Goal: Task Accomplishment & Management: Manage account settings

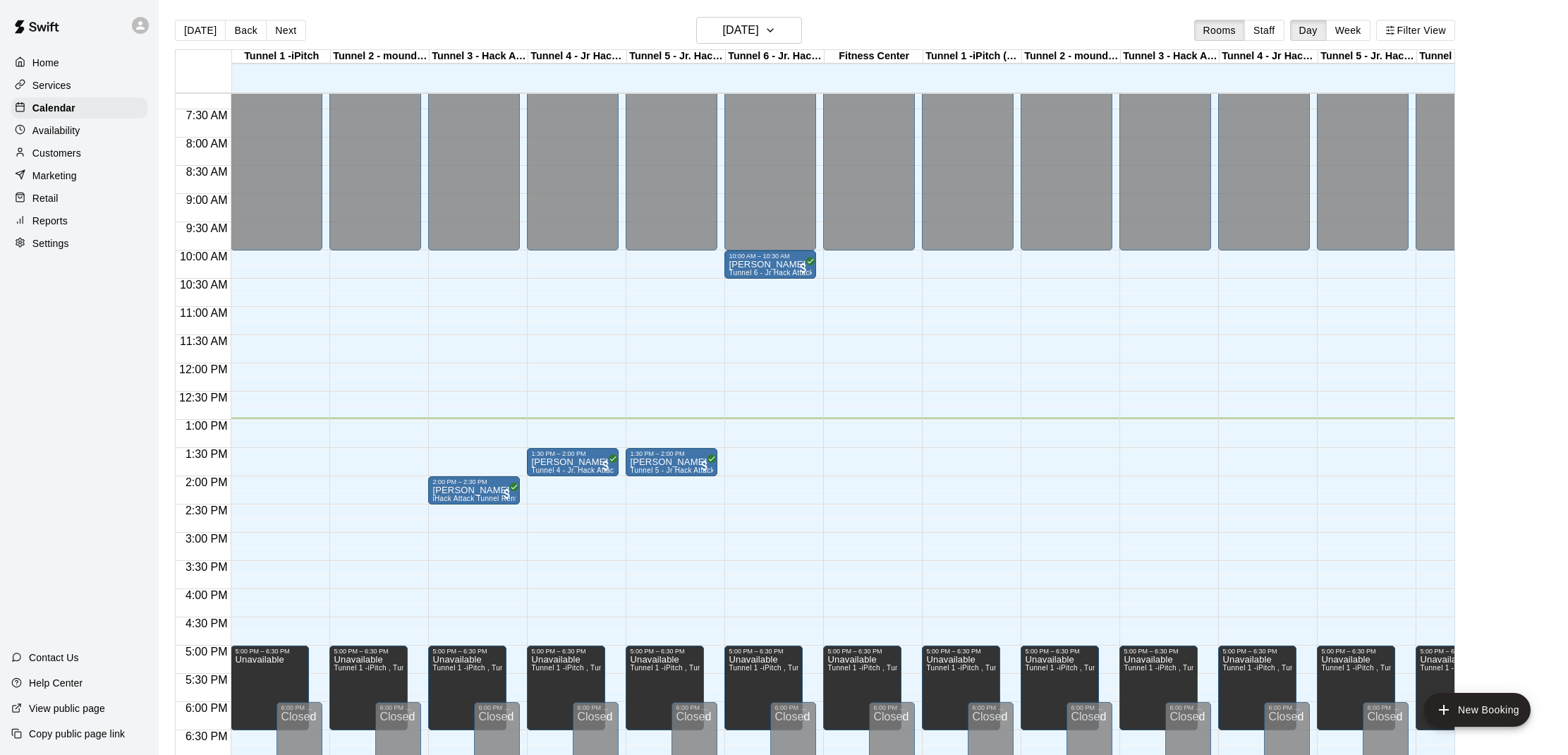
scroll to position [22, 0]
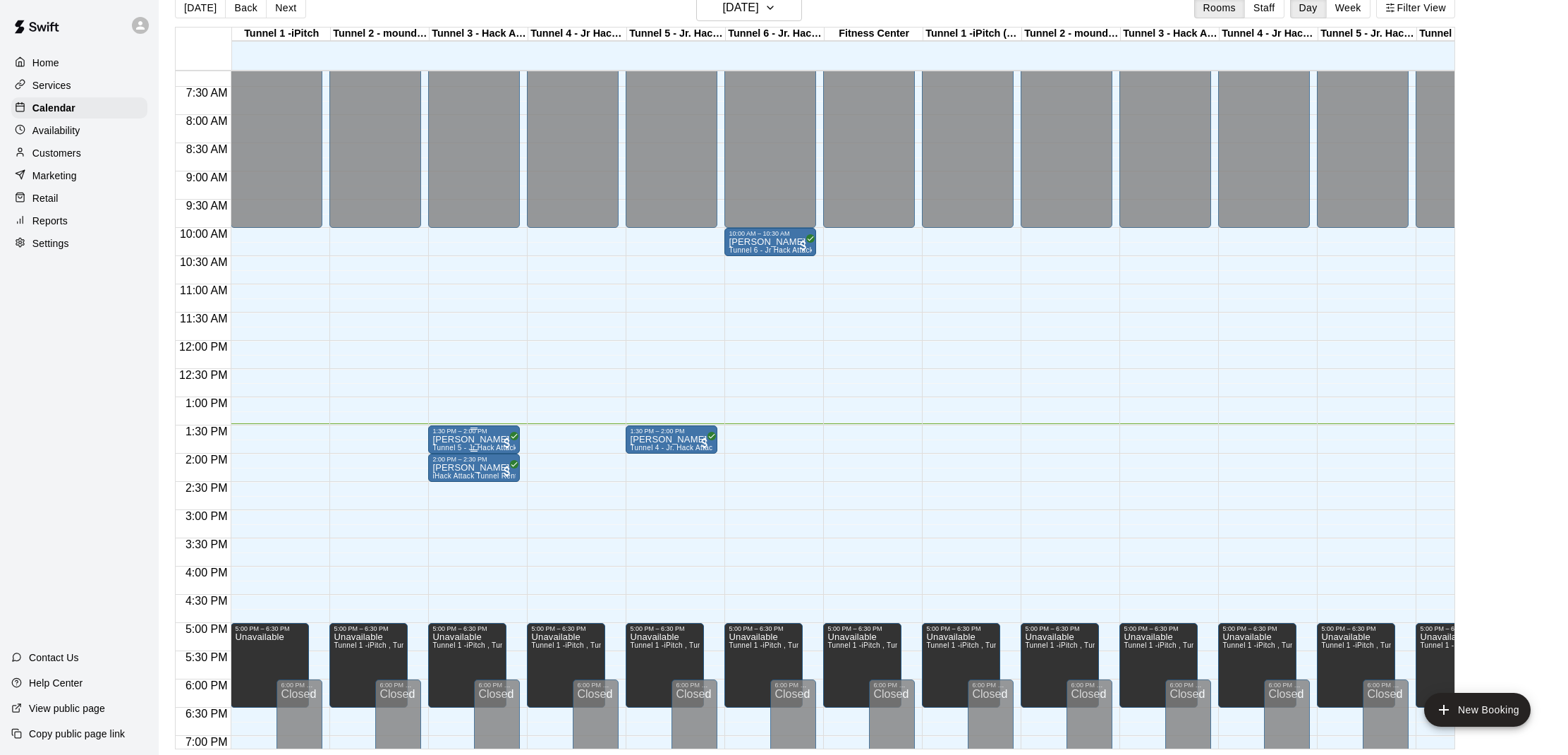
click at [472, 434] on div "1:30 PM – 2:00 PM" at bounding box center [474, 431] width 83 height 7
click at [453, 474] on img "edit" at bounding box center [447, 476] width 16 height 16
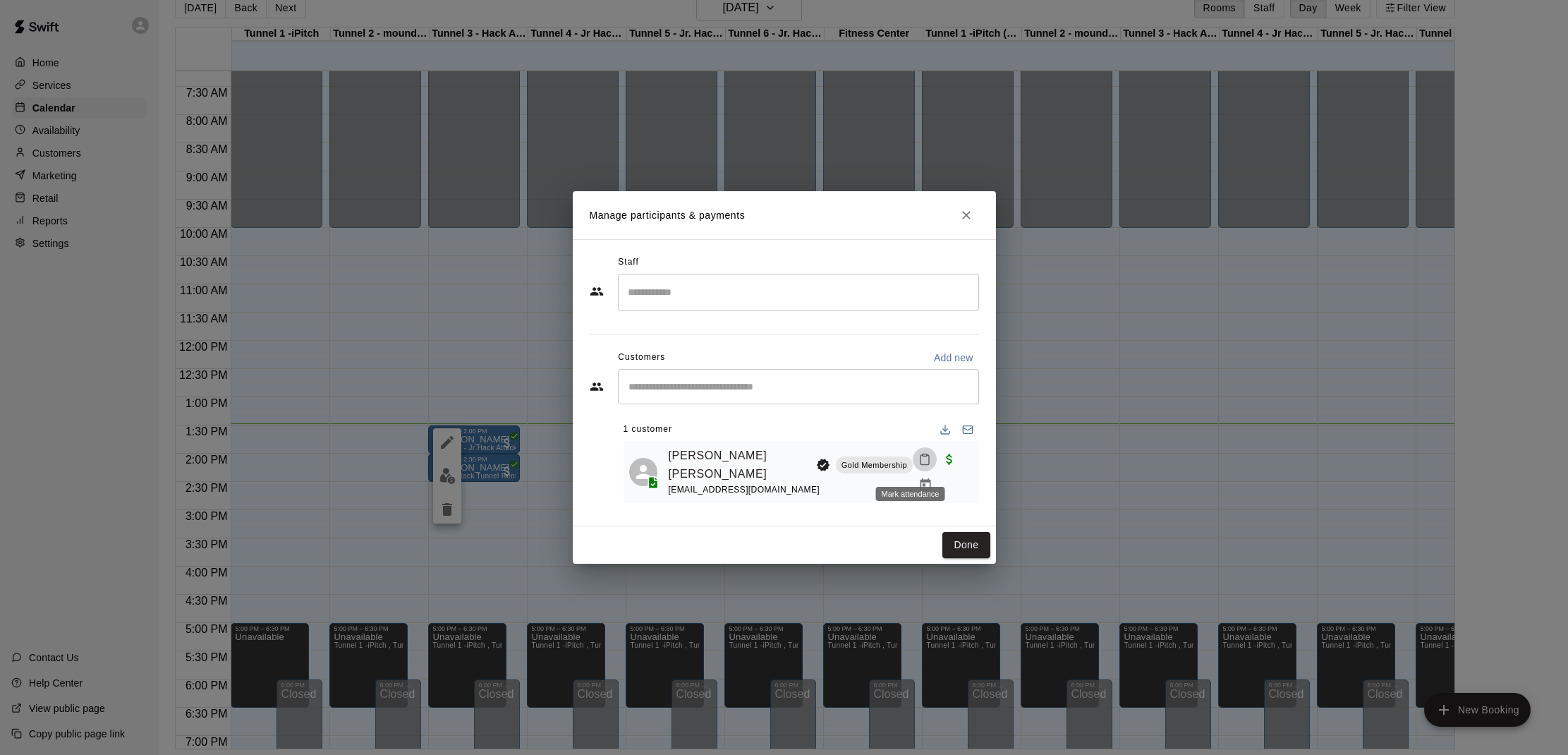
click at [923, 457] on rect "Mark attendance" at bounding box center [925, 455] width 4 height 2
drag, startPoint x: 938, startPoint y: 464, endPoint x: 941, endPoint y: 472, distance: 8.5
click at [940, 465] on li "[PERSON_NAME] attended" at bounding box center [1003, 471] width 165 height 22
click at [956, 526] on div "Done" at bounding box center [785, 545] width 423 height 37
click at [959, 535] on button "Done" at bounding box center [966, 546] width 47 height 26
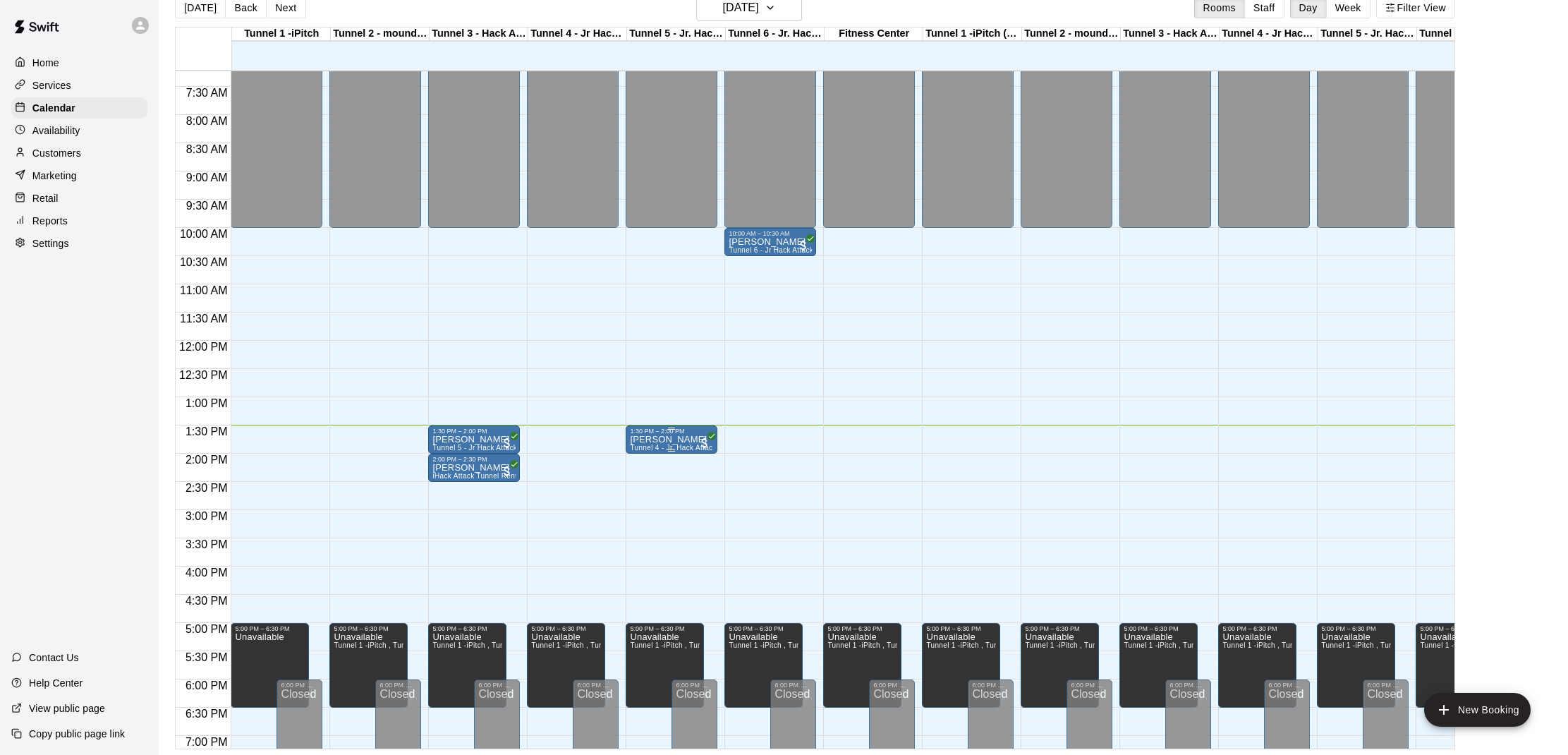
click at [680, 436] on div "1:30 PM – 2:00 PM Jaxon Vaughan Tunnel 4 - Jr. Hack Attack, Youth Pitching Mound" at bounding box center [672, 440] width 83 height 24
click at [650, 479] on img "edit" at bounding box center [645, 476] width 16 height 16
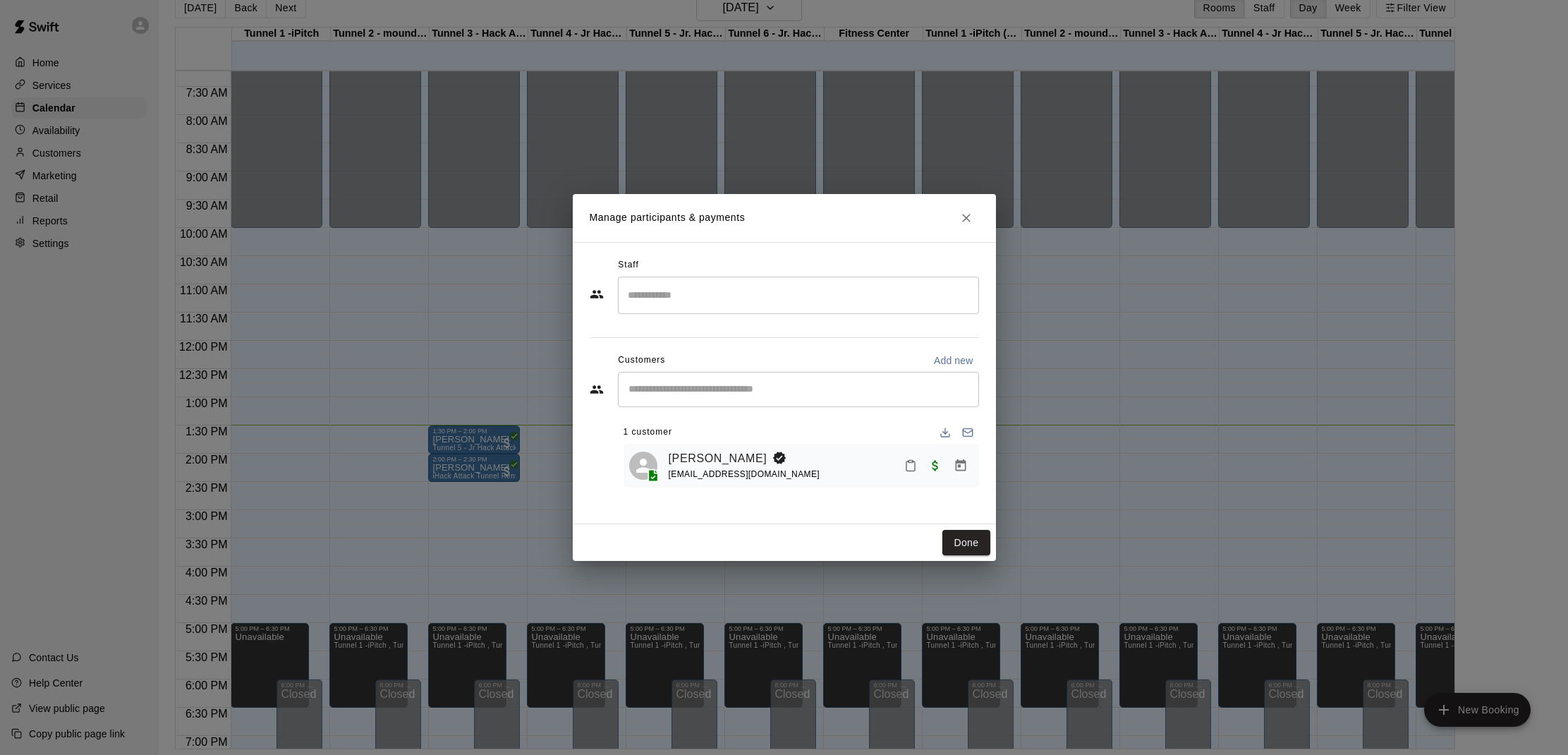
click at [901, 469] on button "Mark attendance" at bounding box center [911, 465] width 24 height 24
click at [922, 468] on icon at bounding box center [928, 464] width 12 height 12
click at [966, 539] on button "Done" at bounding box center [966, 543] width 47 height 26
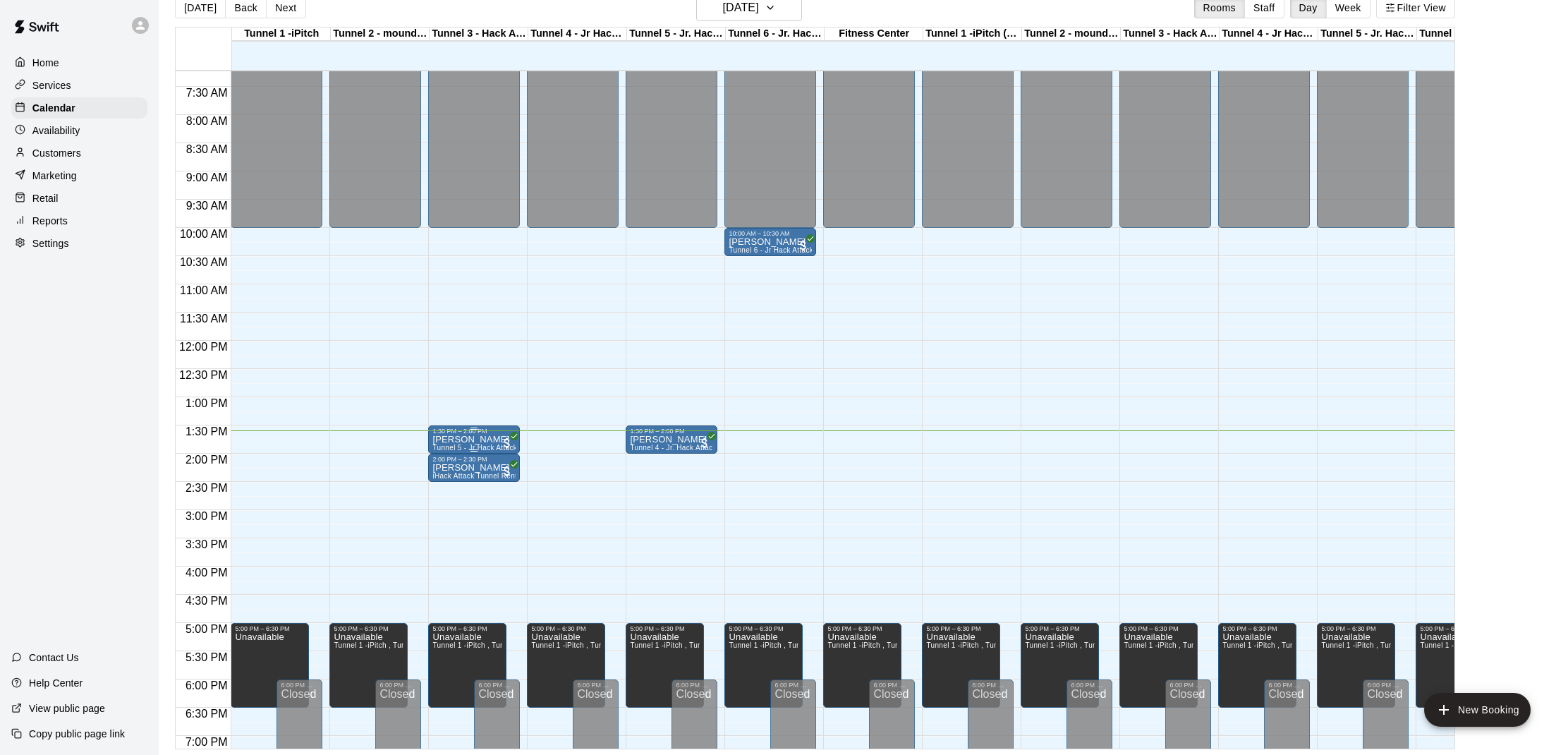
click at [461, 440] on p "[PERSON_NAME]" at bounding box center [474, 440] width 83 height 0
click at [442, 485] on img "edit" at bounding box center [447, 488] width 16 height 16
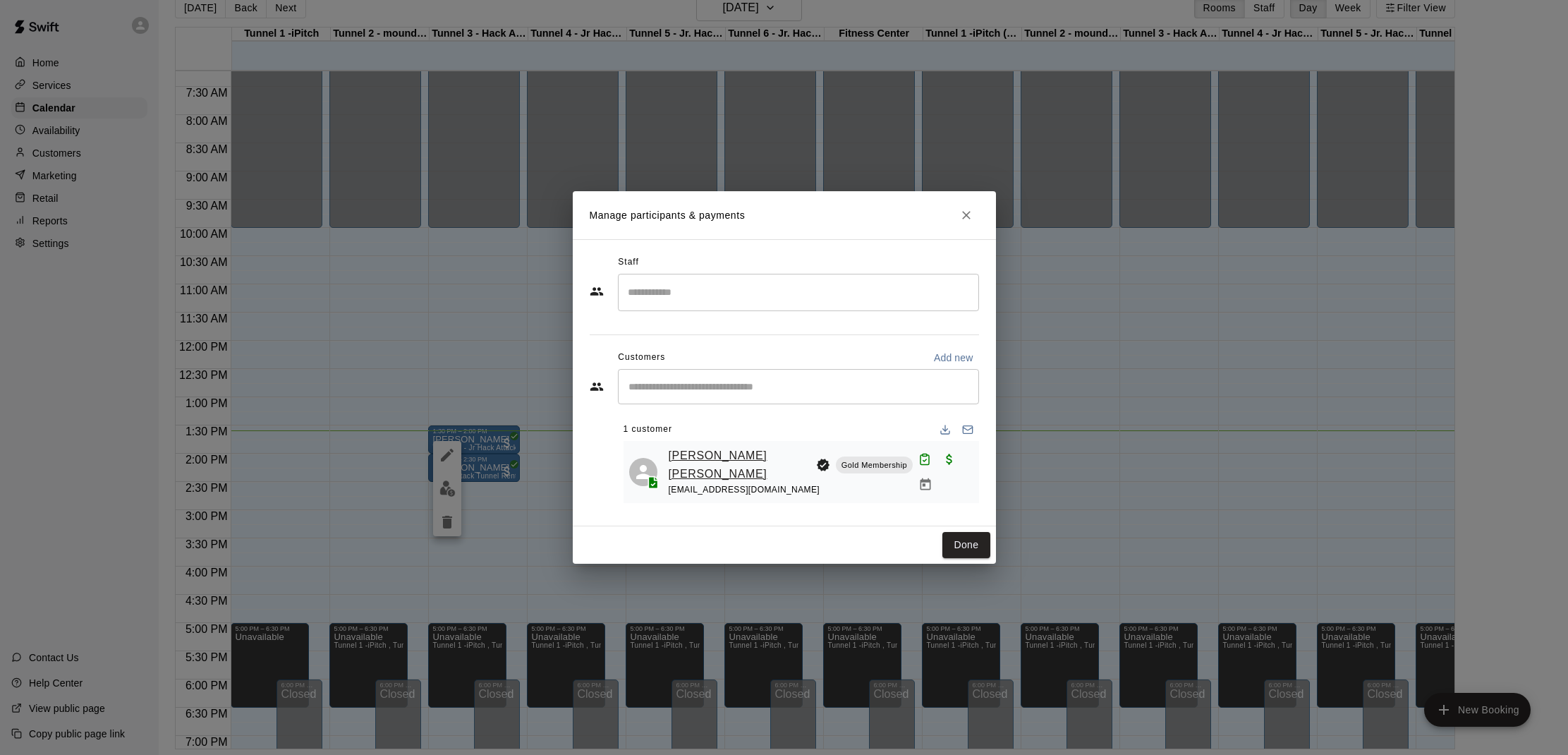
click at [730, 457] on link "Sullivan Mccracken" at bounding box center [740, 464] width 142 height 36
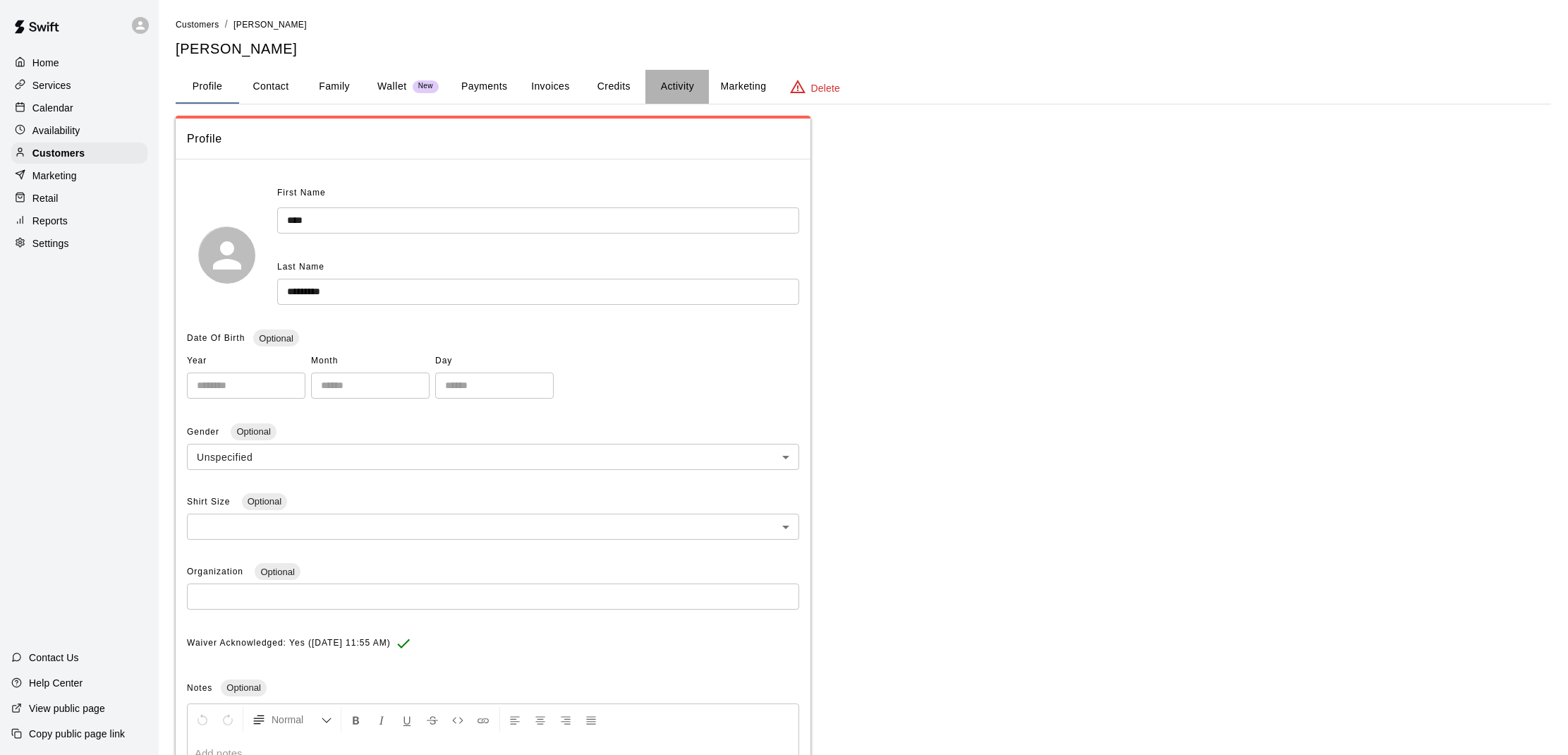
click at [668, 85] on button "Activity" at bounding box center [677, 87] width 63 height 34
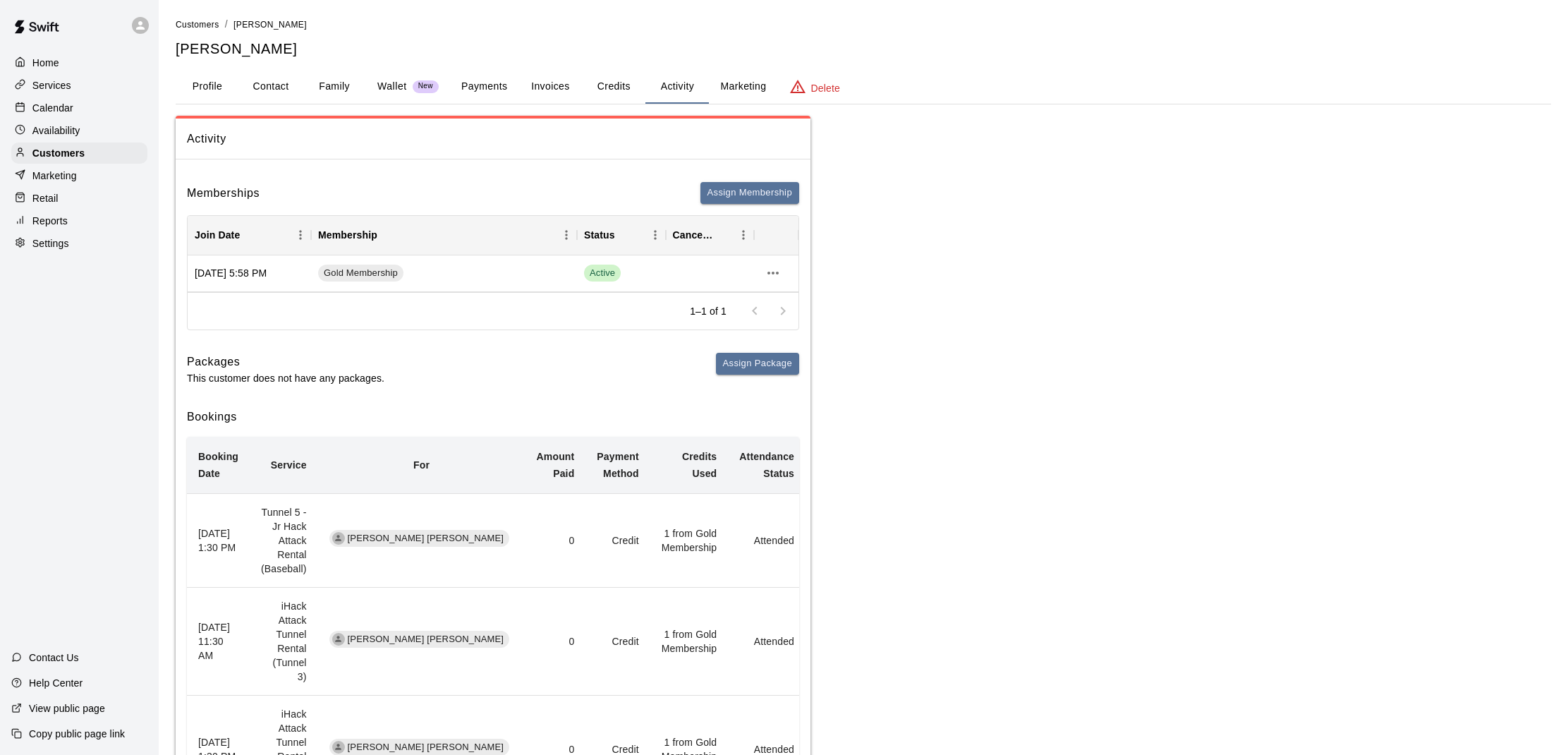
click at [504, 86] on button "Payments" at bounding box center [484, 87] width 69 height 34
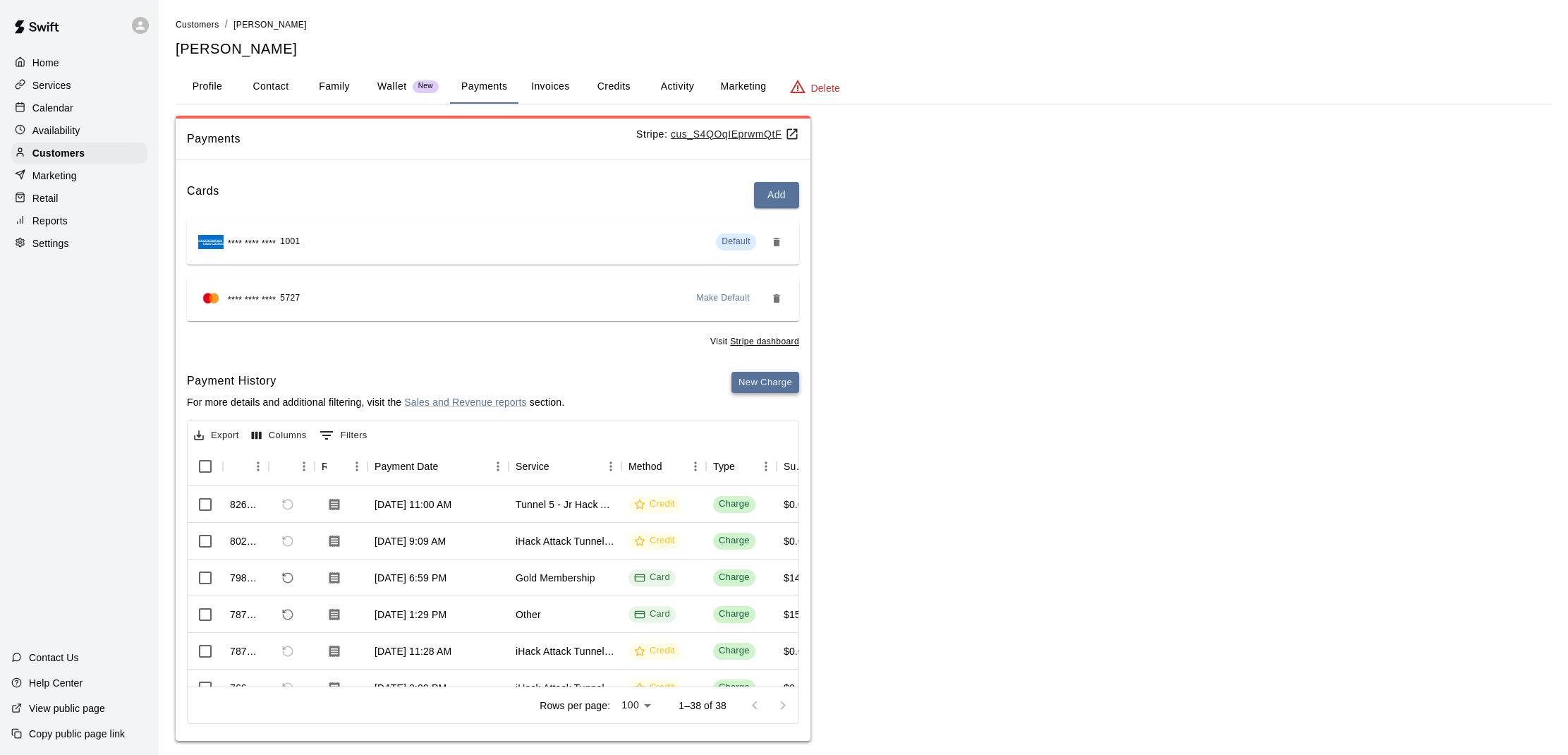
click at [773, 372] on button "New Charge" at bounding box center [765, 383] width 68 height 22
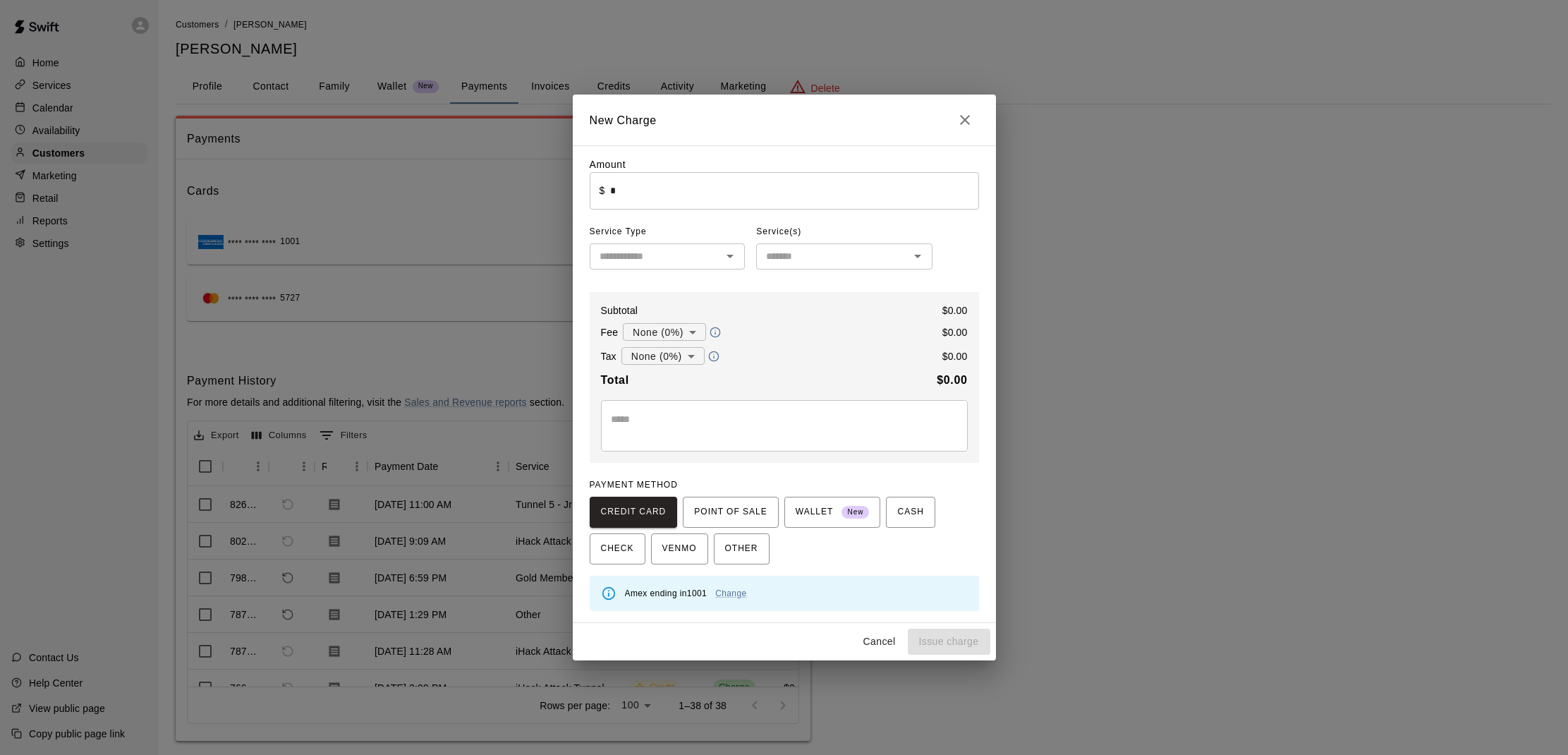
click at [689, 190] on input "*" at bounding box center [794, 191] width 368 height 37
click at [677, 255] on input "text" at bounding box center [656, 257] width 124 height 18
click at [753, 219] on div "Amount ​ $ * ​ Service Type ​ Rentals Lessons Camps Classes Packages Membership…" at bounding box center [785, 384] width 389 height 454
click at [789, 252] on input "text" at bounding box center [833, 257] width 144 height 18
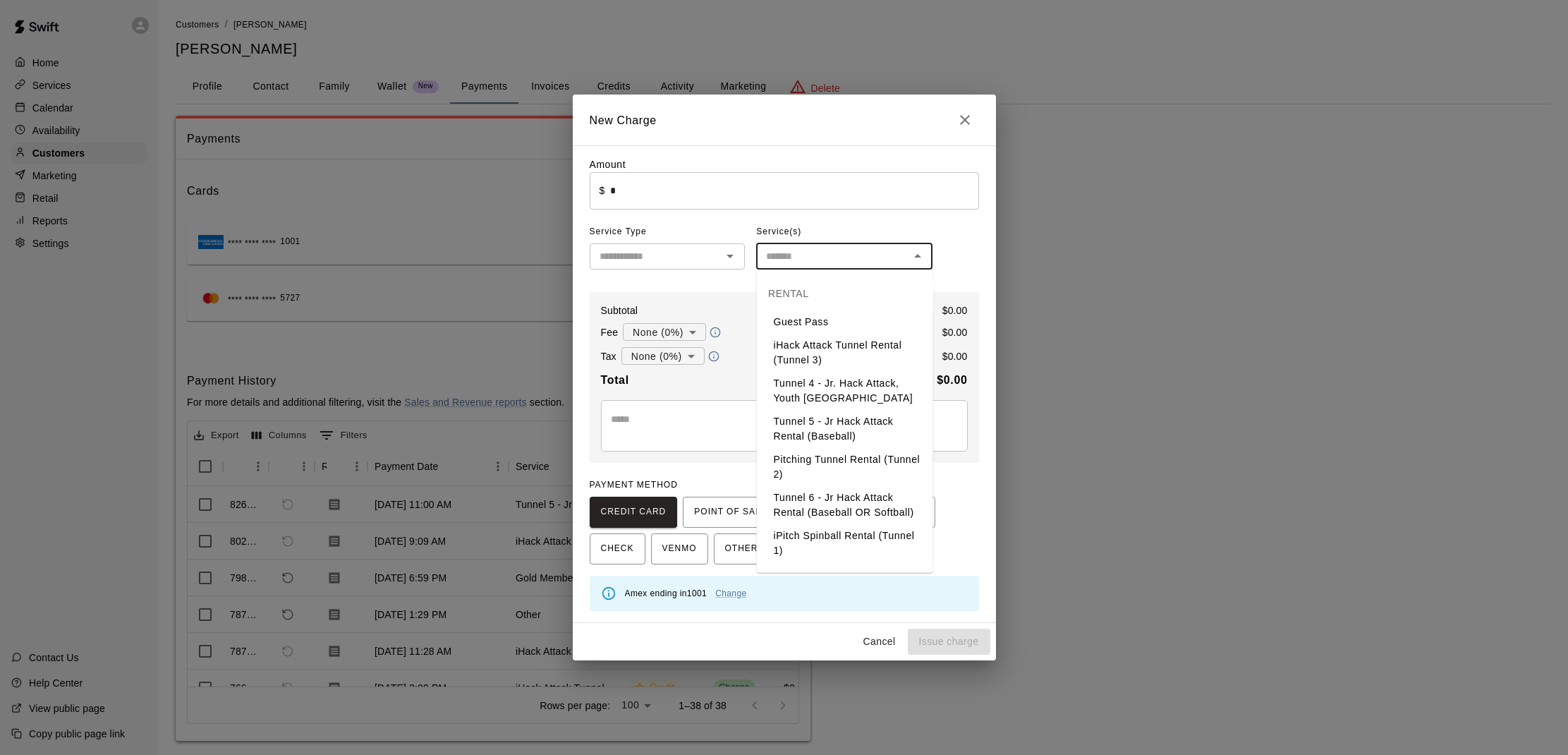
scroll to position [2, 0]
click at [804, 325] on li "Guest Pass" at bounding box center [845, 321] width 176 height 23
type input "**********"
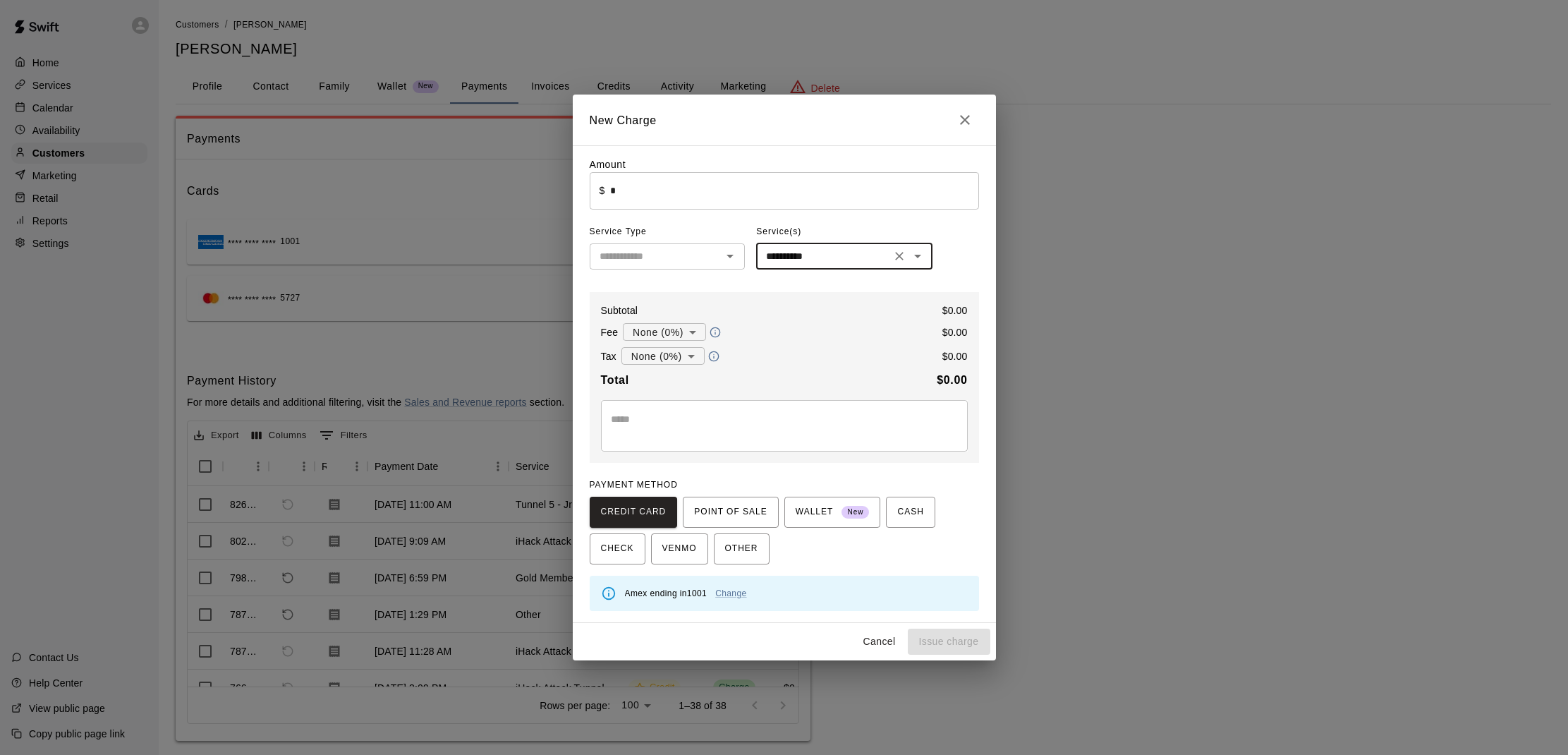
click at [721, 197] on input "*" at bounding box center [794, 191] width 368 height 37
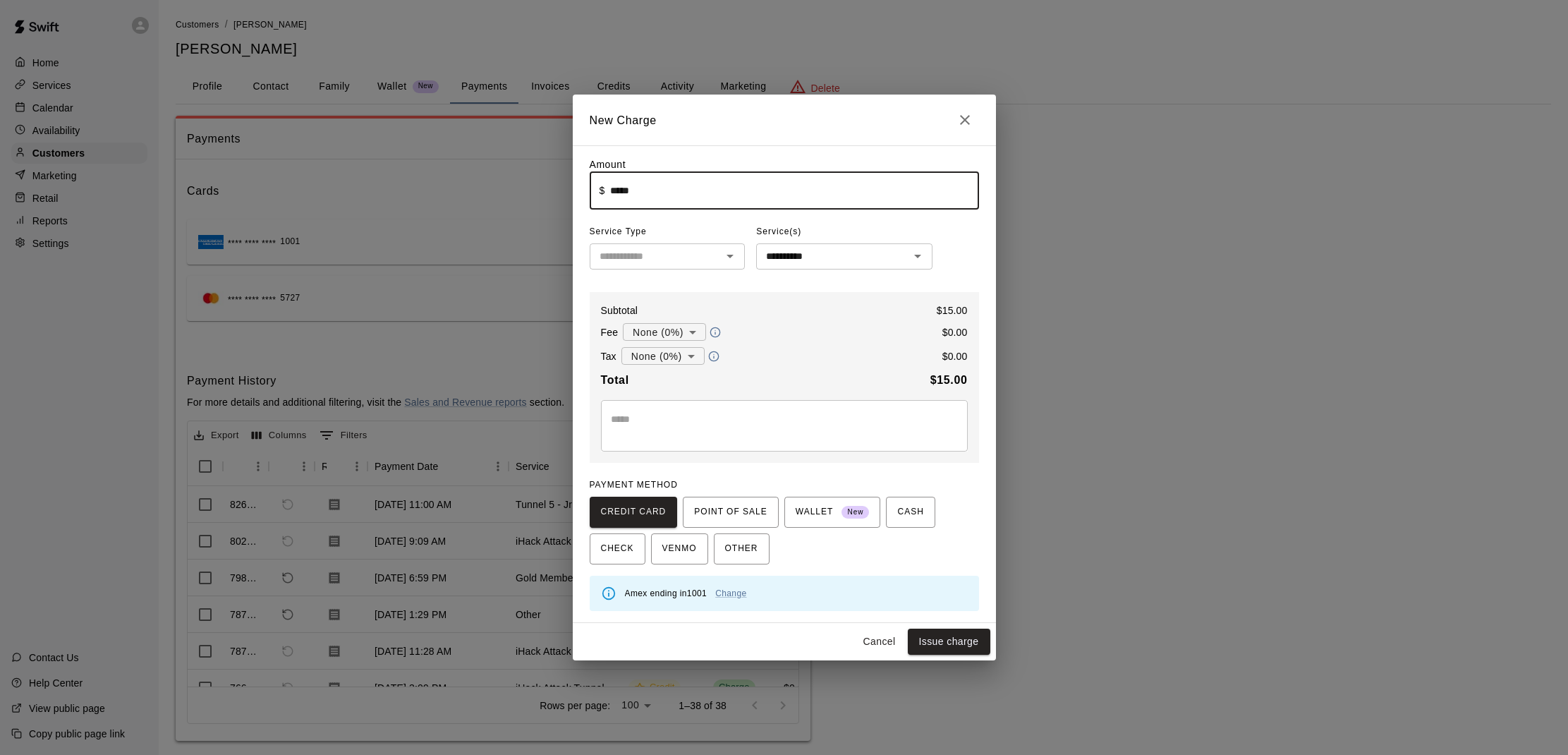
click at [844, 227] on div "Service(s)" at bounding box center [844, 232] width 176 height 22
click at [951, 632] on button "Issue charge" at bounding box center [949, 642] width 83 height 26
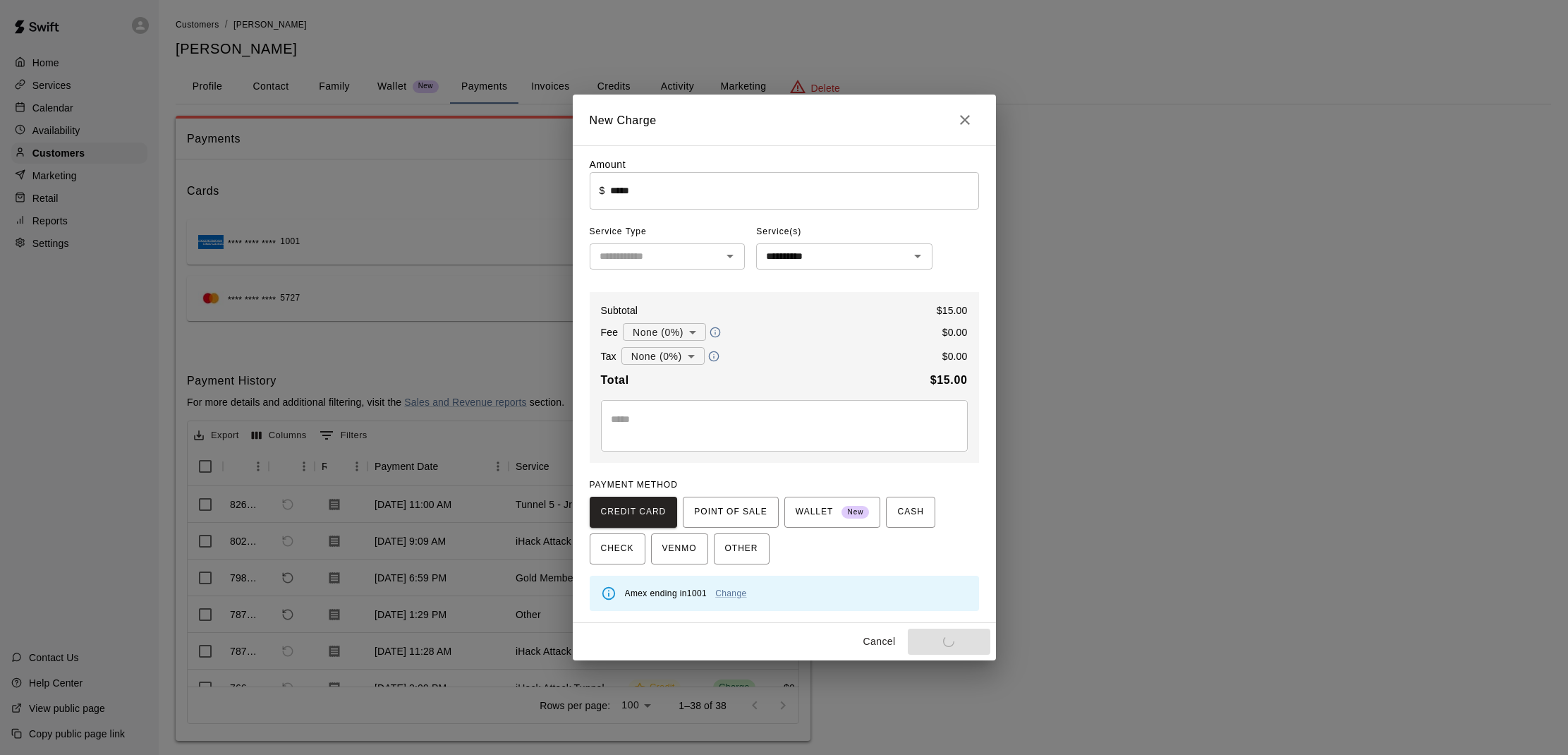
type input "*"
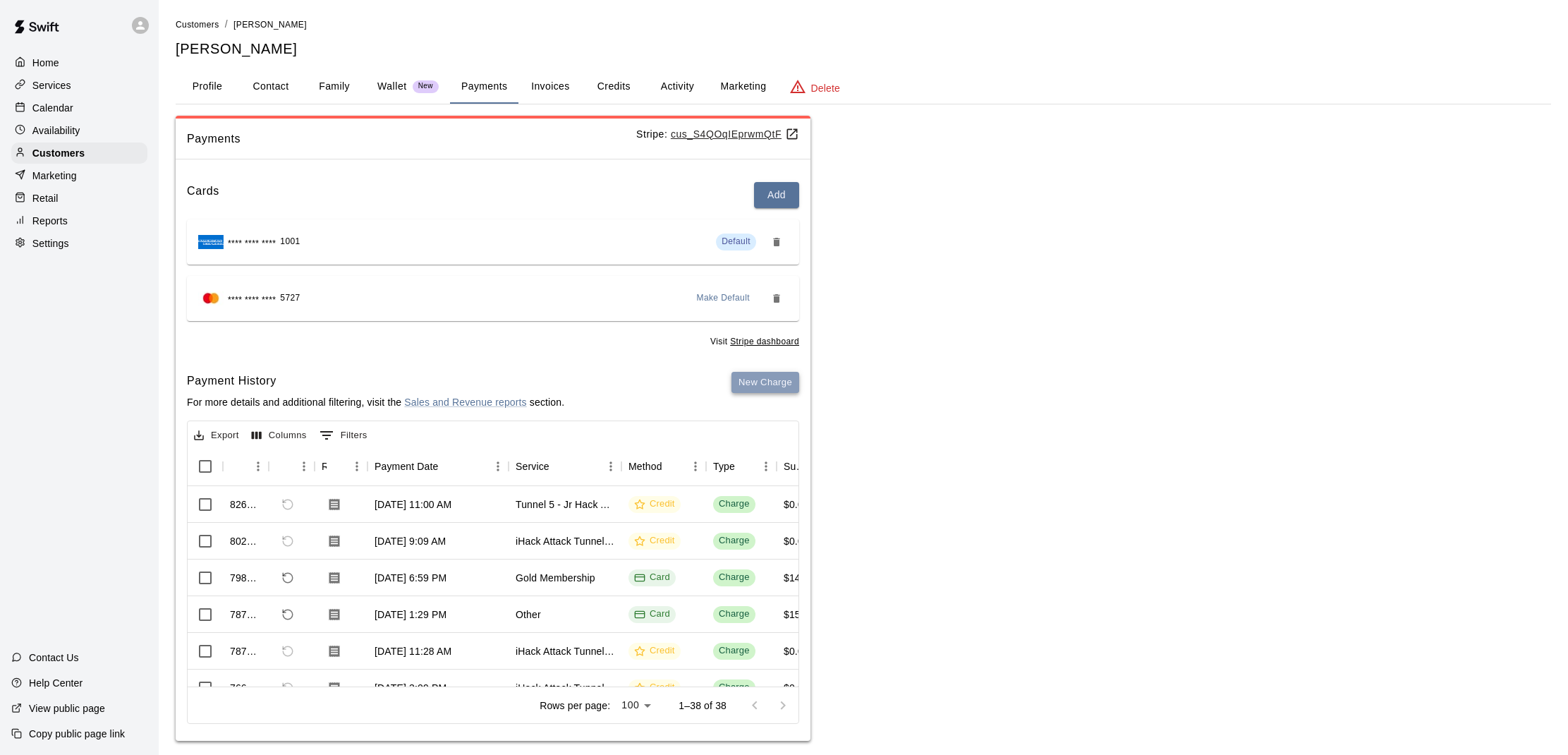
click at [755, 376] on button "New Charge" at bounding box center [765, 383] width 68 height 22
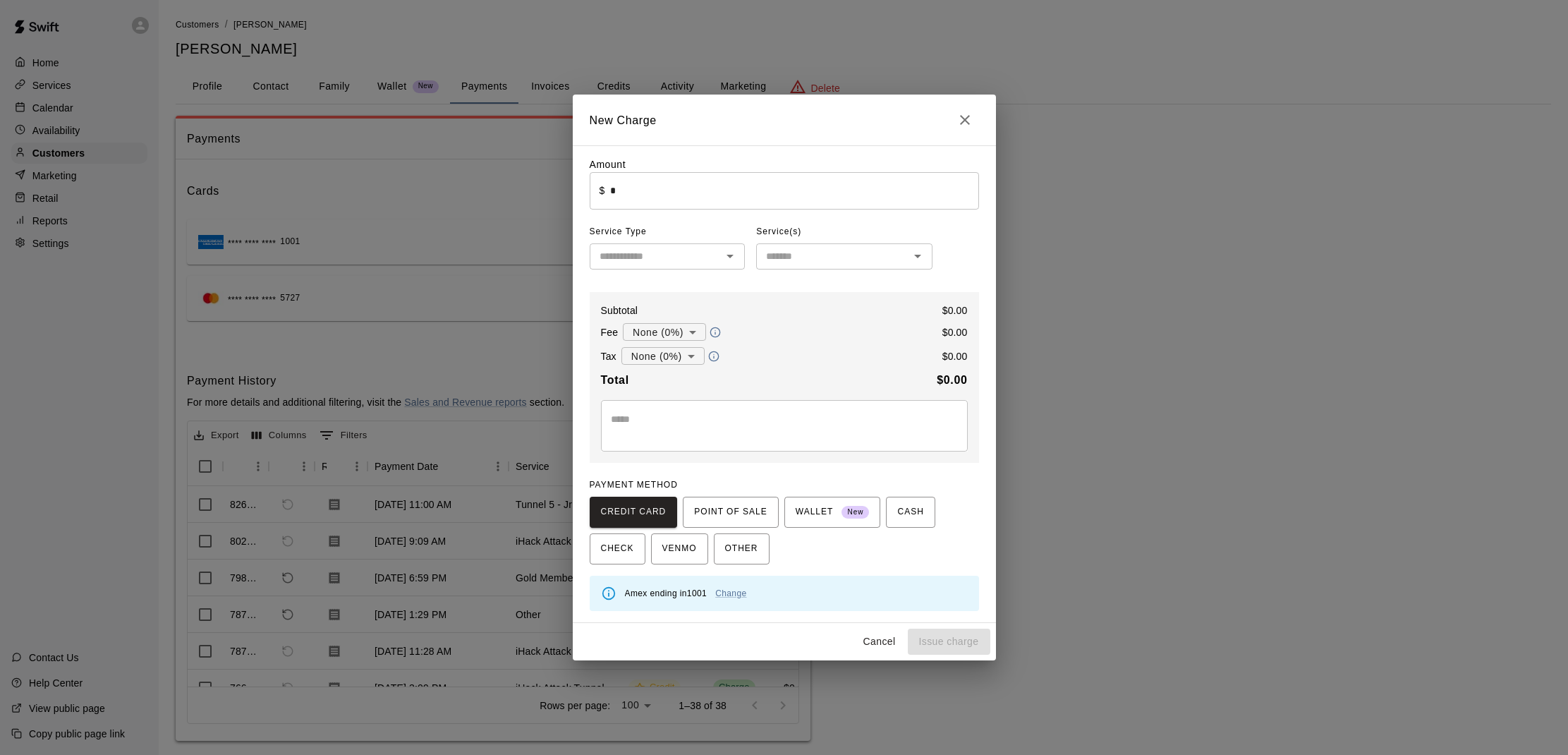
click at [725, 202] on input "*" at bounding box center [794, 191] width 368 height 37
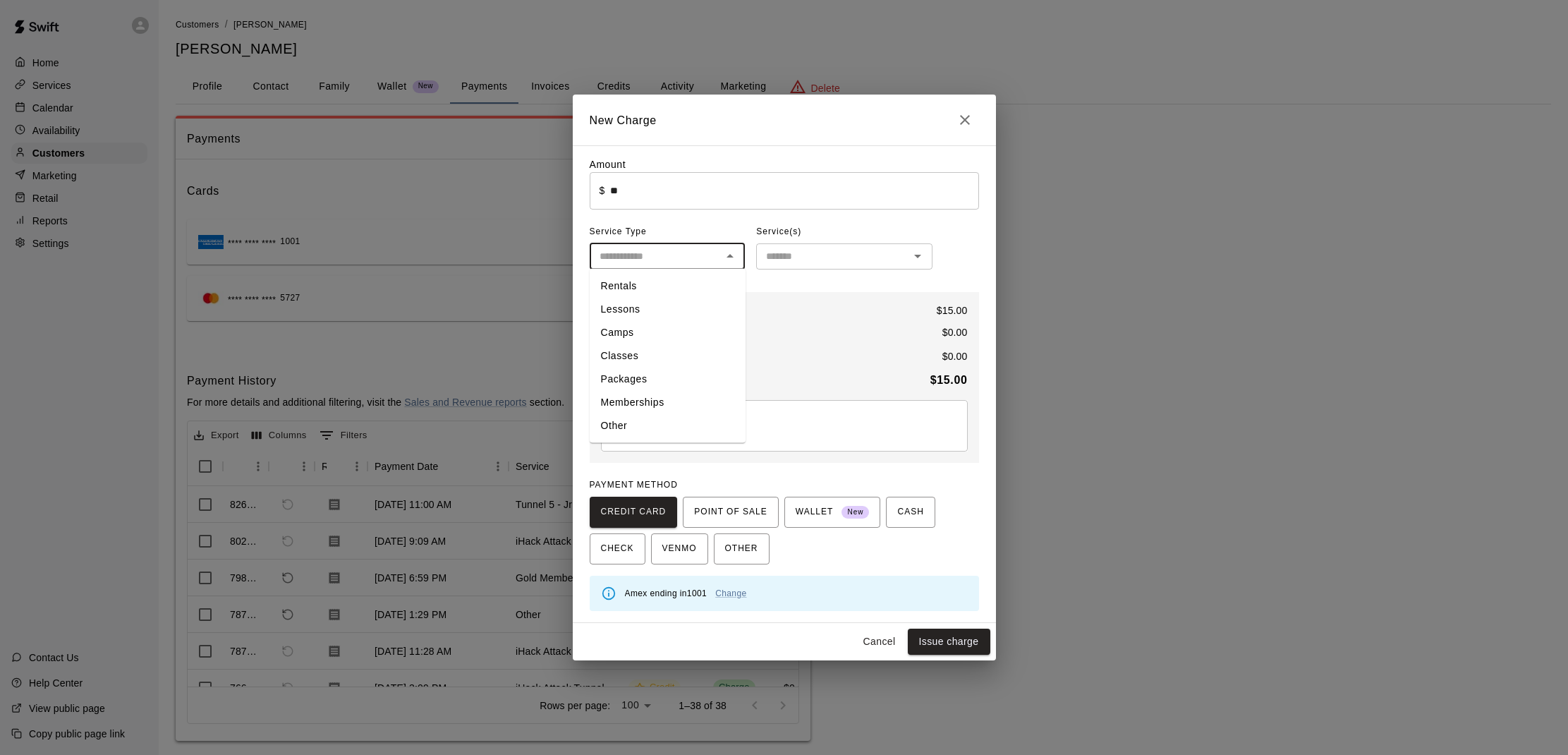
type input "*****"
click at [678, 256] on input "text" at bounding box center [656, 257] width 124 height 18
click at [629, 433] on li "Other" at bounding box center [668, 426] width 156 height 23
type input "*****"
drag, startPoint x: 863, startPoint y: 252, endPoint x: 859, endPoint y: 263, distance: 11.7
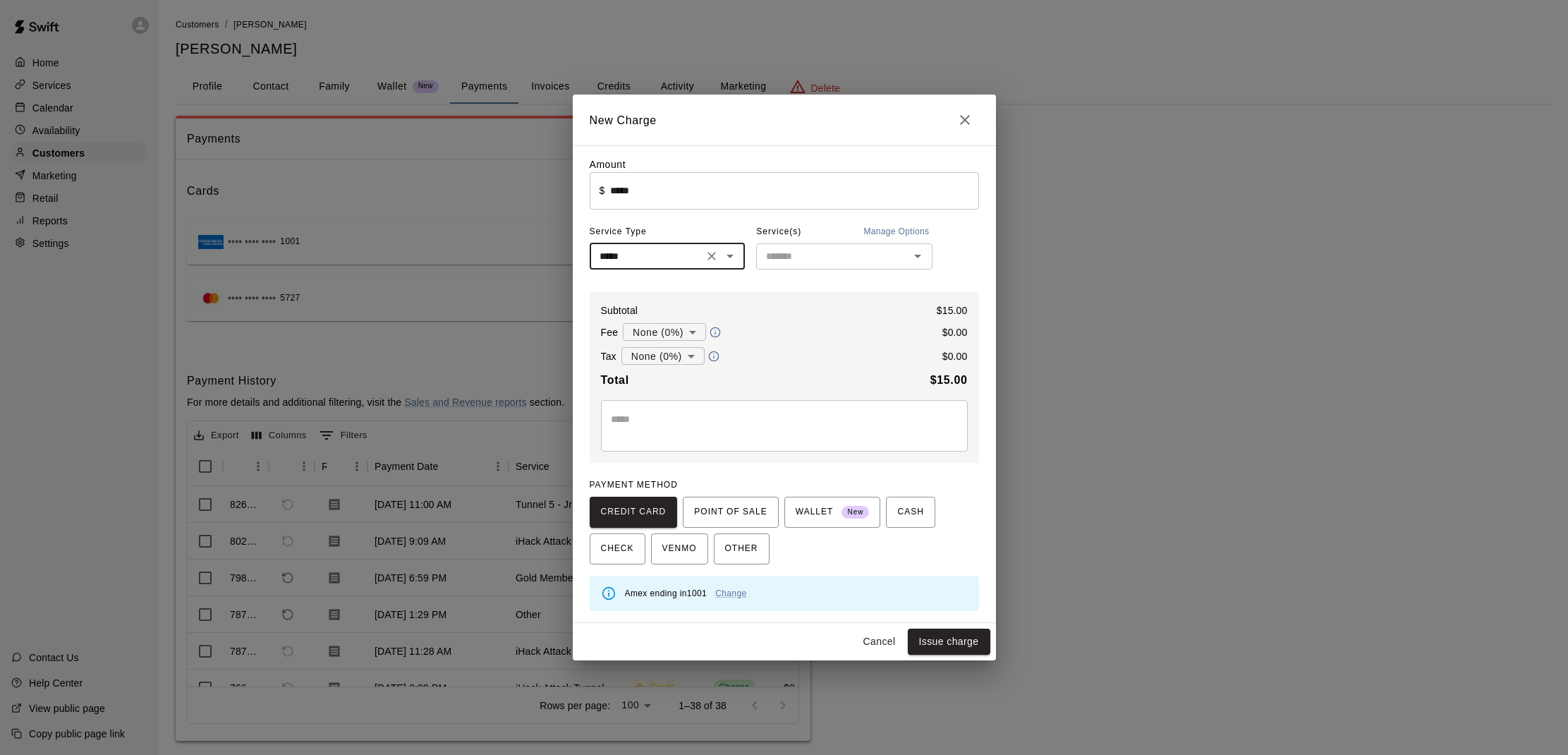
click at [863, 253] on input "text" at bounding box center [833, 257] width 144 height 18
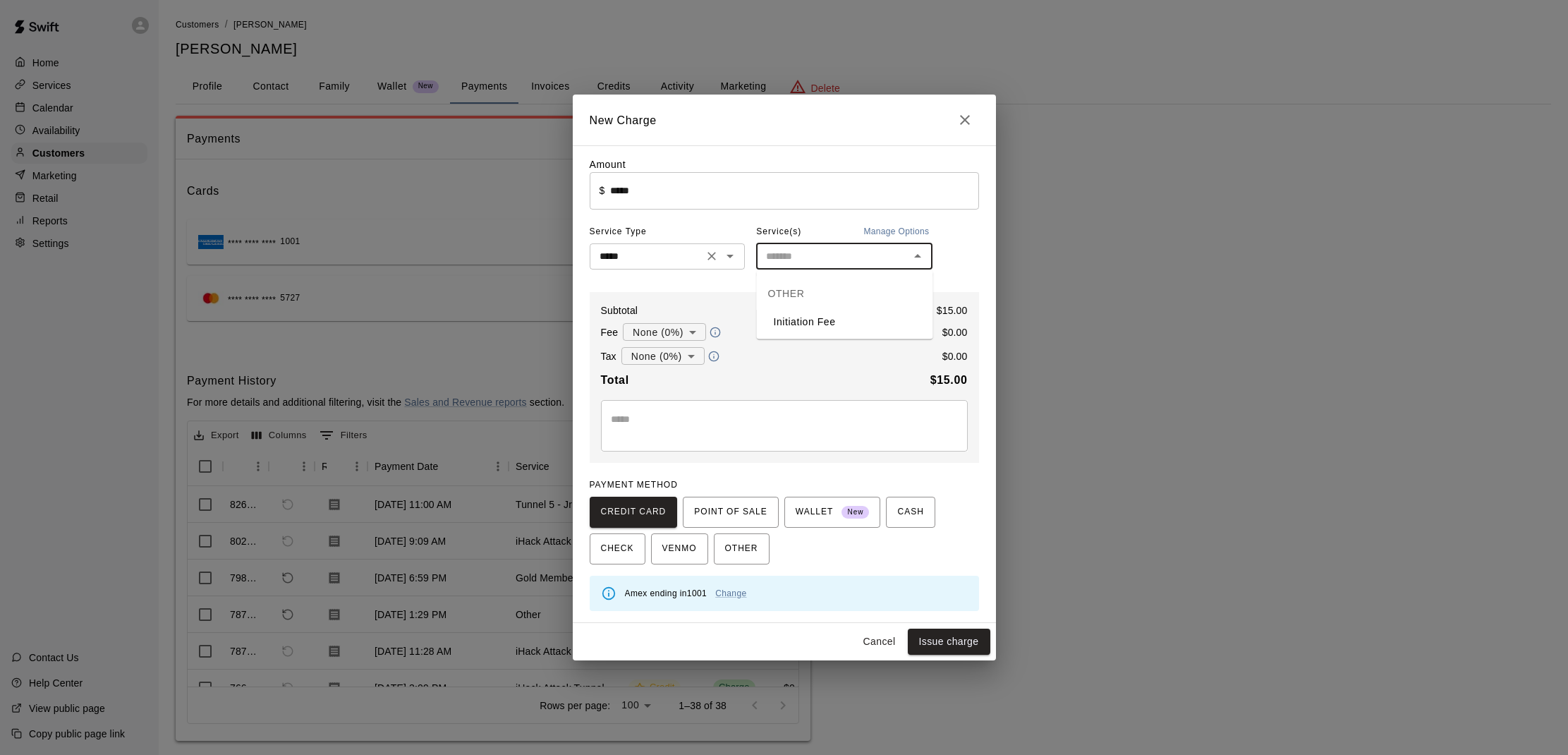
click at [679, 265] on input "*****" at bounding box center [647, 257] width 106 height 18
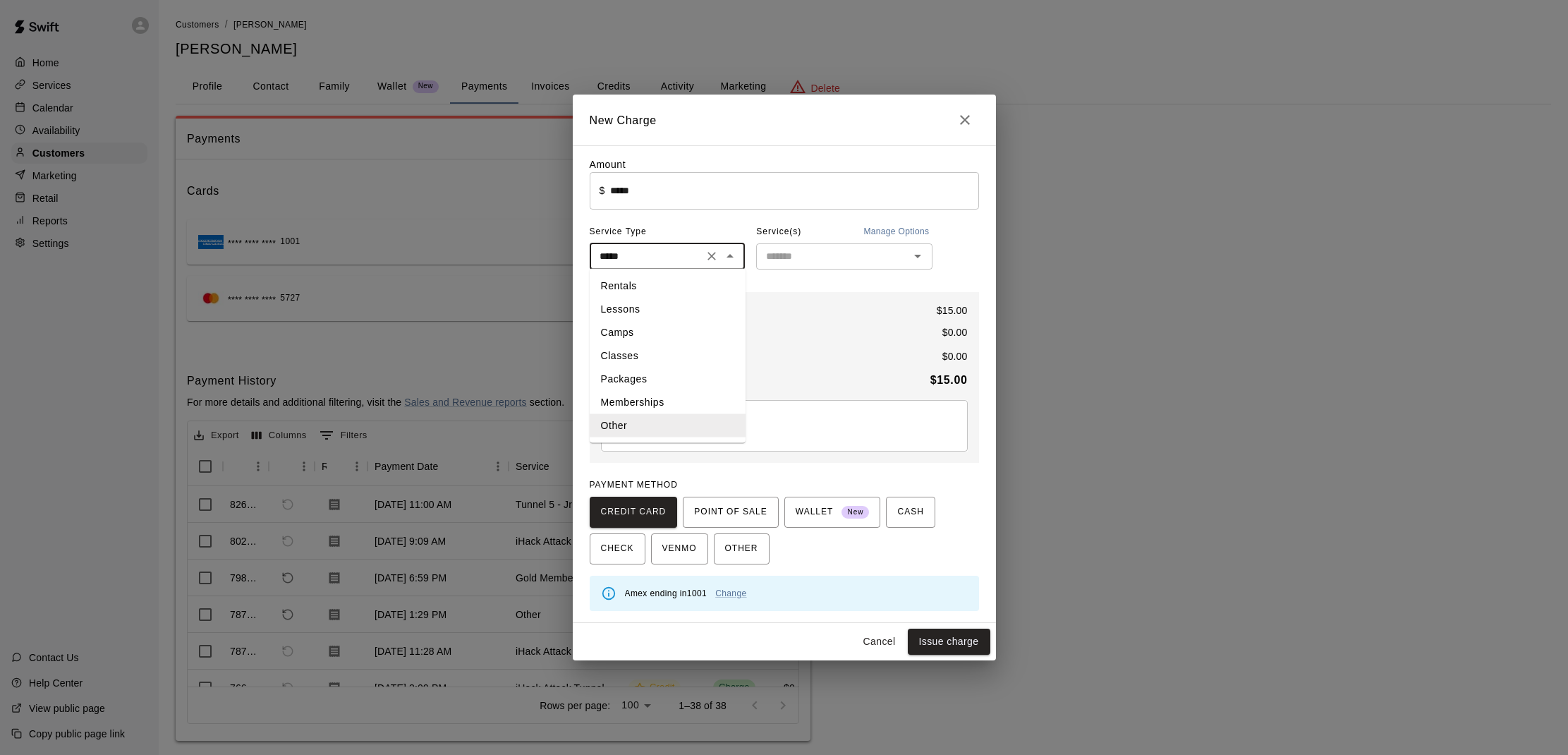
click at [707, 254] on icon "Clear" at bounding box center [711, 256] width 14 height 14
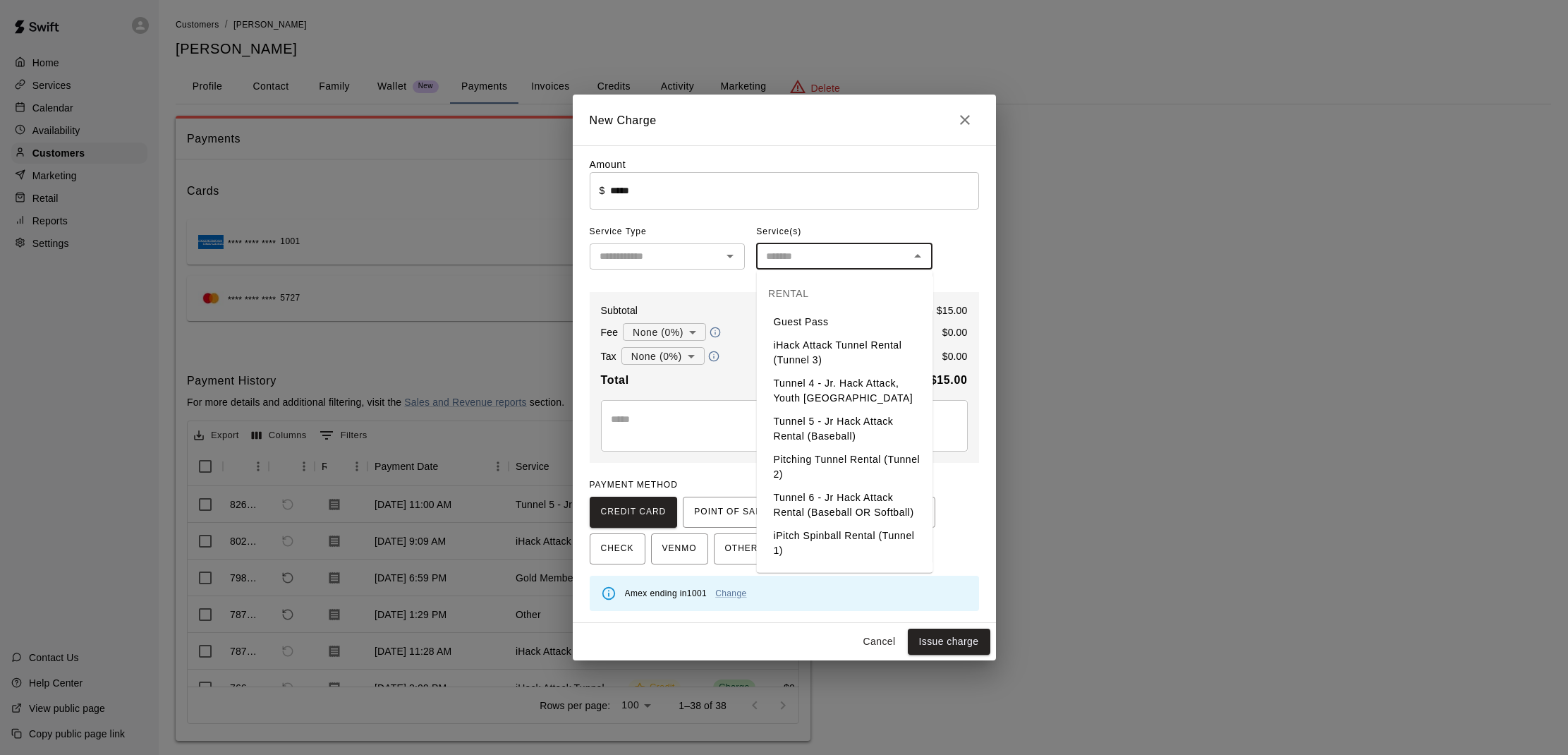
drag, startPoint x: 803, startPoint y: 251, endPoint x: 803, endPoint y: 267, distance: 16.0
click at [803, 251] on input "text" at bounding box center [833, 257] width 144 height 18
click at [819, 320] on li "Guest Pass" at bounding box center [845, 322] width 176 height 23
type input "**********"
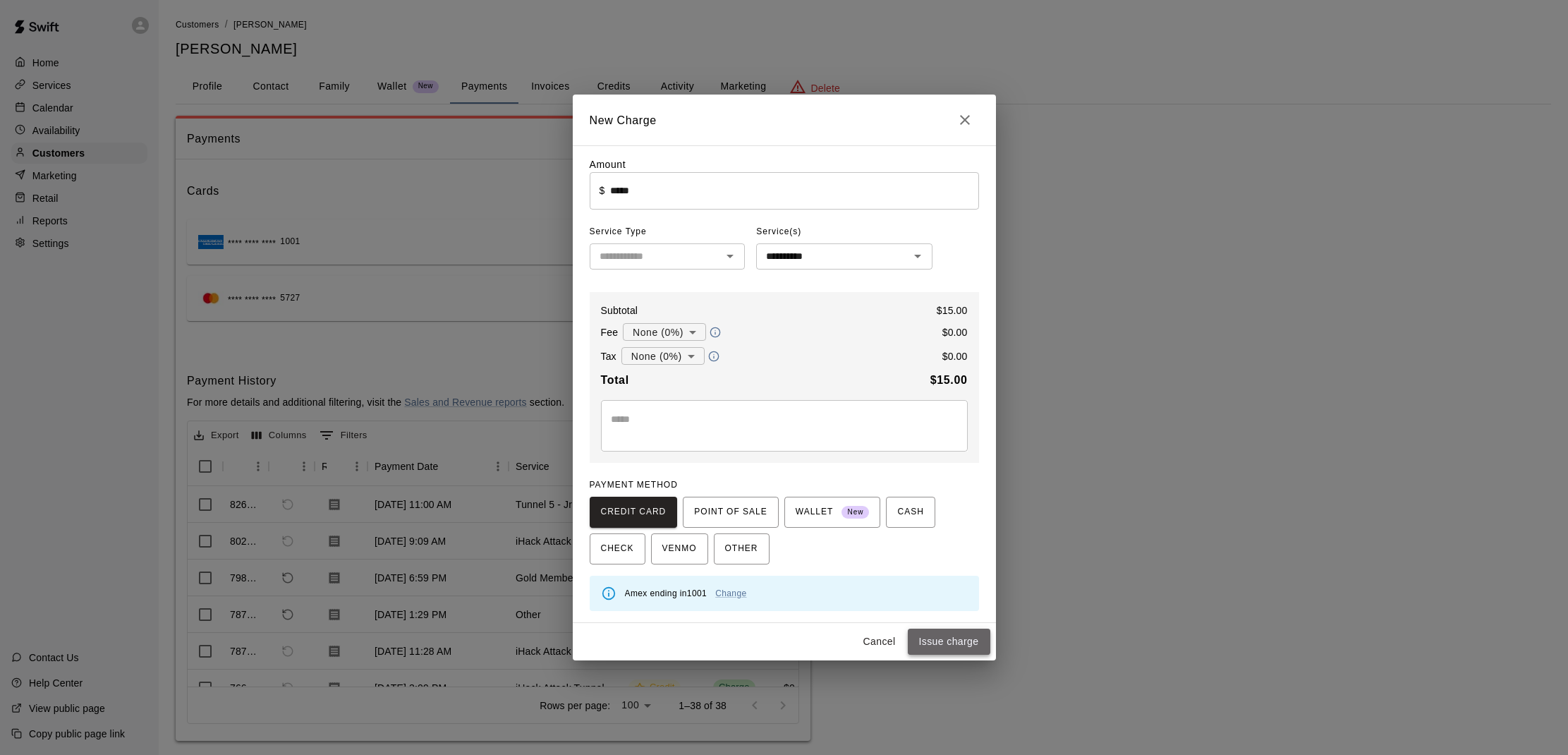
click at [949, 631] on button "Issue charge" at bounding box center [949, 642] width 83 height 26
type input "*"
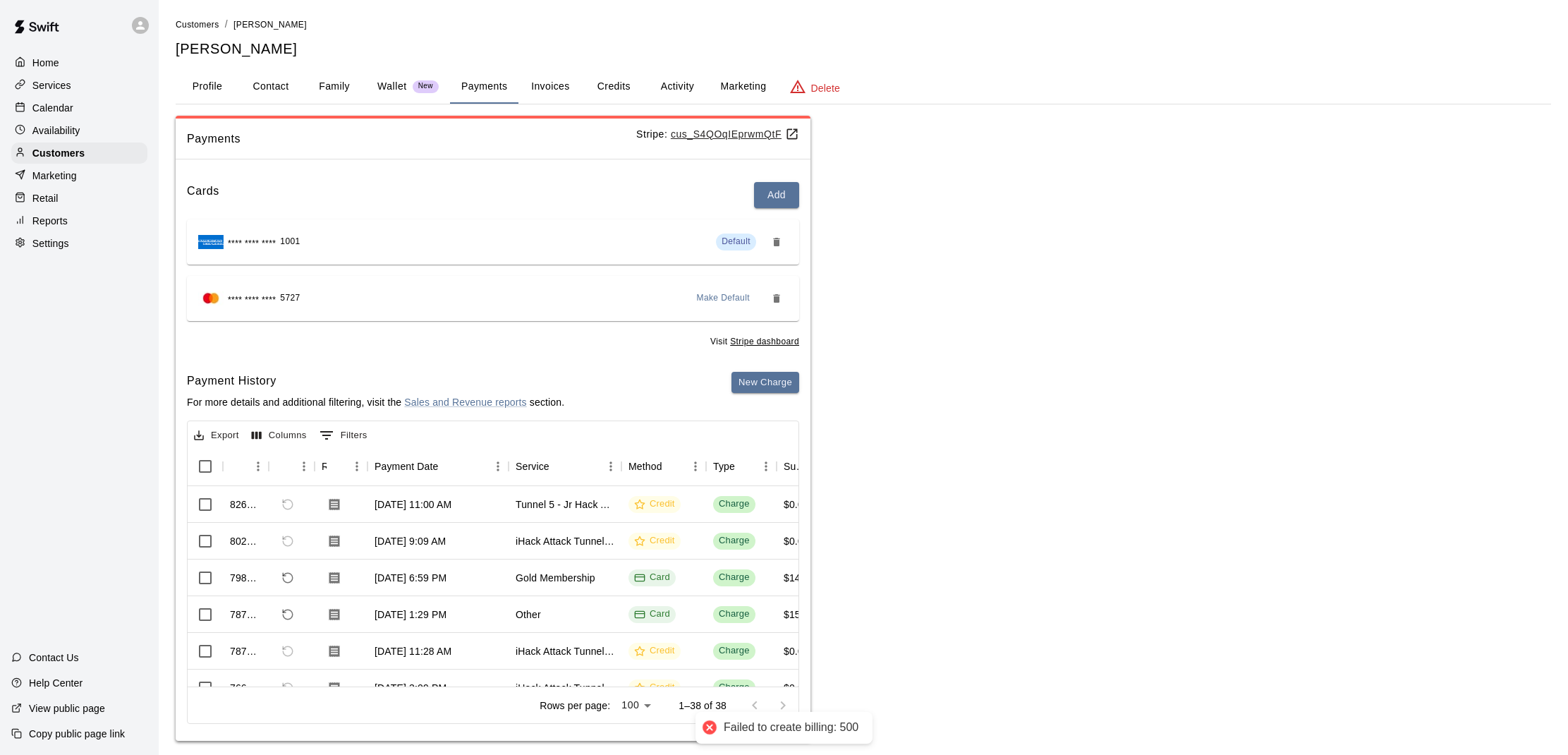
click at [56, 111] on p "Calendar" at bounding box center [53, 108] width 41 height 14
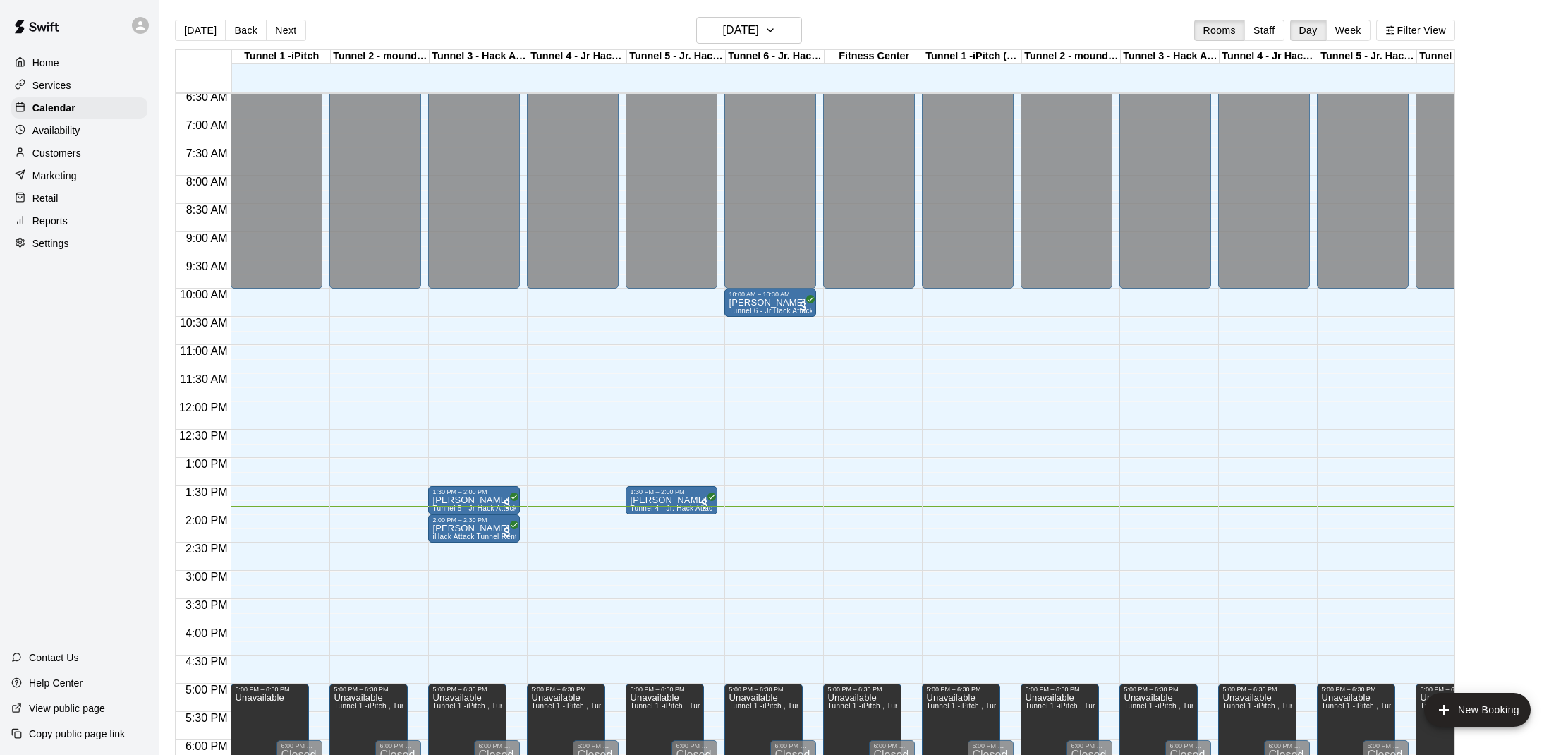
scroll to position [0, 4]
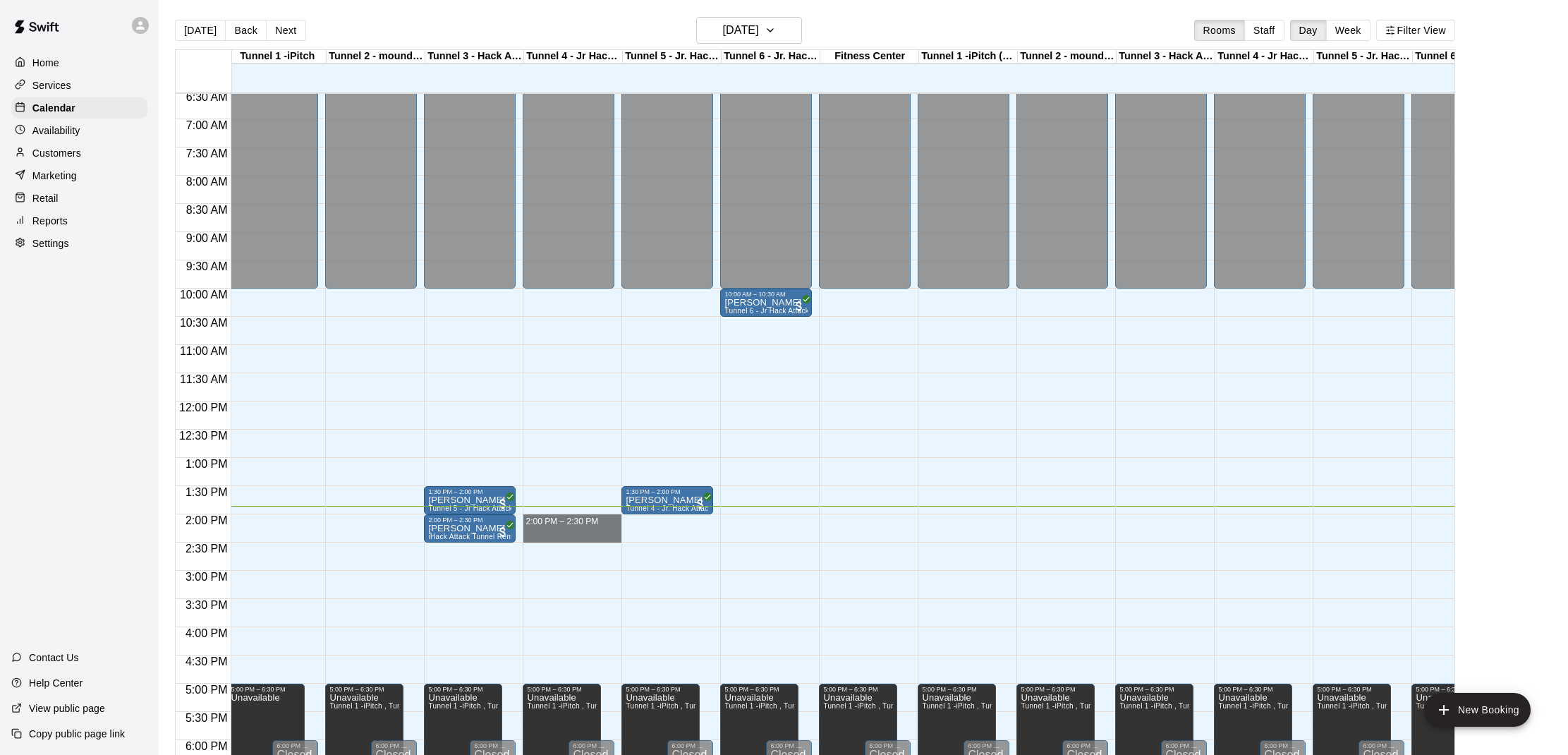
drag, startPoint x: 559, startPoint y: 519, endPoint x: 559, endPoint y: 530, distance: 11.0
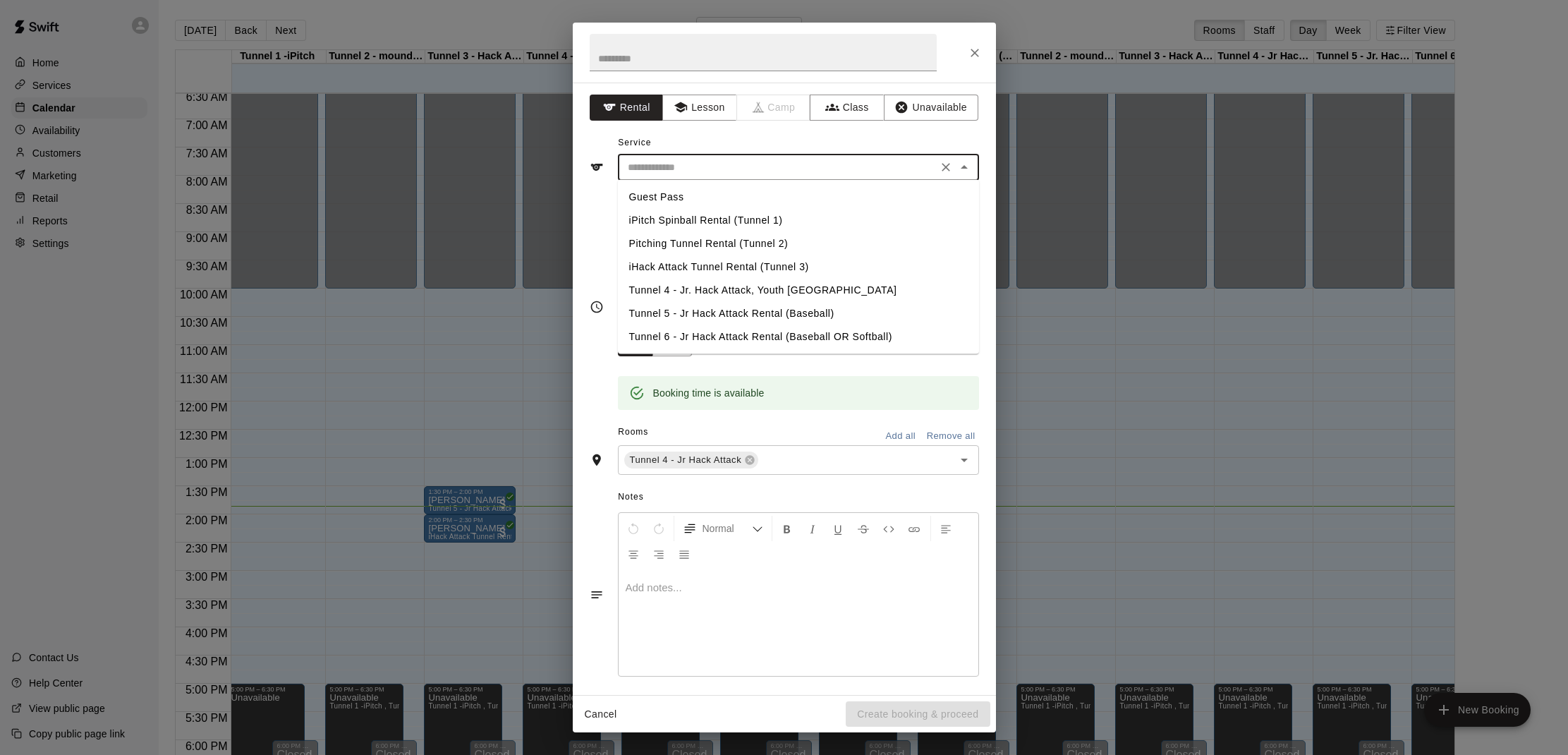
click at [745, 174] on input "text" at bounding box center [778, 168] width 311 height 18
click at [712, 292] on li "Tunnel 4 - Jr. Hack Attack, Youth [GEOGRAPHIC_DATA]" at bounding box center [799, 291] width 361 height 23
type input "**********"
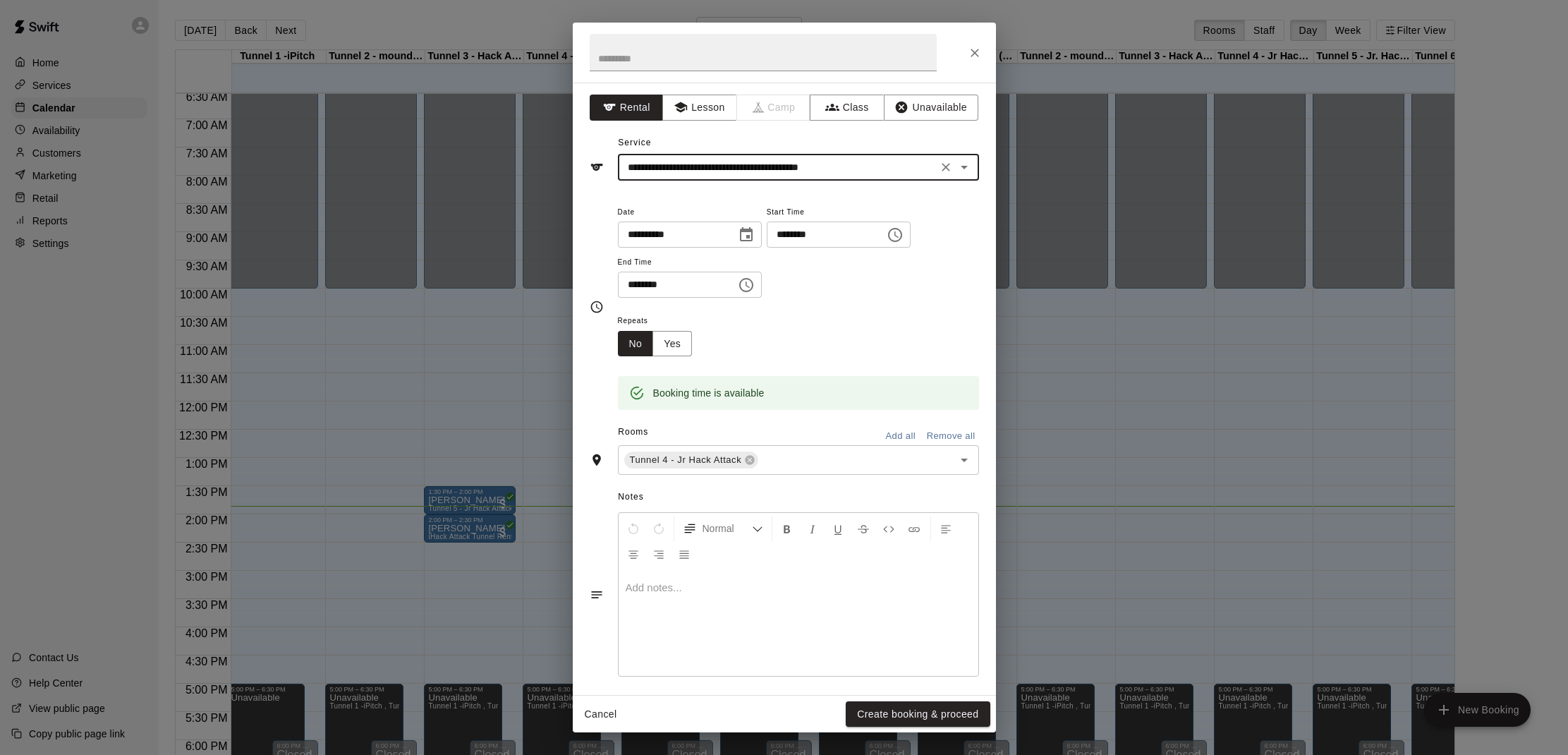
click at [871, 700] on div "Cancel Create booking & proceed" at bounding box center [785, 715] width 423 height 37
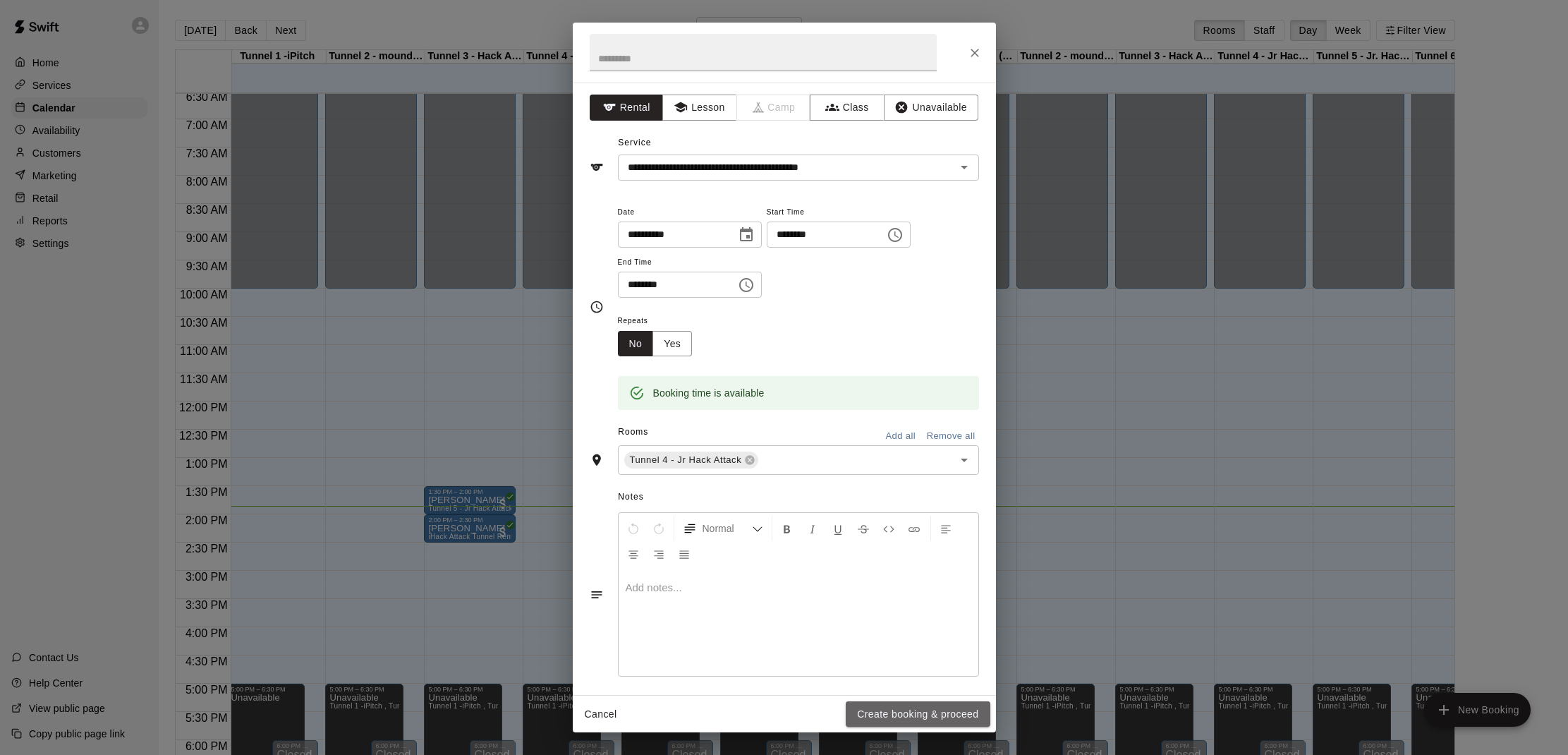
click at [874, 705] on button "Create booking & proceed" at bounding box center [918, 715] width 144 height 26
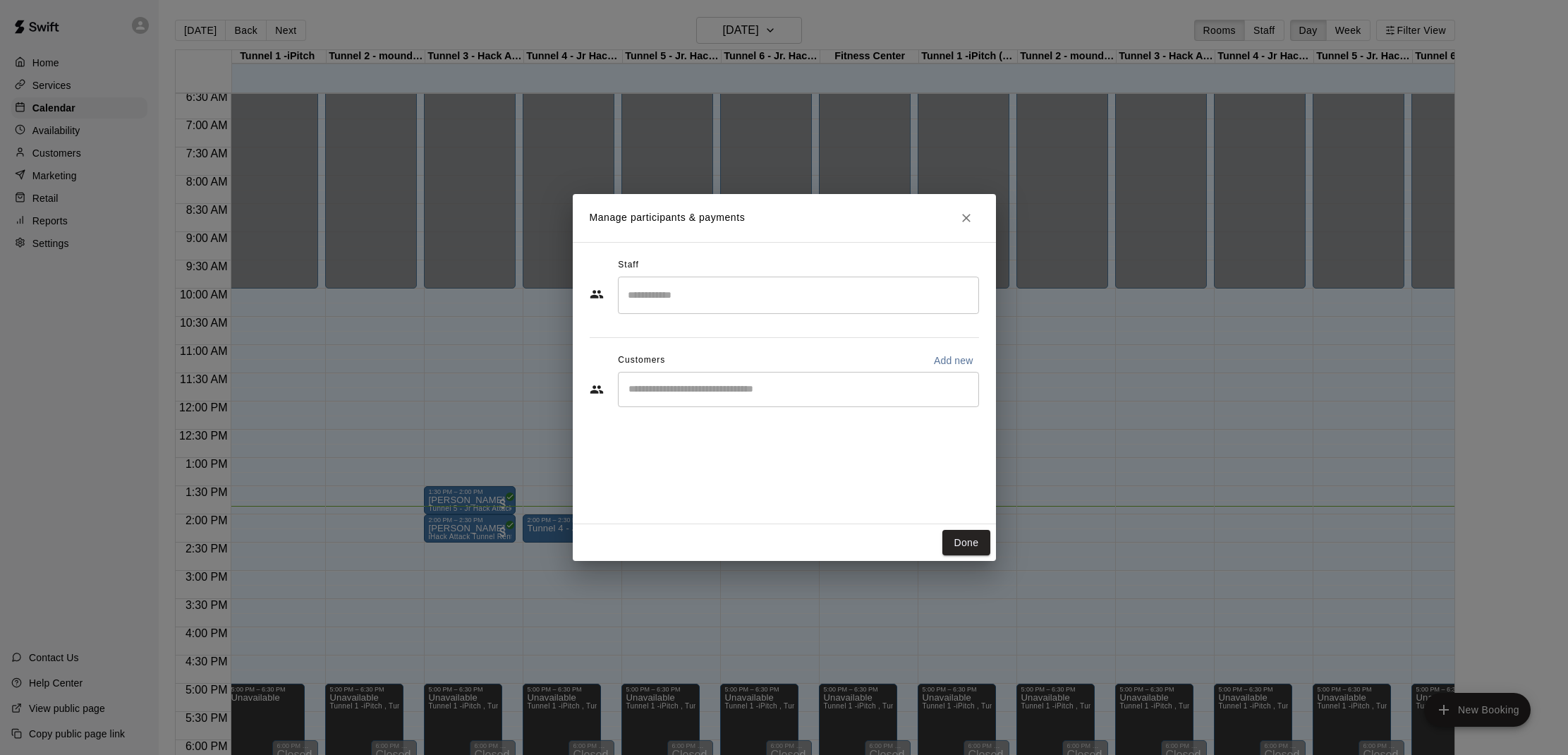
click at [760, 383] on input "Start typing to search customers..." at bounding box center [798, 389] width 348 height 14
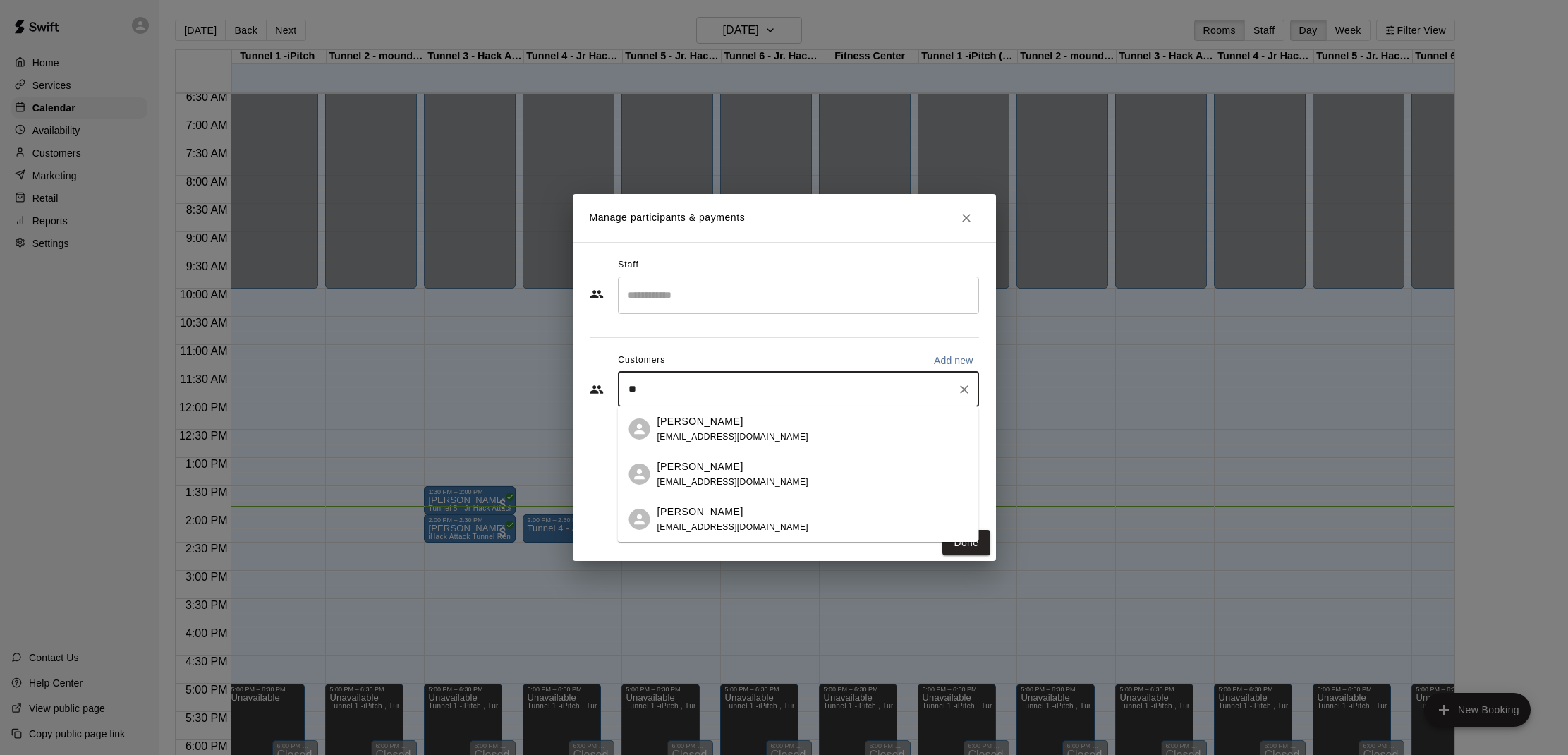
type input "*"
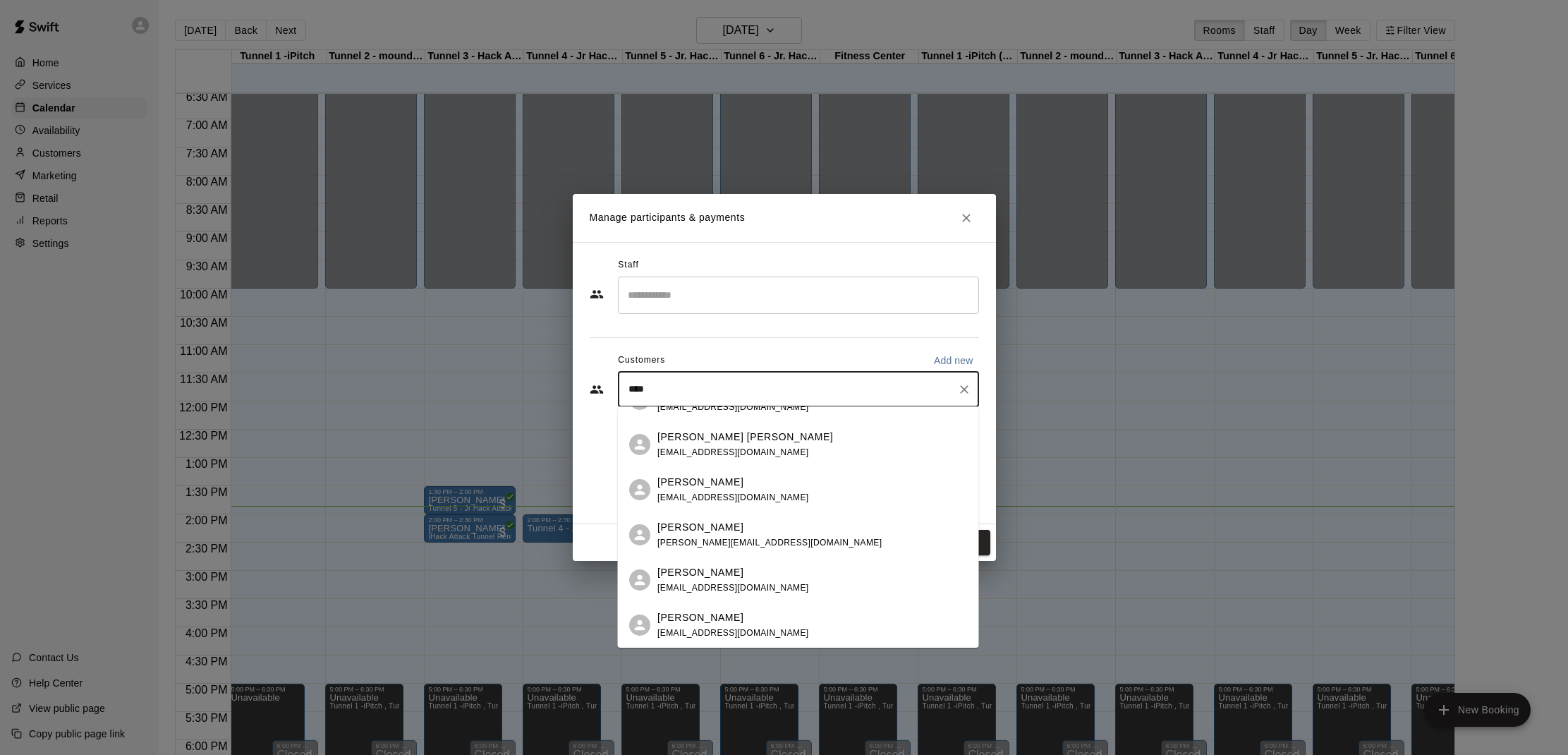
scroll to position [0, 0]
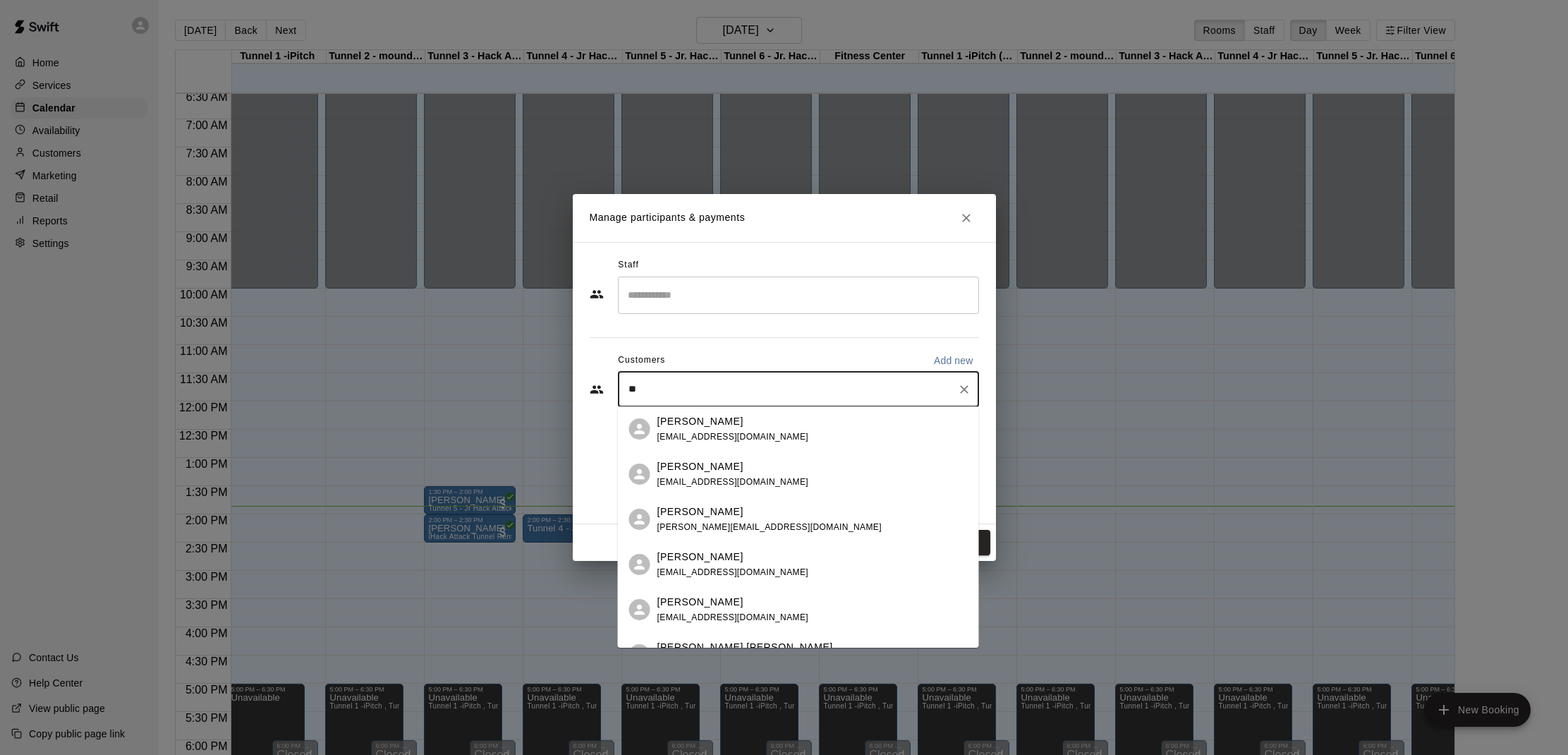
type input "*"
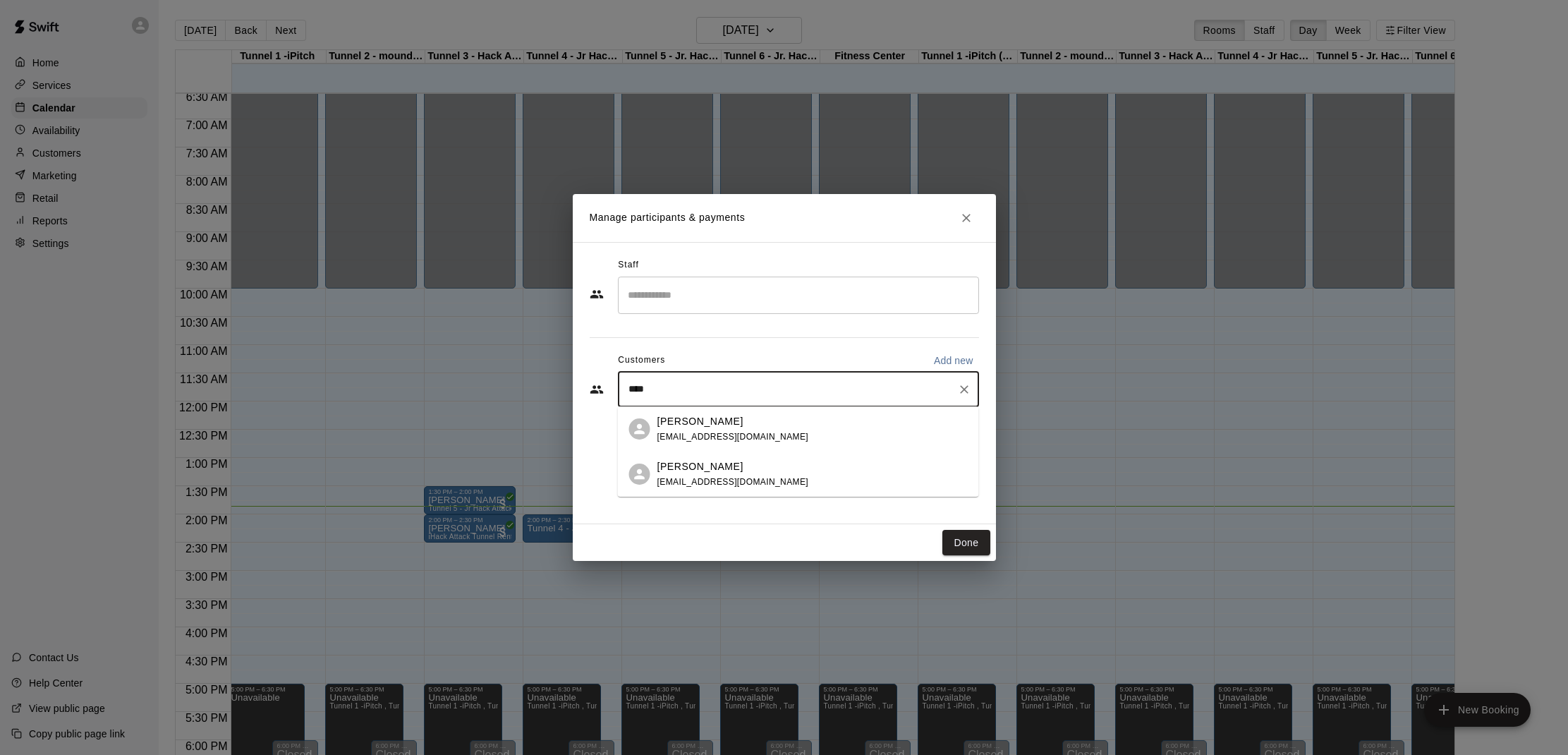
type input "*****"
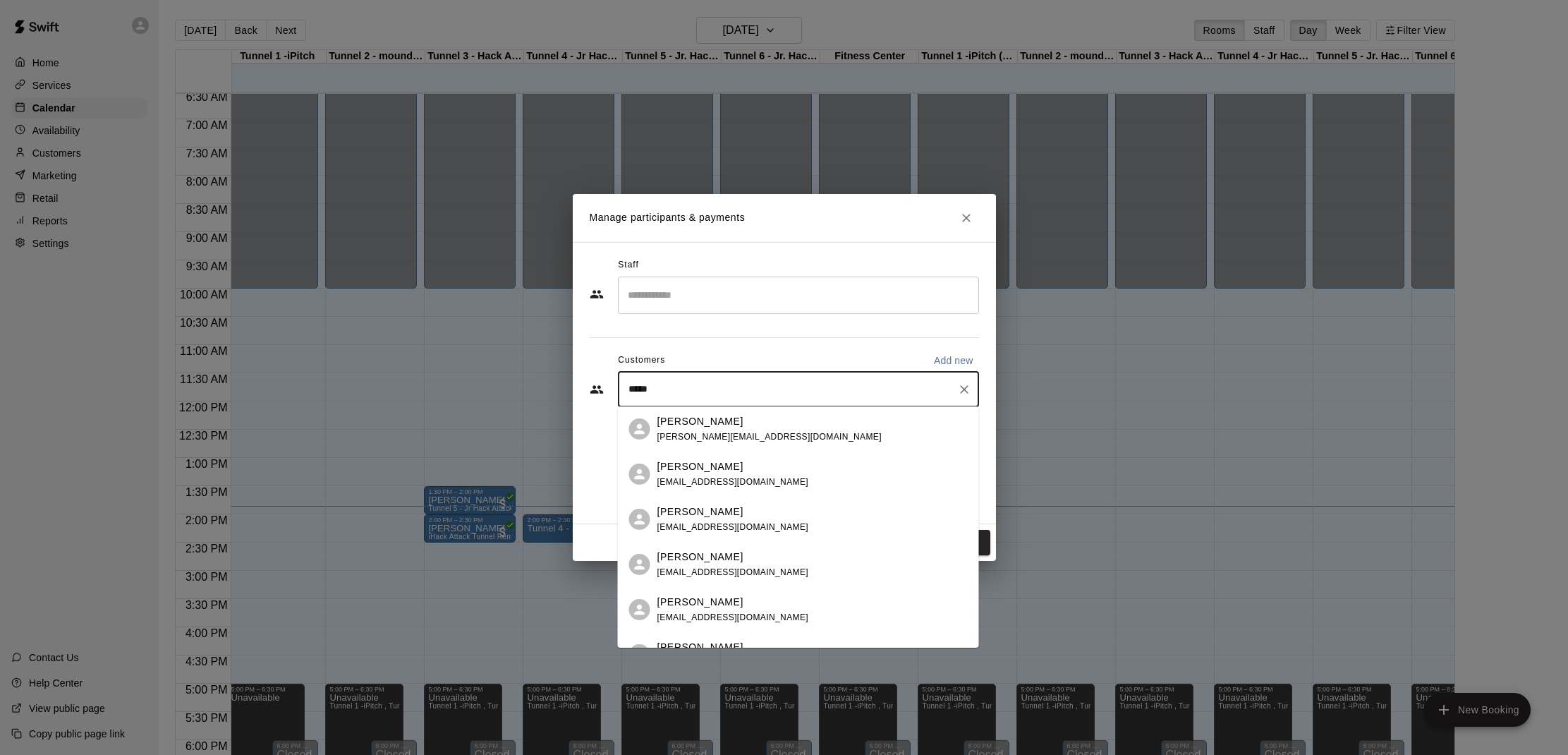
click at [747, 552] on div "[PERSON_NAME]" at bounding box center [733, 557] width 151 height 15
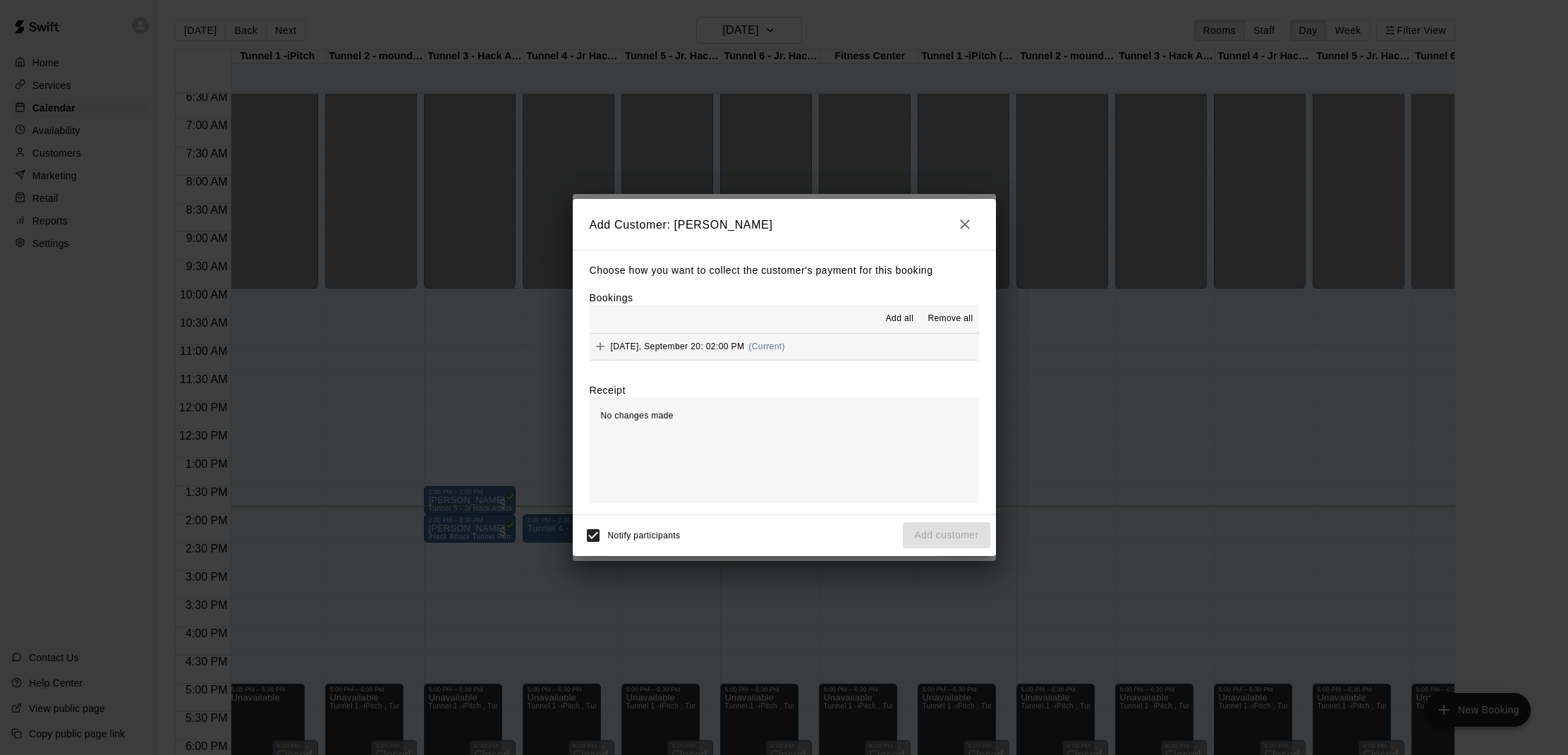
click at [899, 314] on span "Add all" at bounding box center [900, 319] width 29 height 14
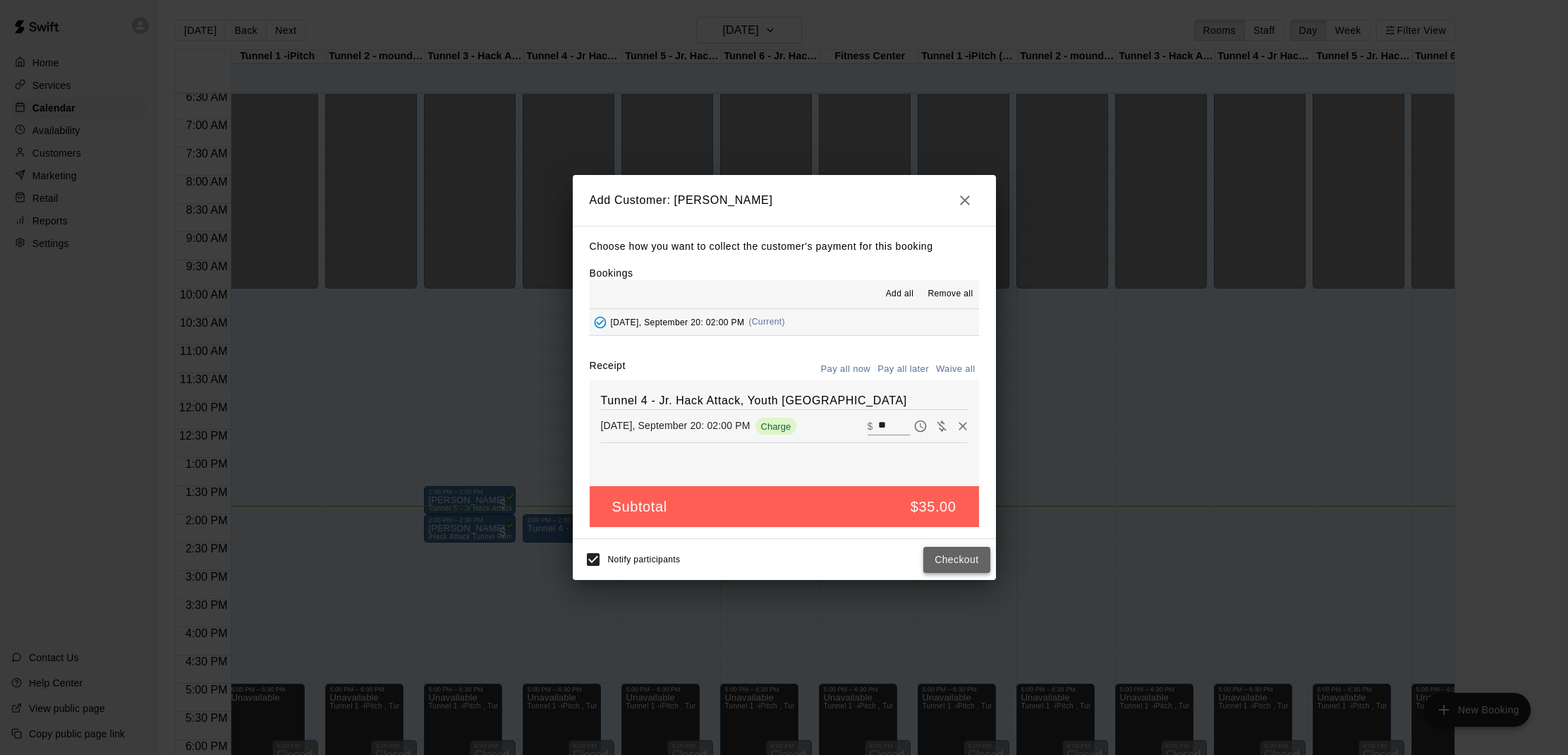
click at [940, 553] on button "Checkout" at bounding box center [957, 560] width 66 height 26
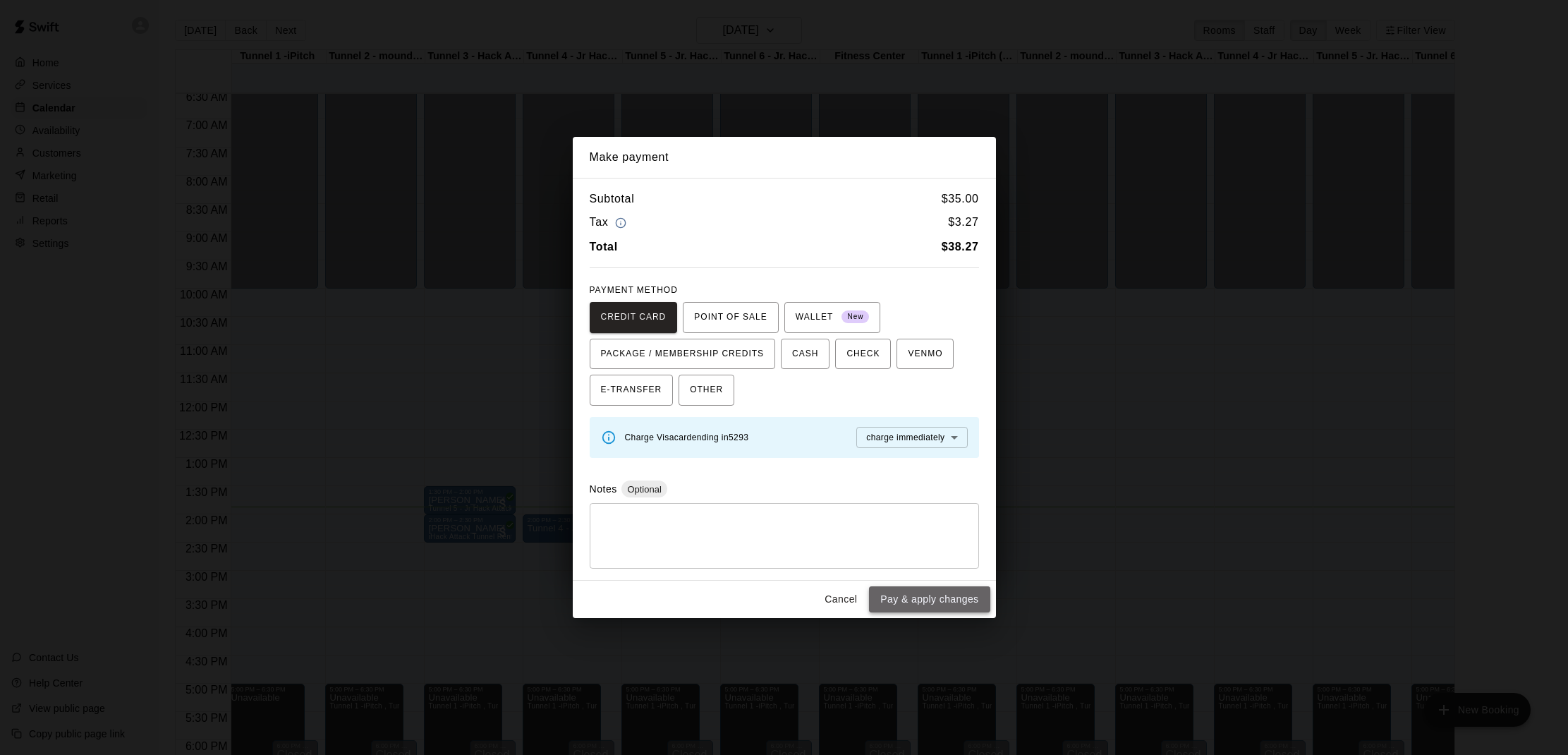
click at [945, 597] on button "Pay & apply changes" at bounding box center [929, 600] width 120 height 26
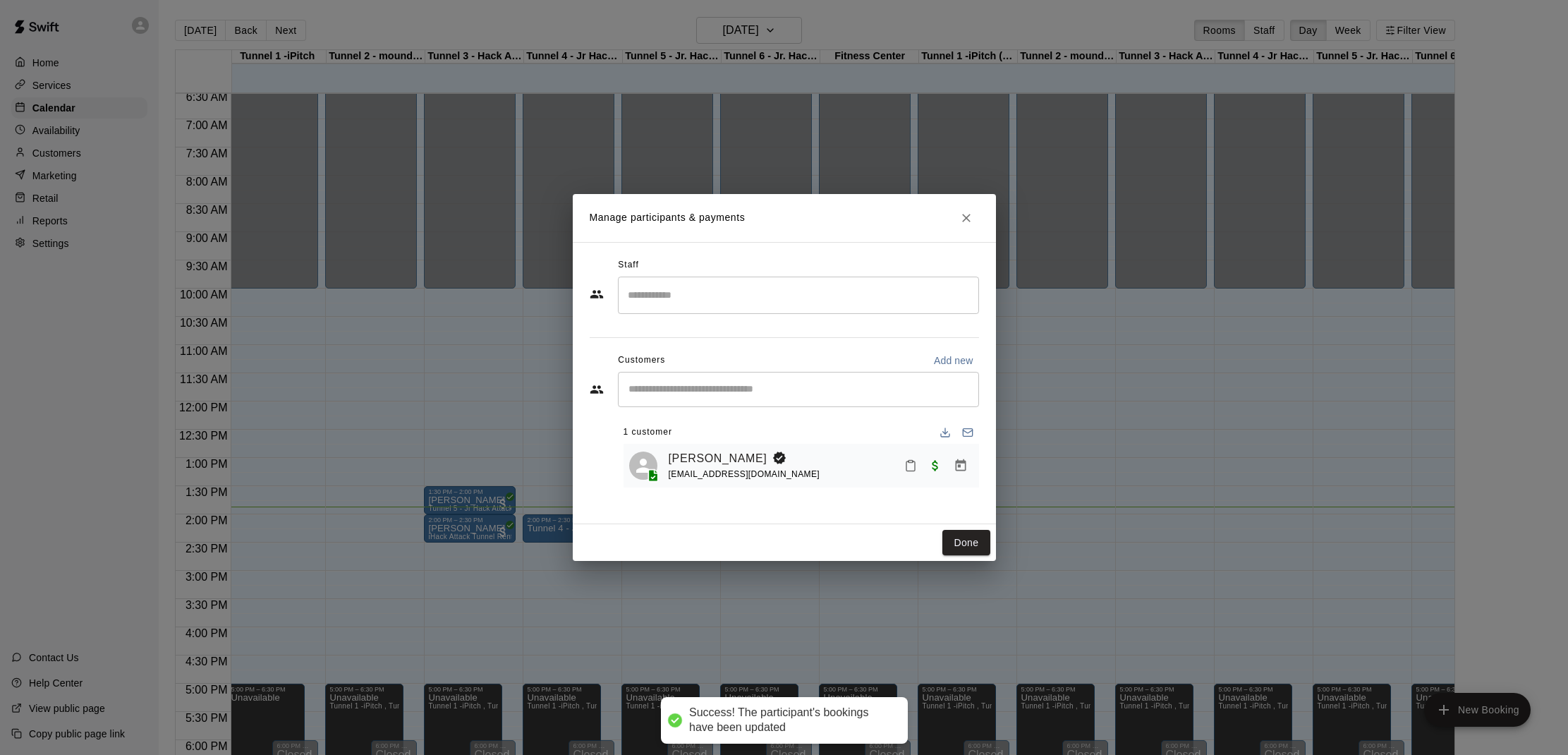
click at [914, 467] on icon "Mark attendance" at bounding box center [911, 466] width 12 height 12
click at [928, 476] on icon at bounding box center [933, 470] width 12 height 12
click at [979, 532] on button "Done" at bounding box center [966, 543] width 47 height 26
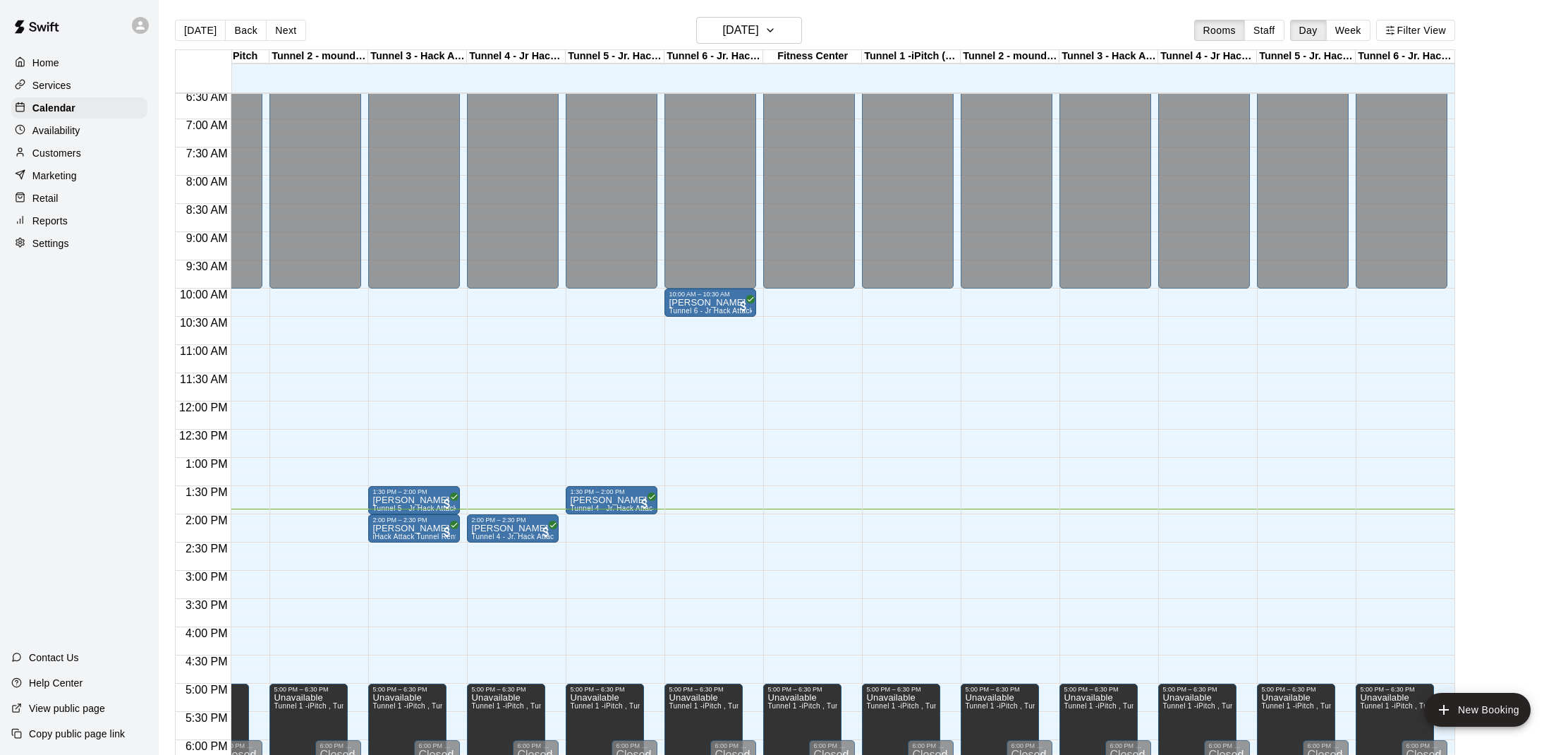
scroll to position [0, 61]
click at [420, 529] on p "[PERSON_NAME]" at bounding box center [414, 529] width 83 height 0
click at [389, 573] on img "edit" at bounding box center [386, 577] width 16 height 16
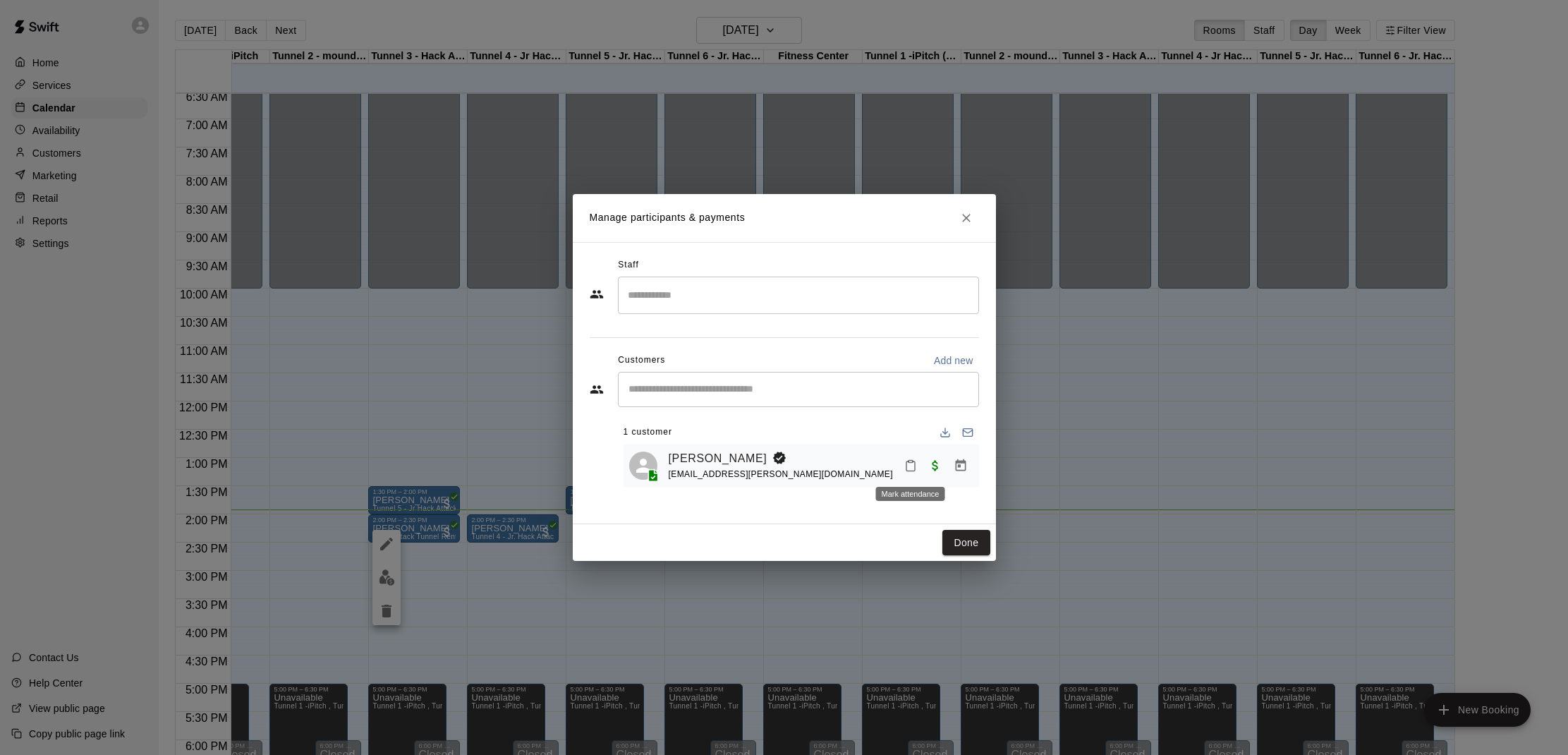
click at [907, 464] on icon "Mark attendance" at bounding box center [911, 466] width 8 height 10
click at [959, 485] on li "Mark unknown" at bounding box center [1000, 495] width 165 height 22
click at [914, 471] on icon "Mark attendance" at bounding box center [911, 466] width 8 height 10
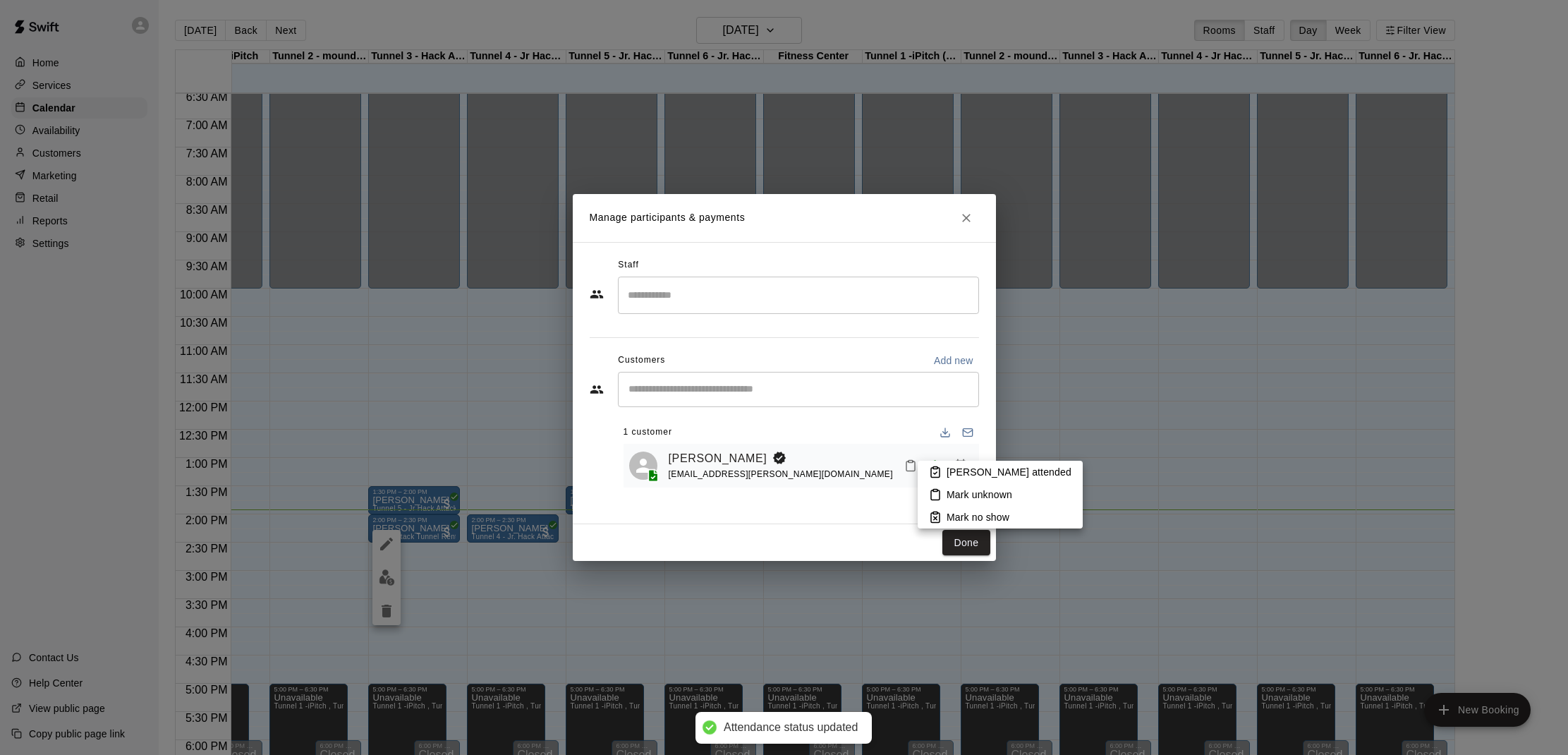
click at [971, 478] on p "[PERSON_NAME] attended" at bounding box center [1010, 472] width 125 height 14
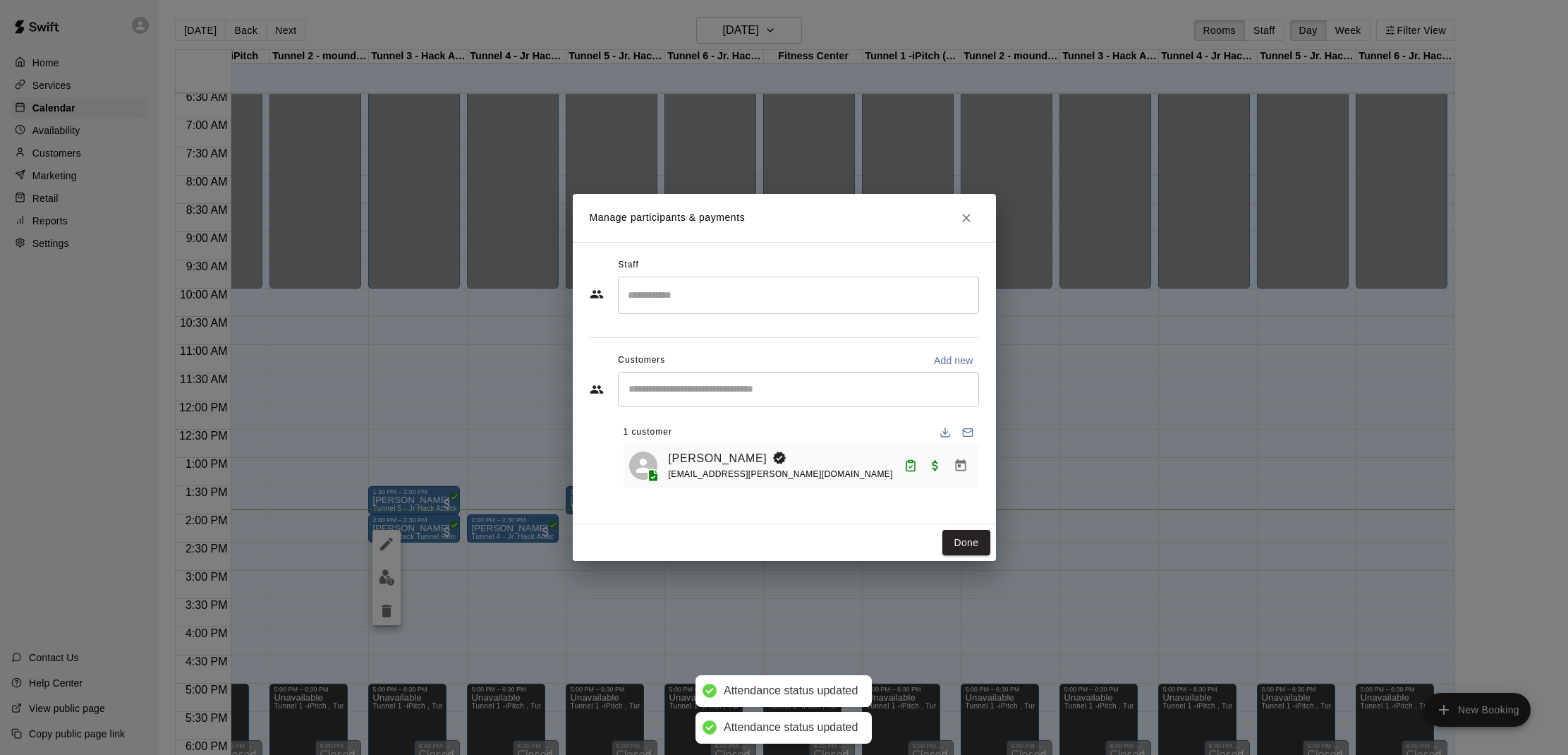
click at [969, 535] on button "Done" at bounding box center [966, 543] width 47 height 26
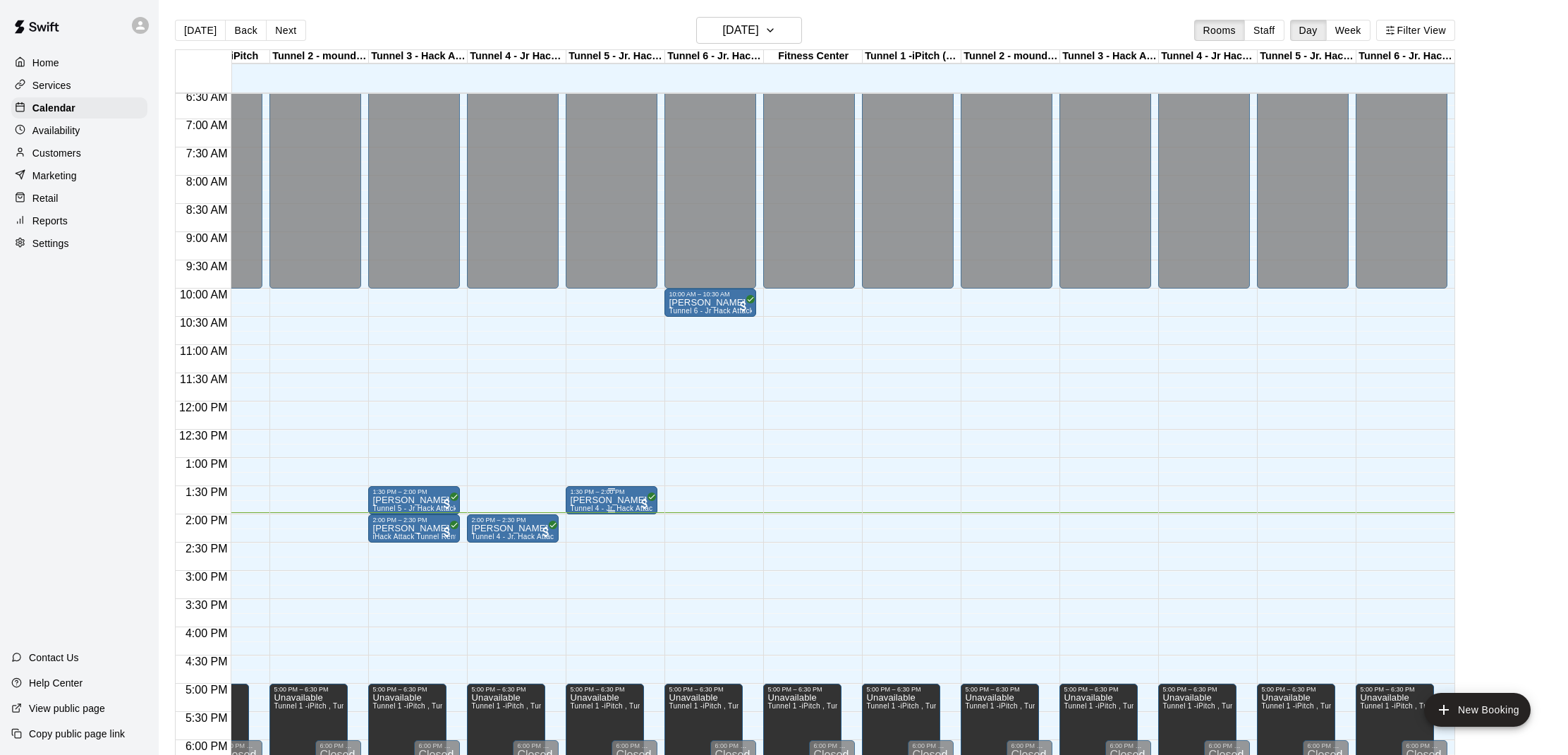
click at [613, 494] on div "1:30 PM – 2:00 PM" at bounding box center [612, 491] width 83 height 7
click at [586, 534] on img "edit" at bounding box center [584, 536] width 16 height 16
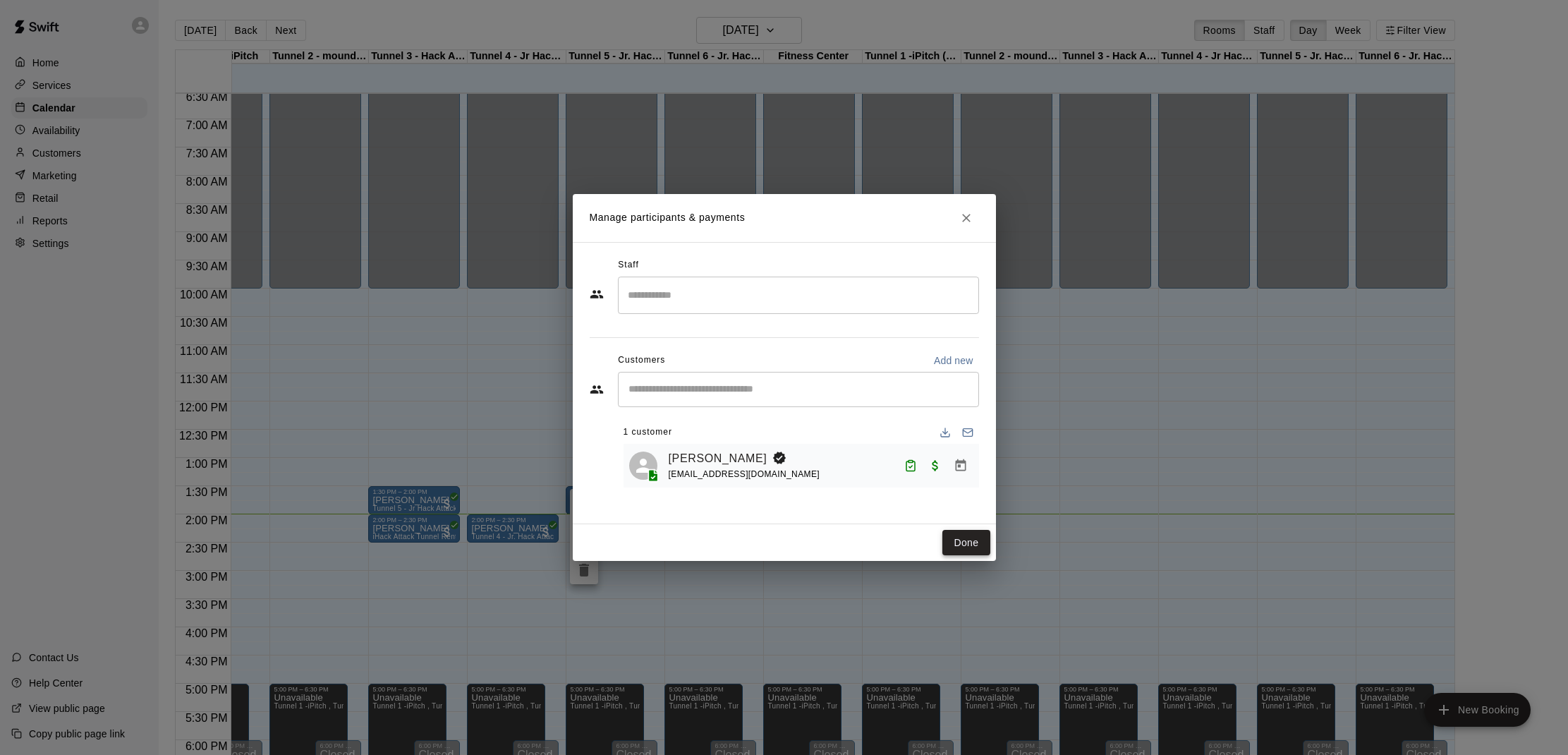
click at [955, 539] on button "Done" at bounding box center [966, 543] width 47 height 26
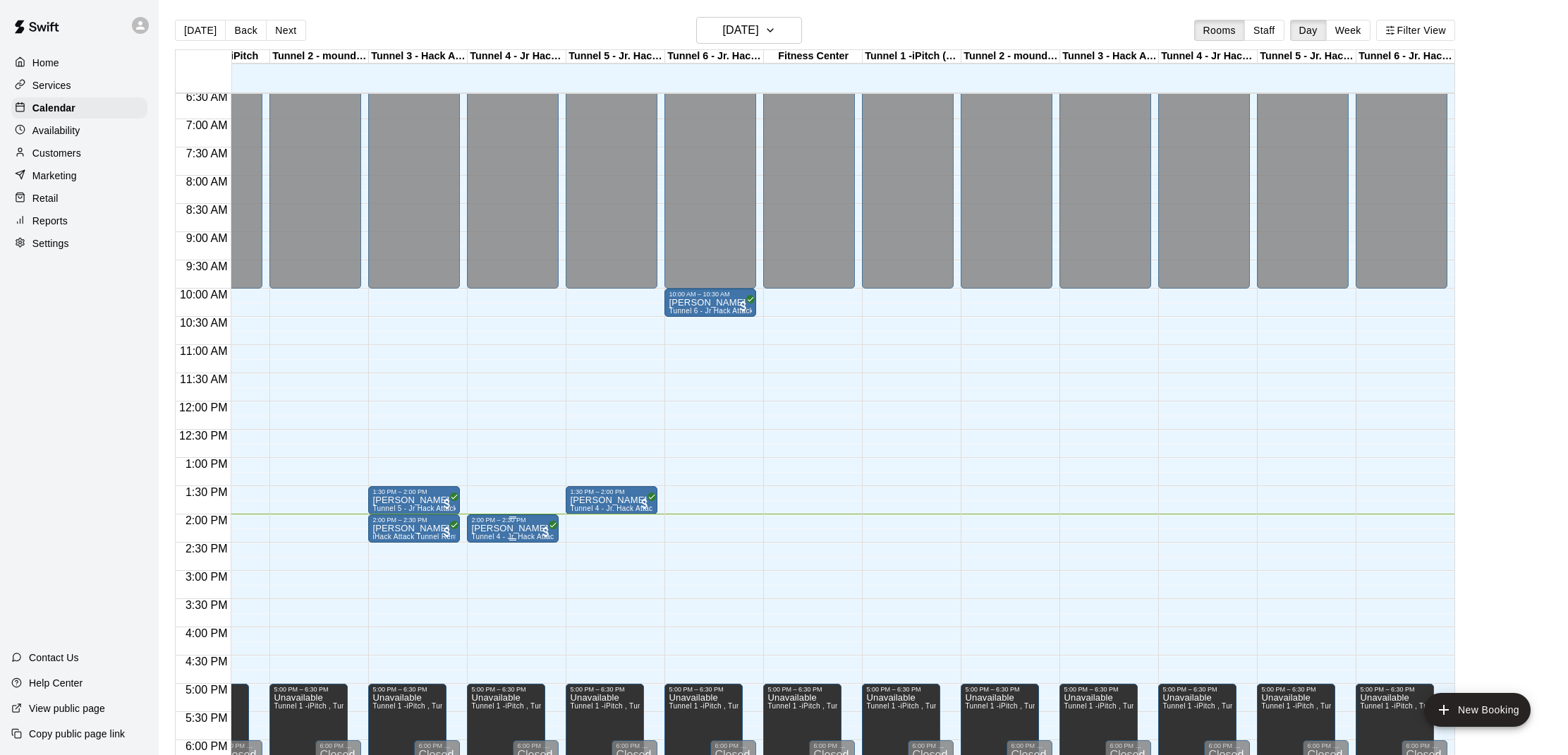
click at [520, 522] on div "2:00 PM – 2:30 PM" at bounding box center [513, 520] width 83 height 7
click at [473, 561] on button "edit" at bounding box center [485, 565] width 29 height 28
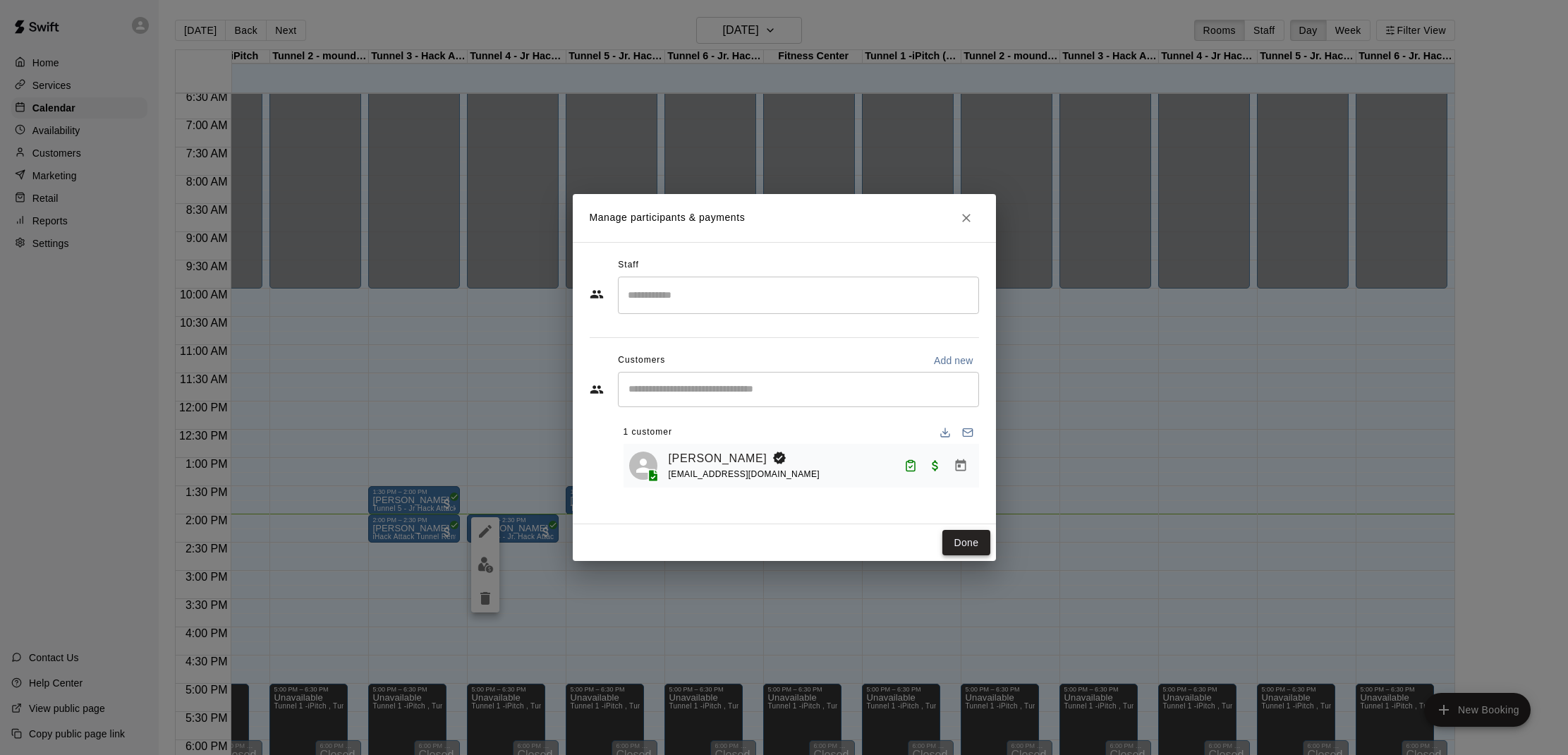
click at [959, 534] on button "Done" at bounding box center [966, 543] width 47 height 26
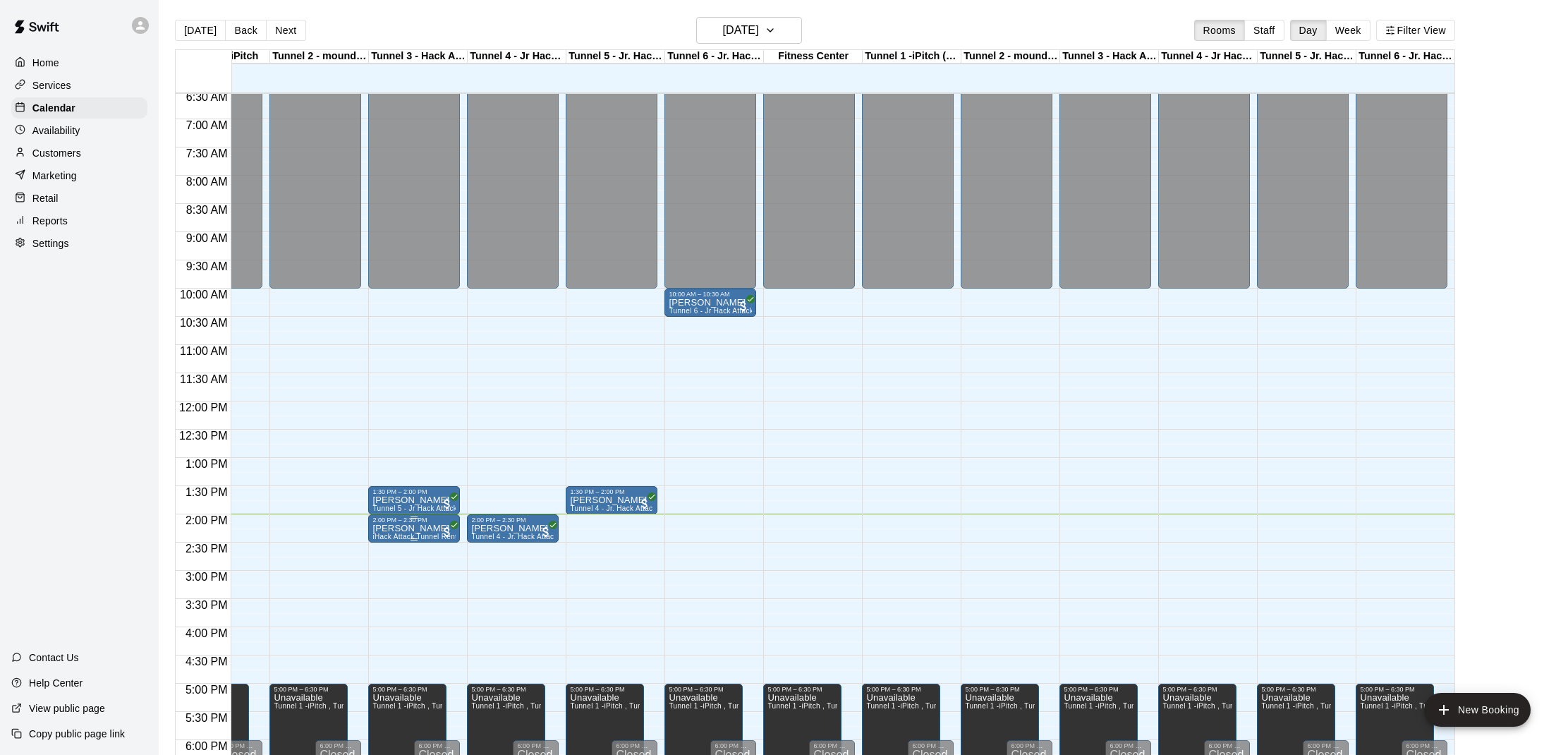
click at [419, 520] on div "2:00 PM – 2:30 PM" at bounding box center [414, 520] width 83 height 7
click at [402, 565] on div at bounding box center [784, 377] width 1568 height 755
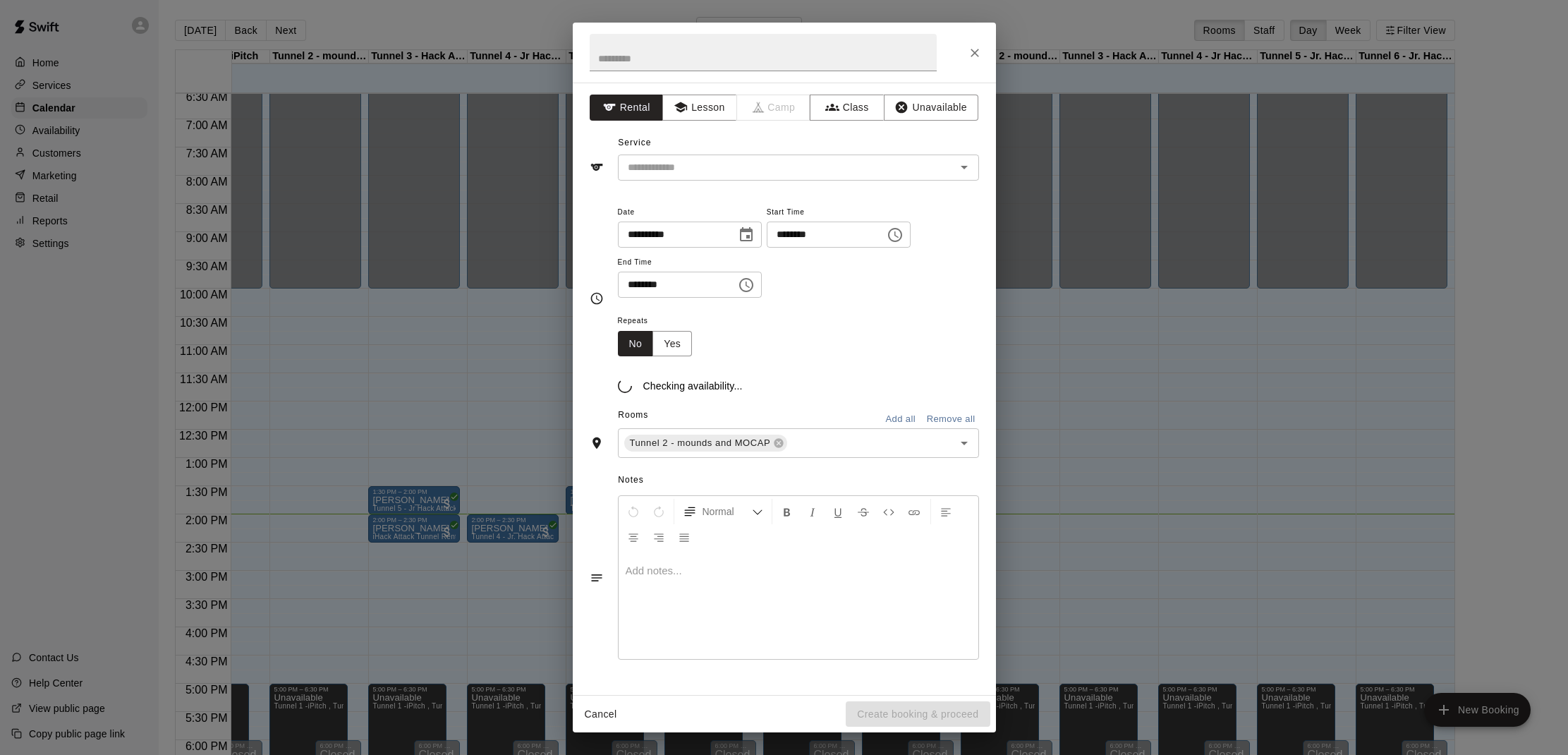
click at [429, 515] on div "**********" at bounding box center [784, 377] width 1568 height 755
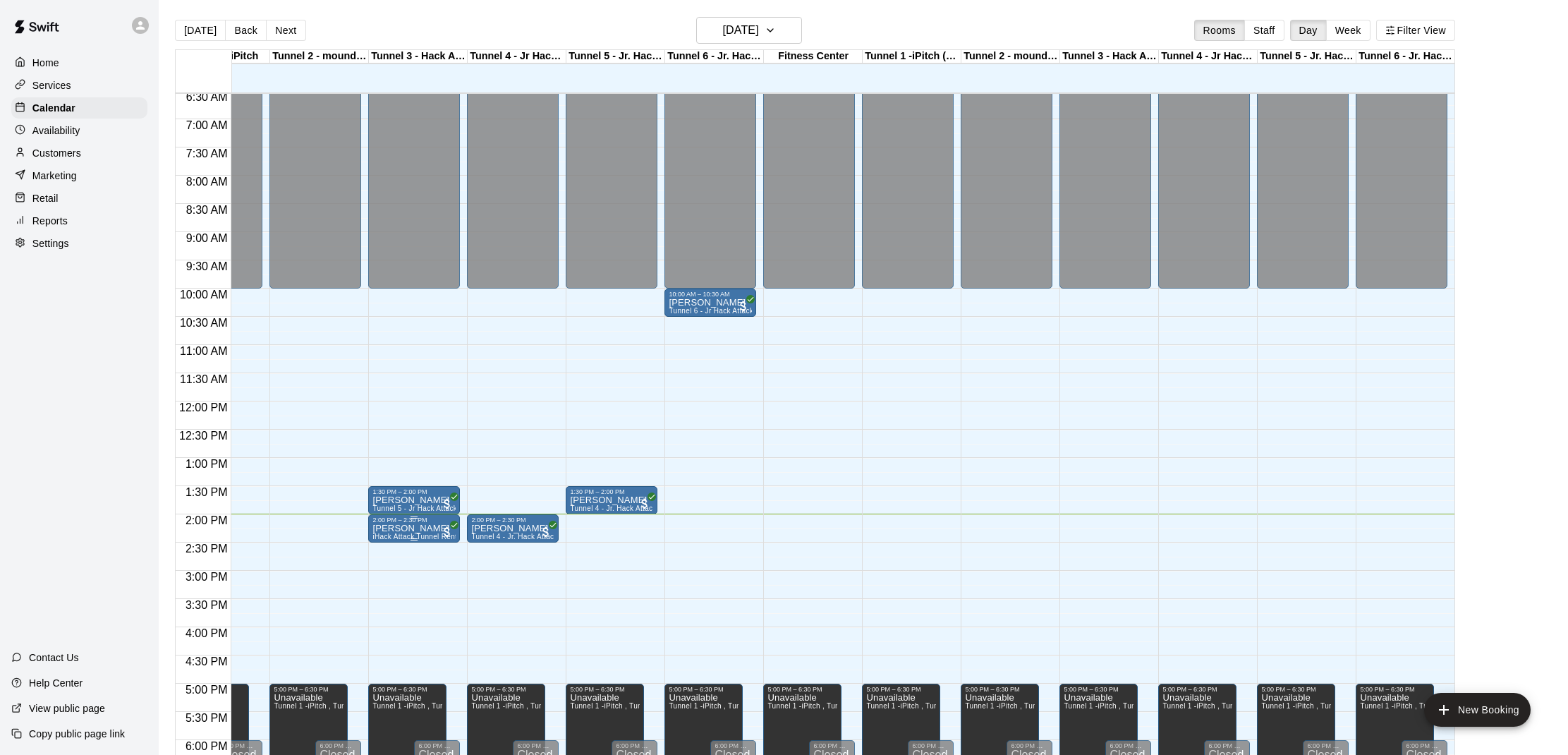
click at [425, 521] on div "2:00 PM – 2:30 PM" at bounding box center [414, 520] width 83 height 7
click at [388, 566] on img "edit" at bounding box center [386, 565] width 16 height 16
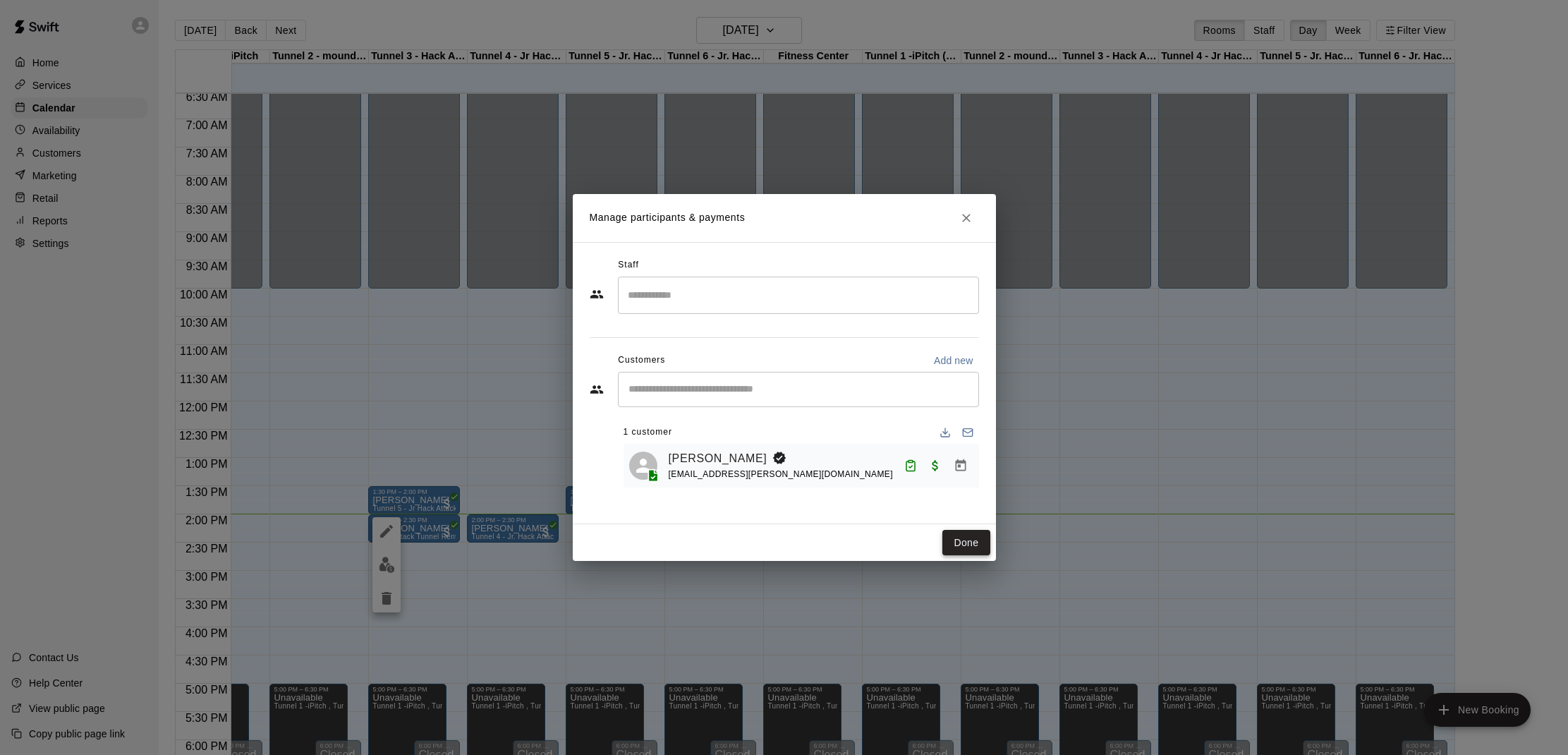
click at [951, 547] on button "Done" at bounding box center [966, 543] width 47 height 26
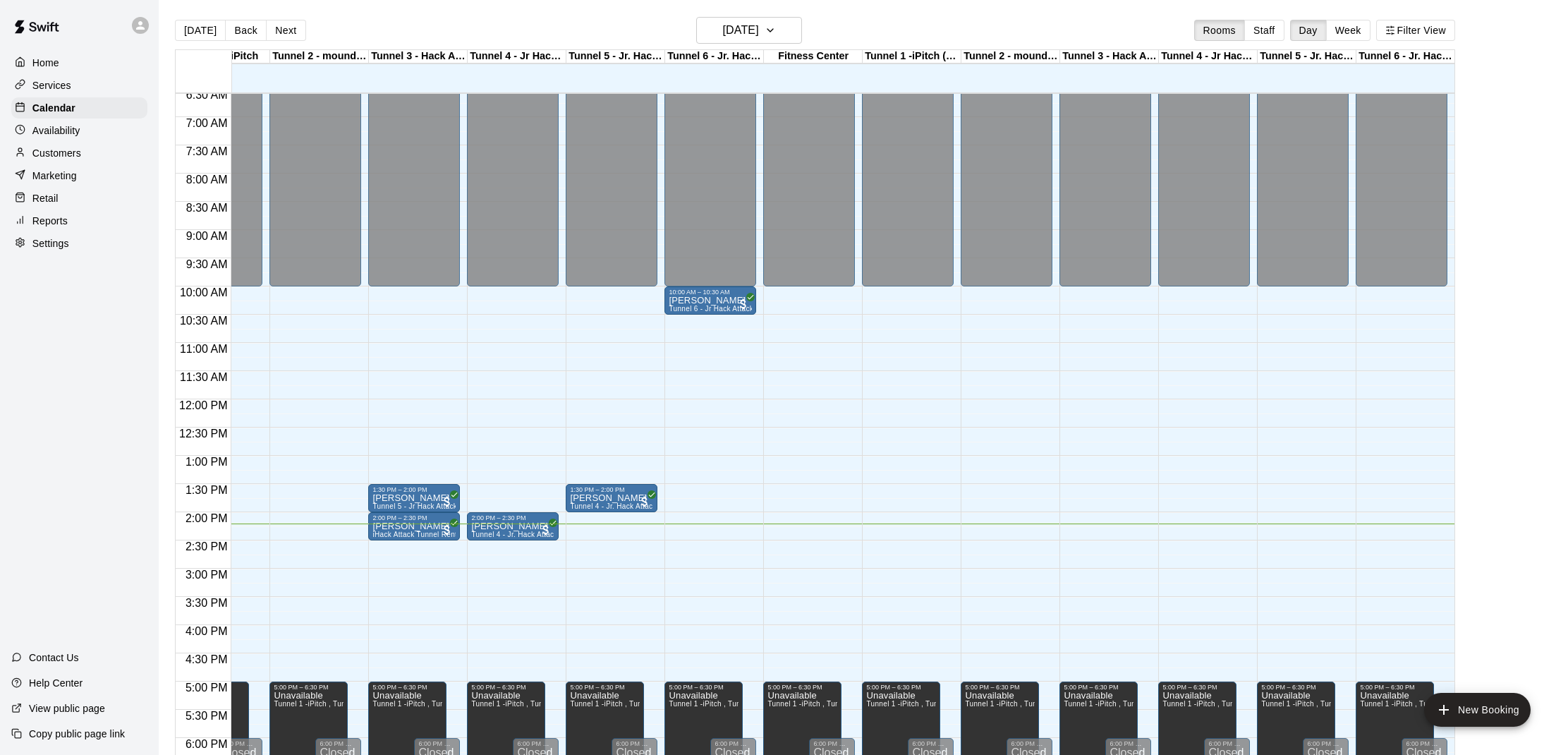
scroll to position [373, 61]
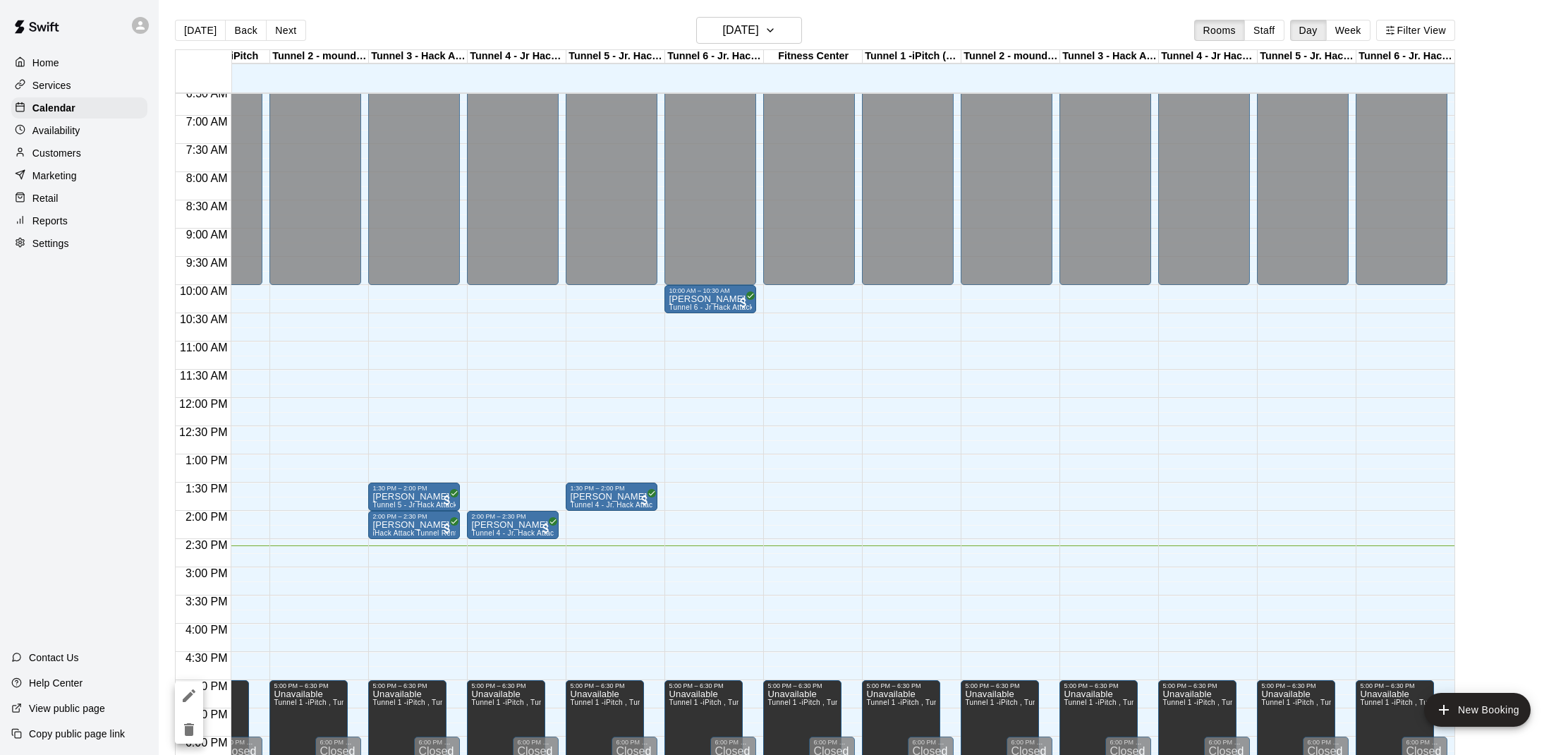
click at [70, 148] on div at bounding box center [784, 377] width 1568 height 755
click at [72, 155] on p "Customers" at bounding box center [56, 153] width 49 height 14
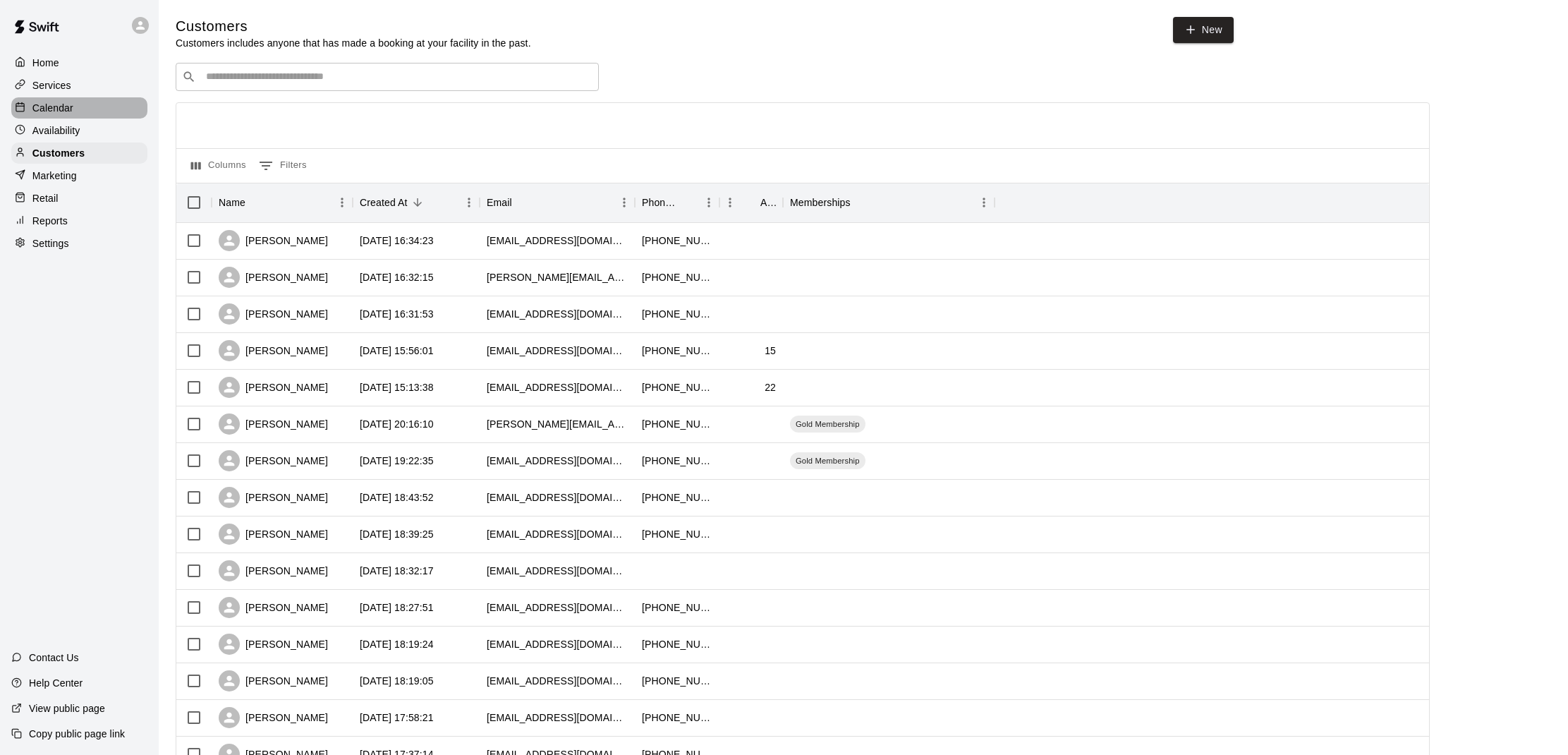
click at [75, 100] on div "Calendar" at bounding box center [80, 107] width 136 height 21
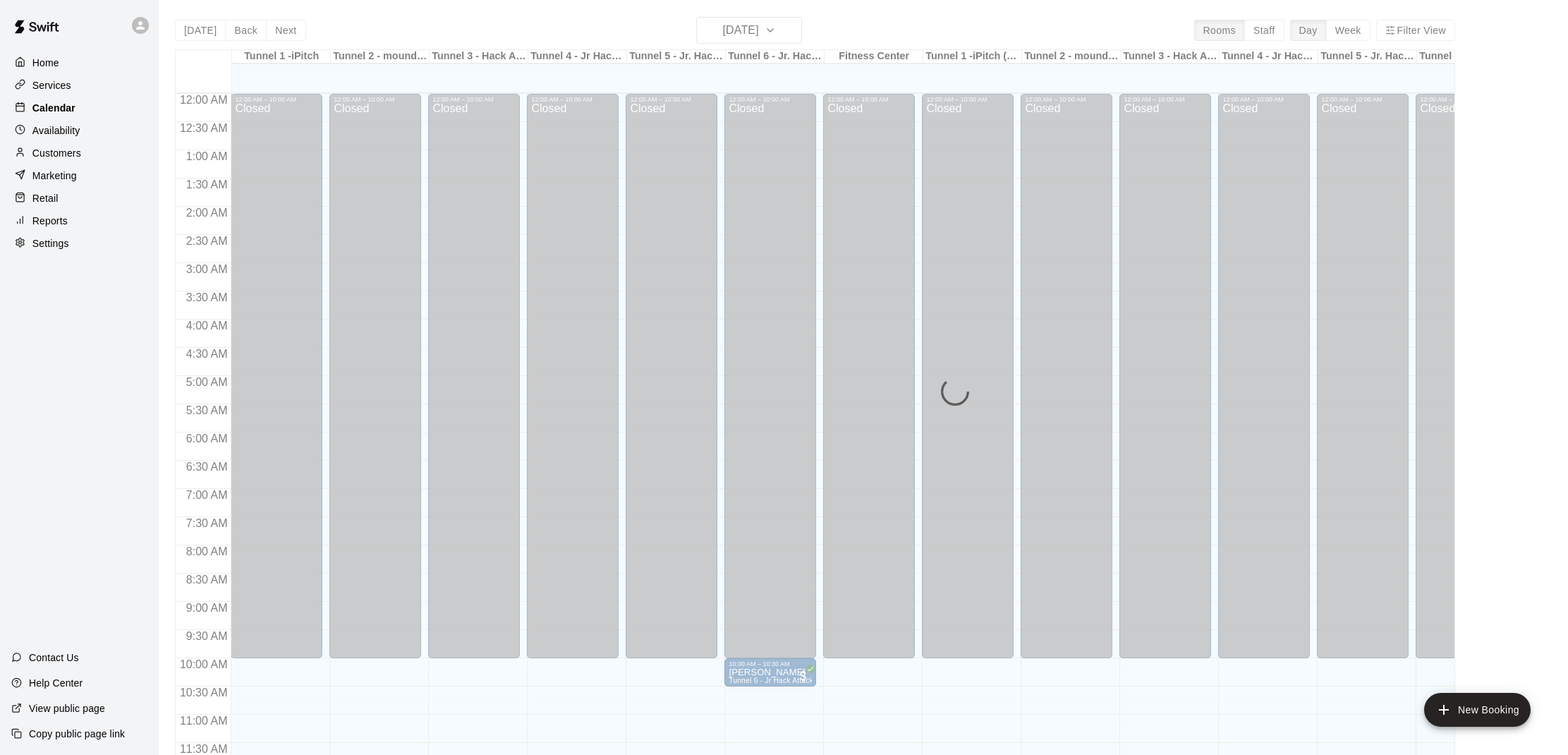
scroll to position [636, 0]
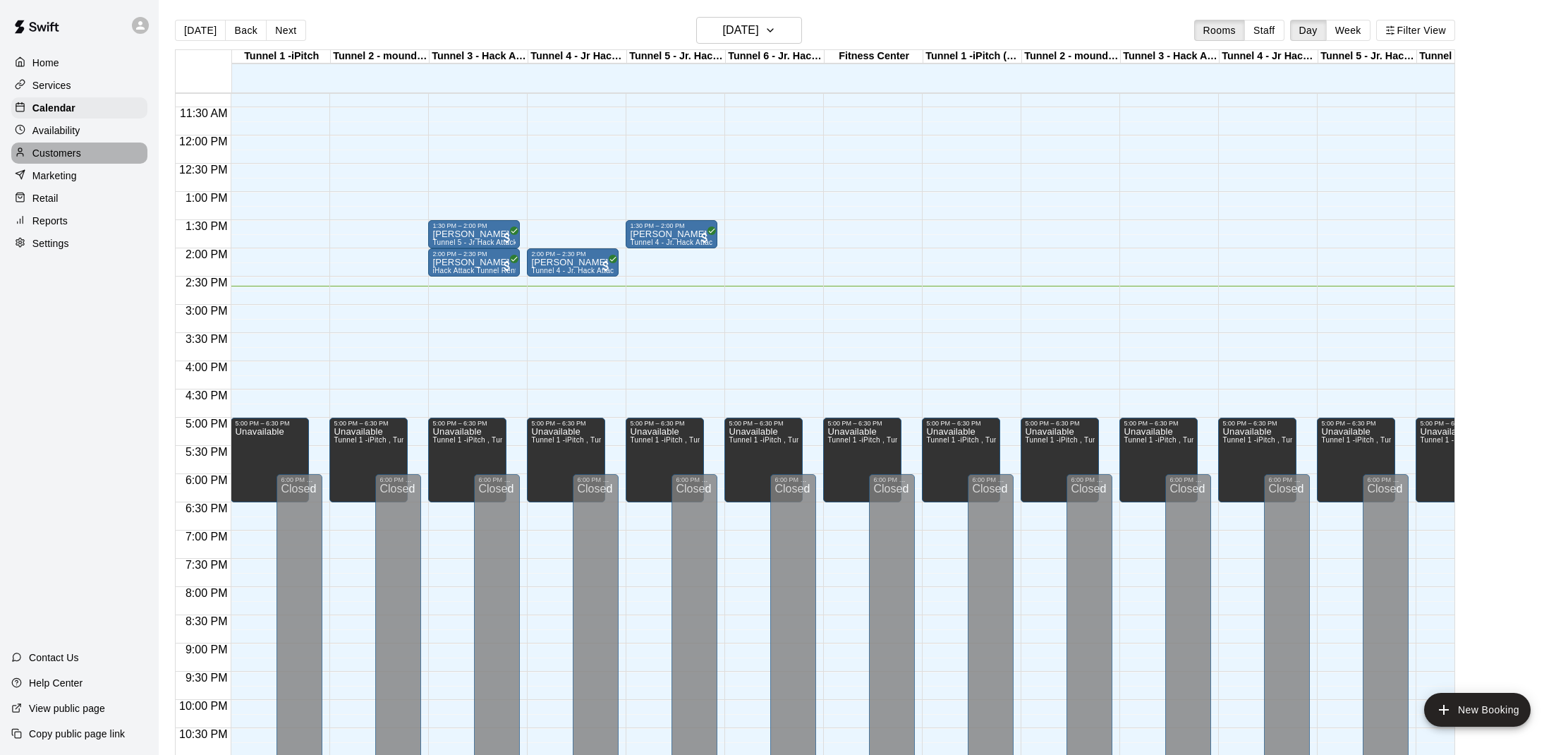
click at [57, 151] on p "Customers" at bounding box center [56, 153] width 49 height 14
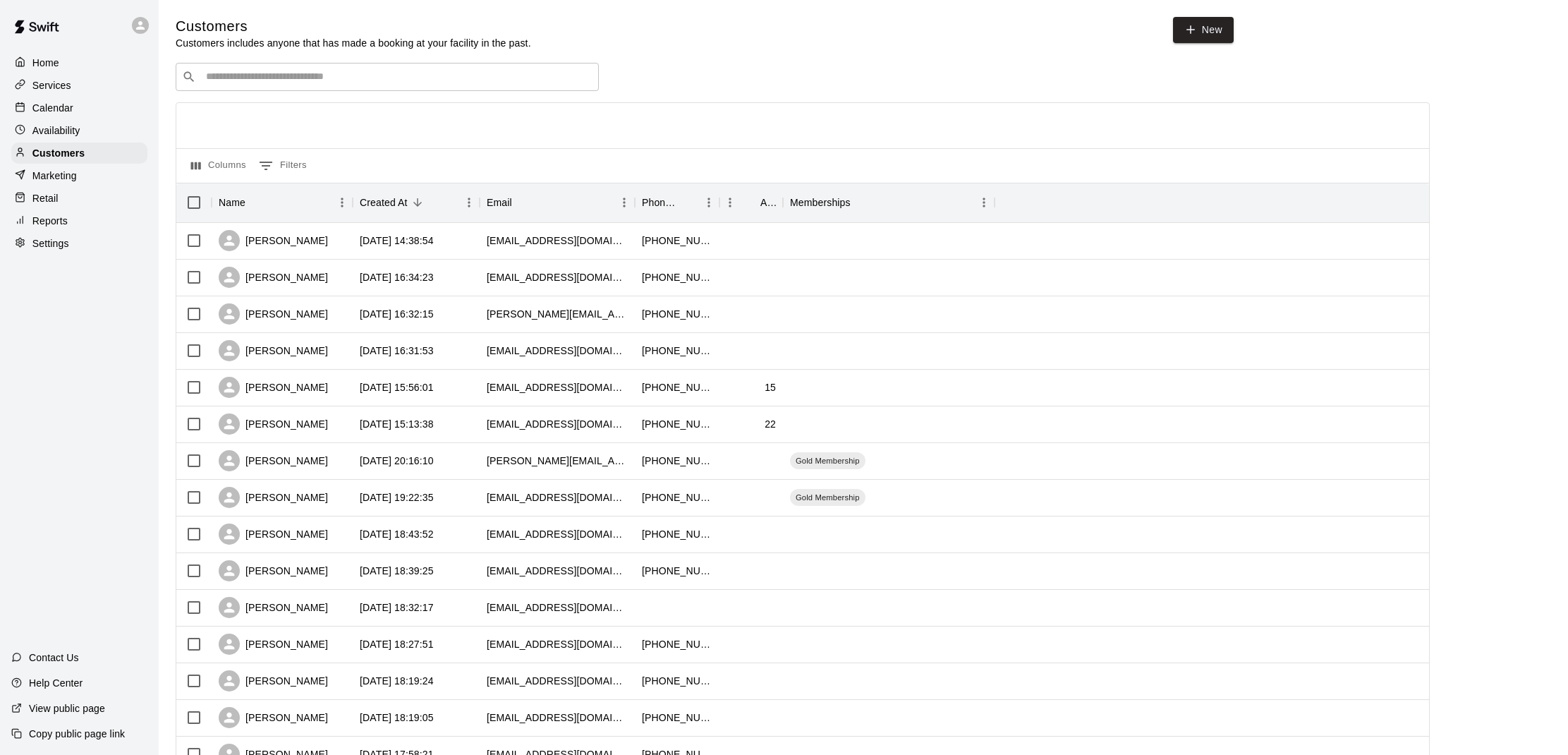
click at [423, 84] on div "​ ​" at bounding box center [387, 77] width 423 height 29
click at [52, 99] on div "Calendar" at bounding box center [80, 107] width 136 height 21
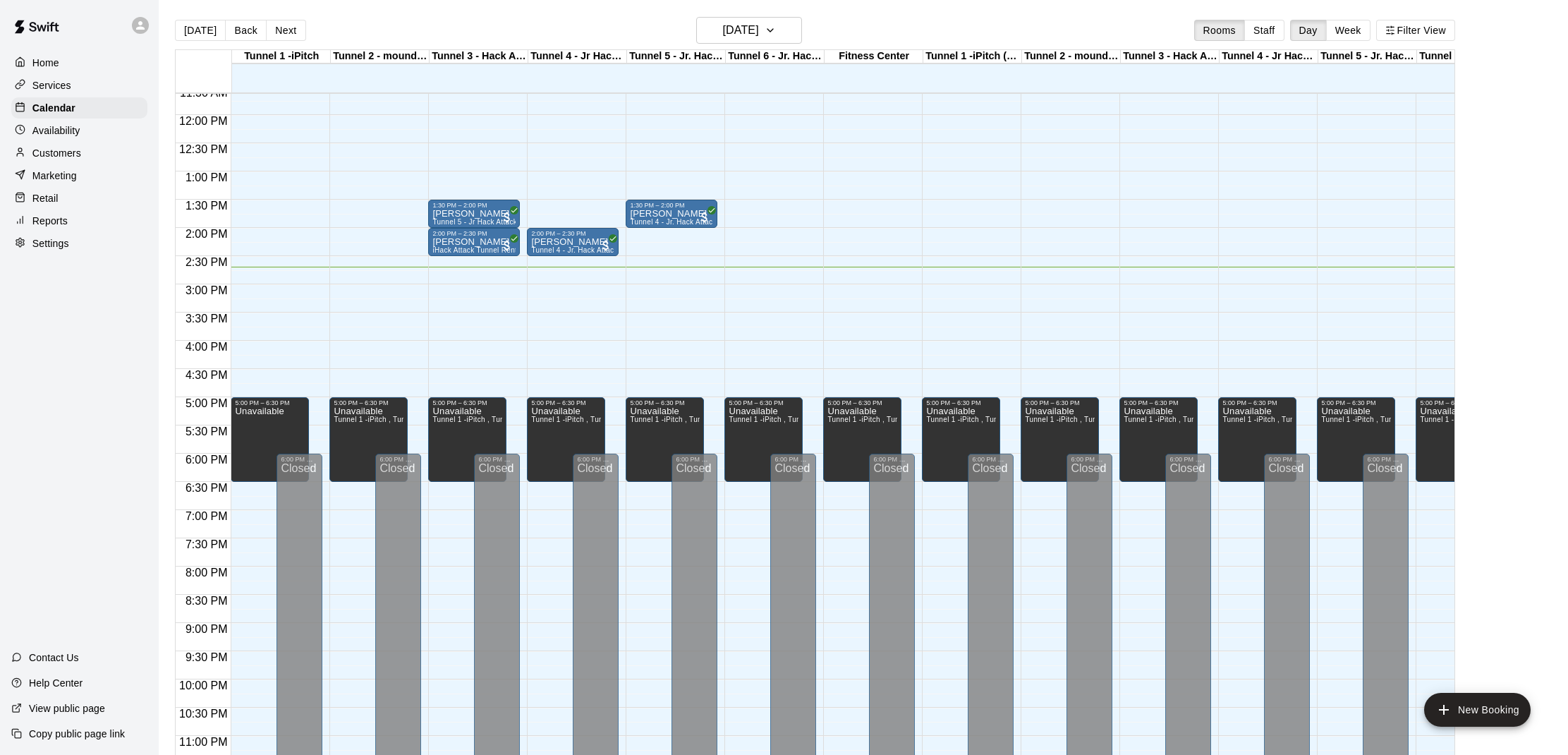
scroll to position [655, 0]
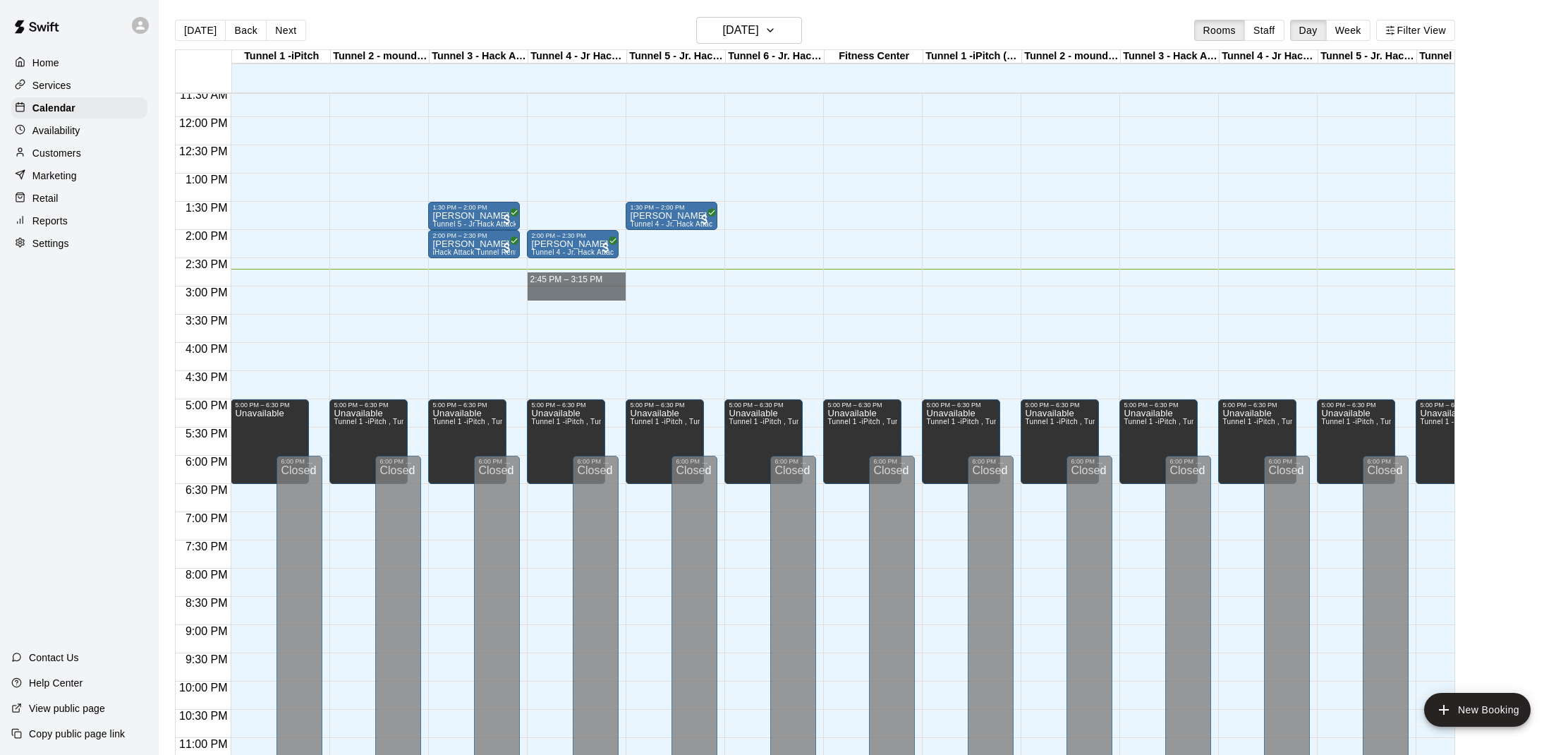
drag, startPoint x: 541, startPoint y: 276, endPoint x: 540, endPoint y: 291, distance: 15.0
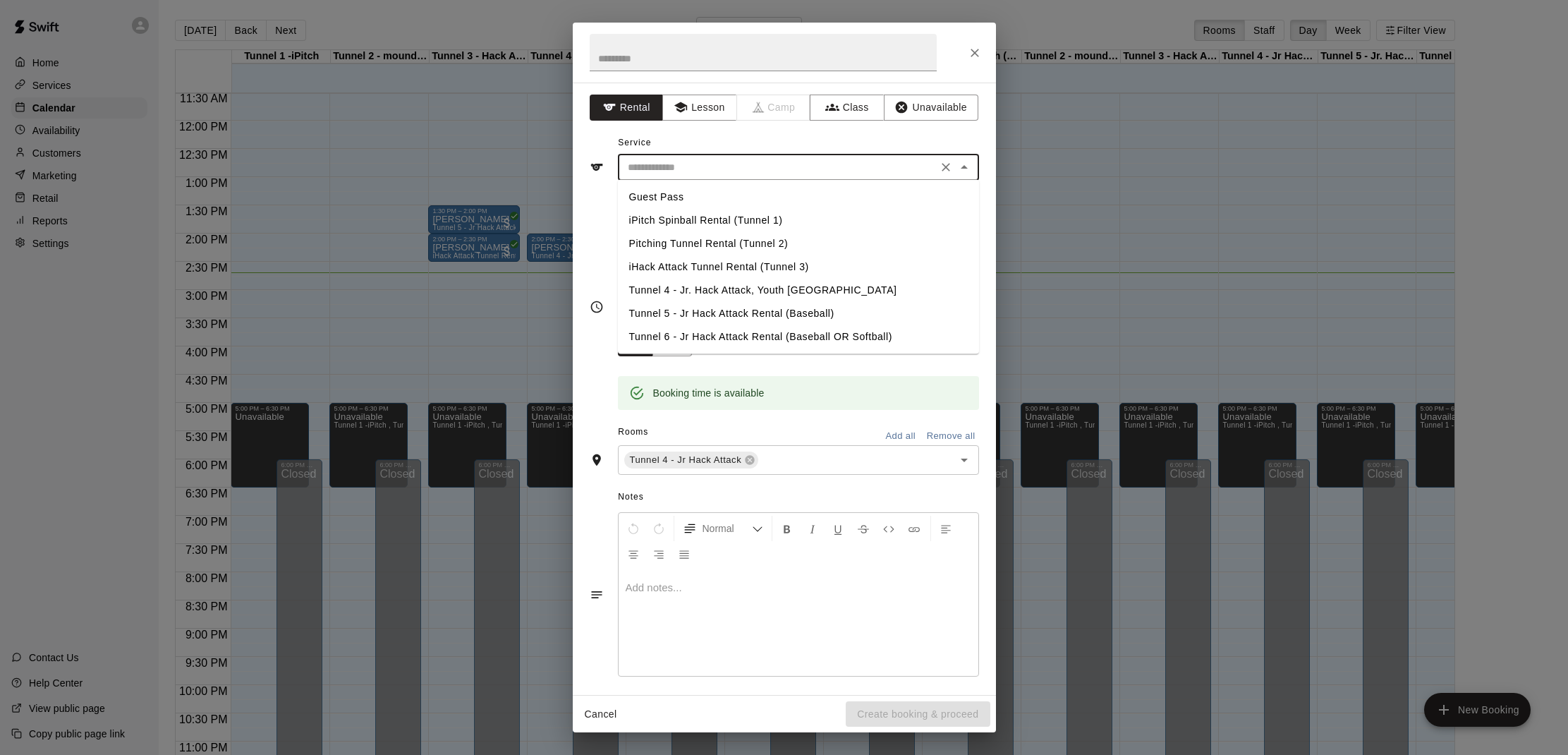
click at [662, 169] on input "text" at bounding box center [778, 168] width 311 height 18
click at [680, 288] on li "Tunnel 4 - Jr. Hack Attack, Youth [GEOGRAPHIC_DATA]" at bounding box center [799, 291] width 361 height 23
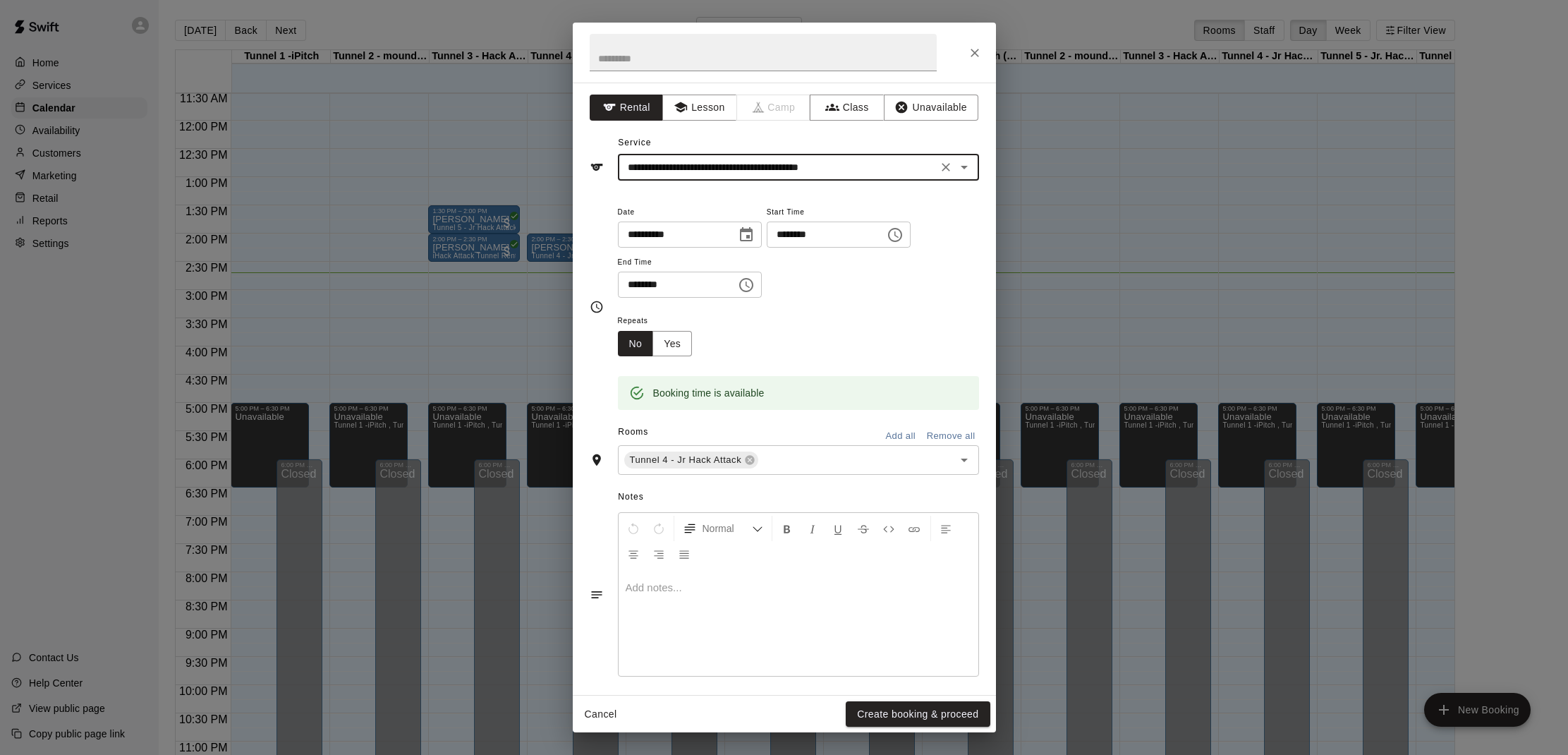
type input "**********"
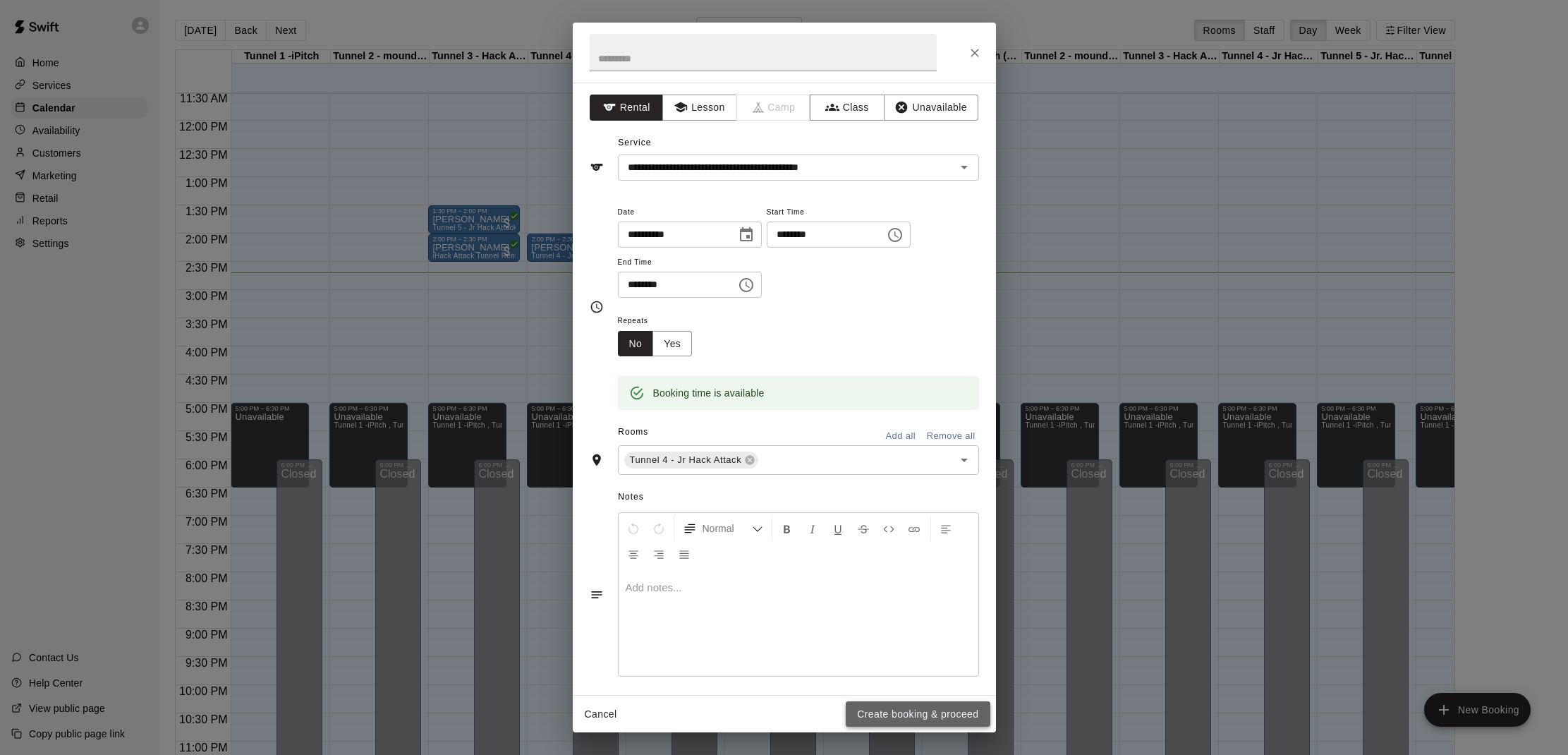
click at [908, 718] on button "Create booking & proceed" at bounding box center [918, 715] width 144 height 26
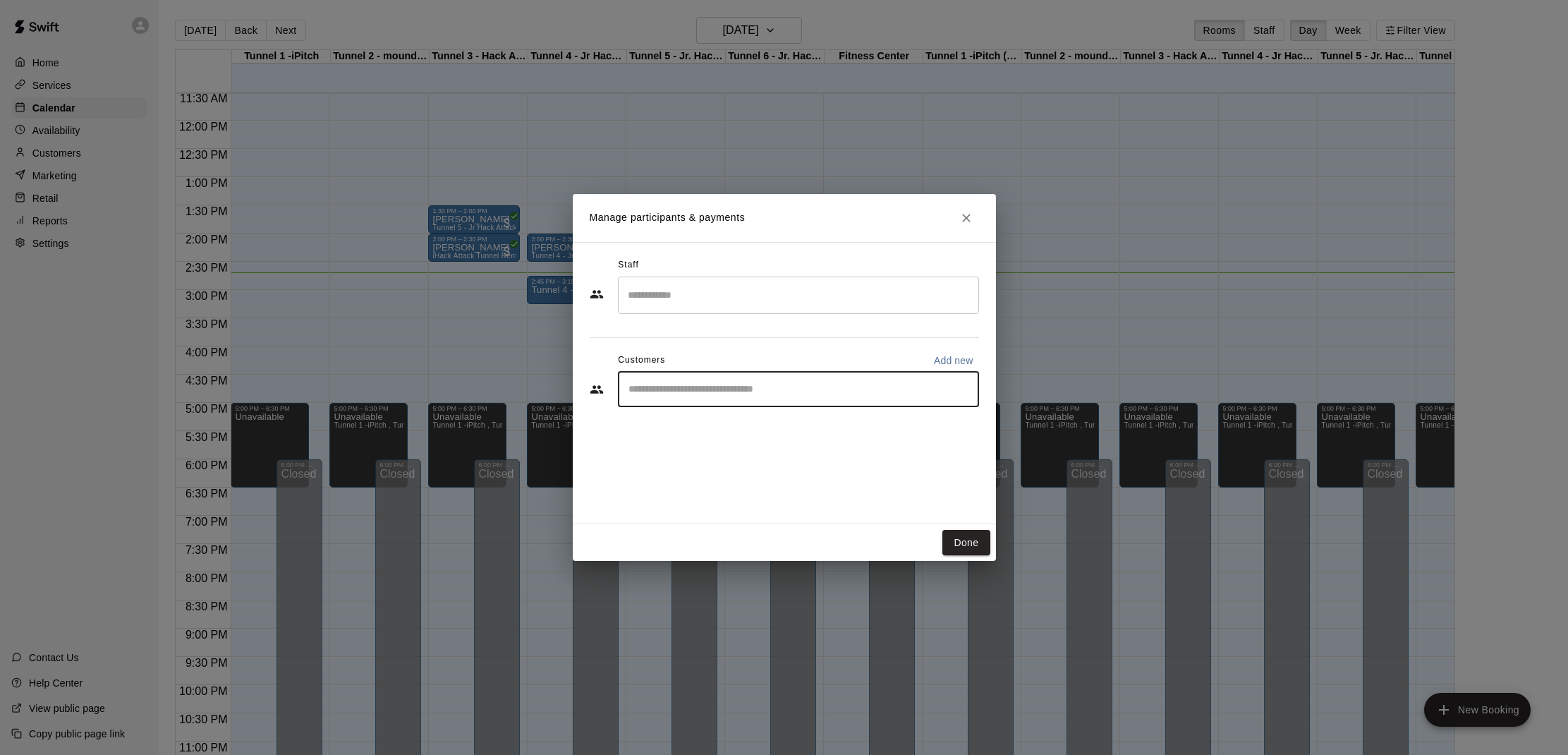
click at [701, 391] on input "Start typing to search customers..." at bounding box center [798, 389] width 348 height 14
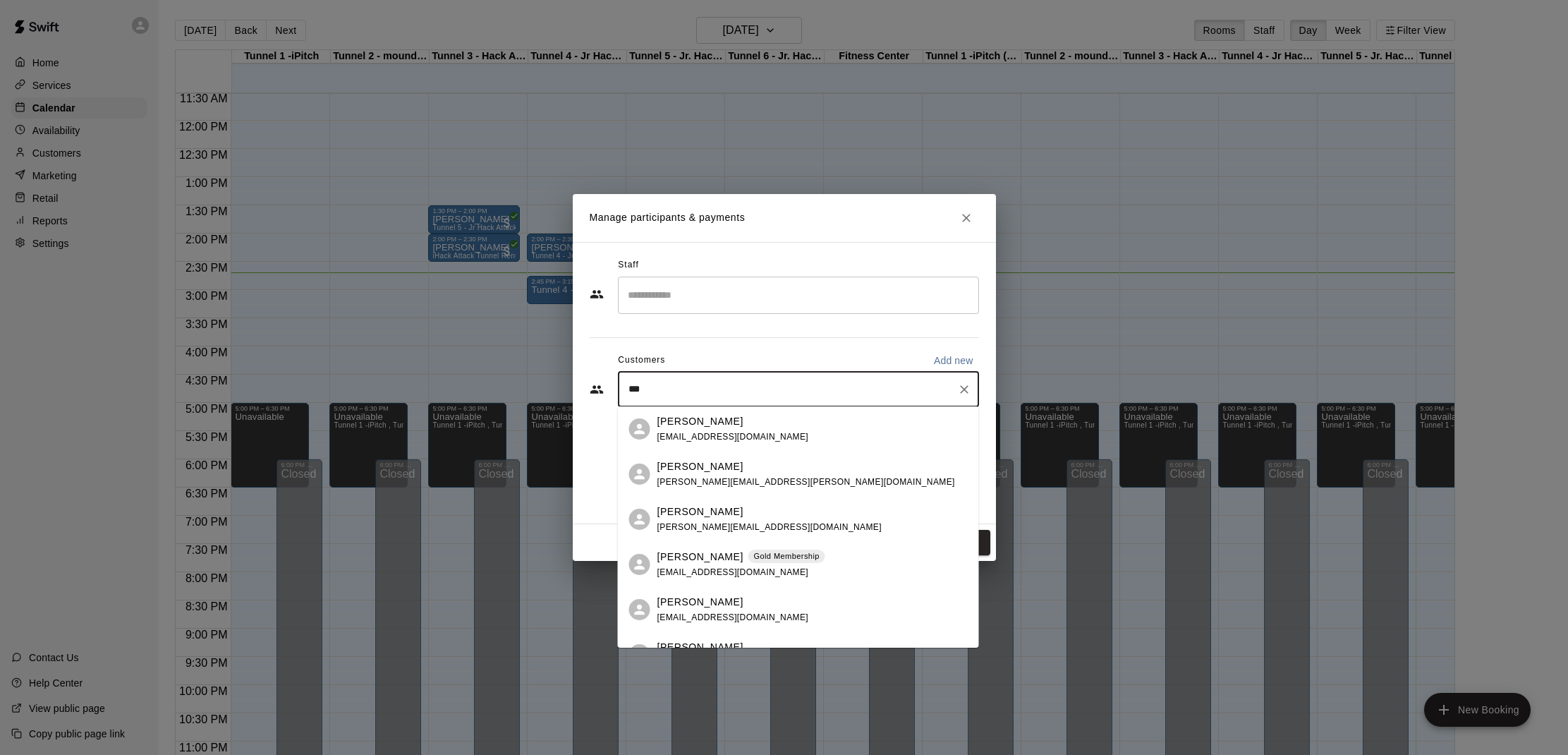
type input "****"
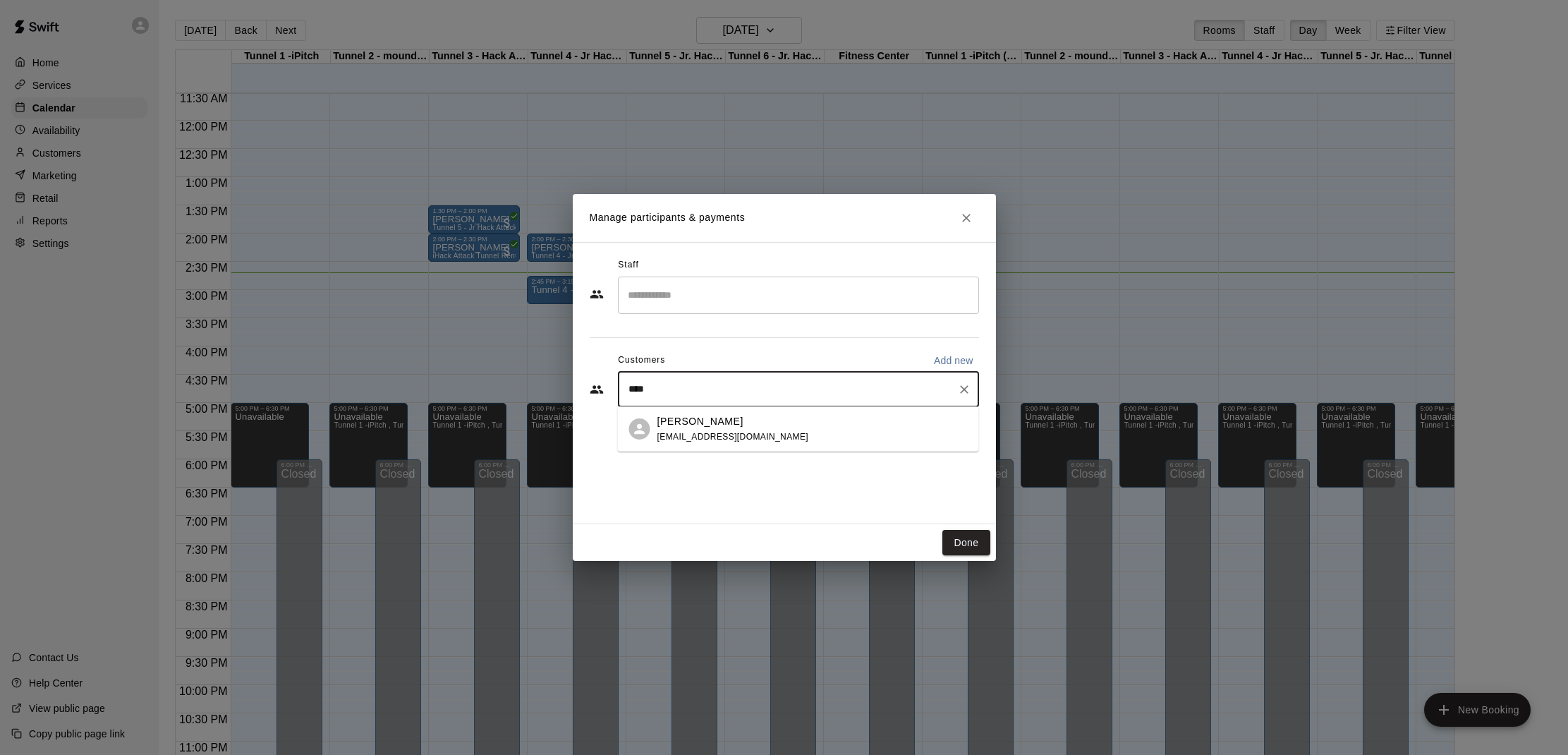
click at [713, 426] on p "[PERSON_NAME]" at bounding box center [700, 421] width 86 height 15
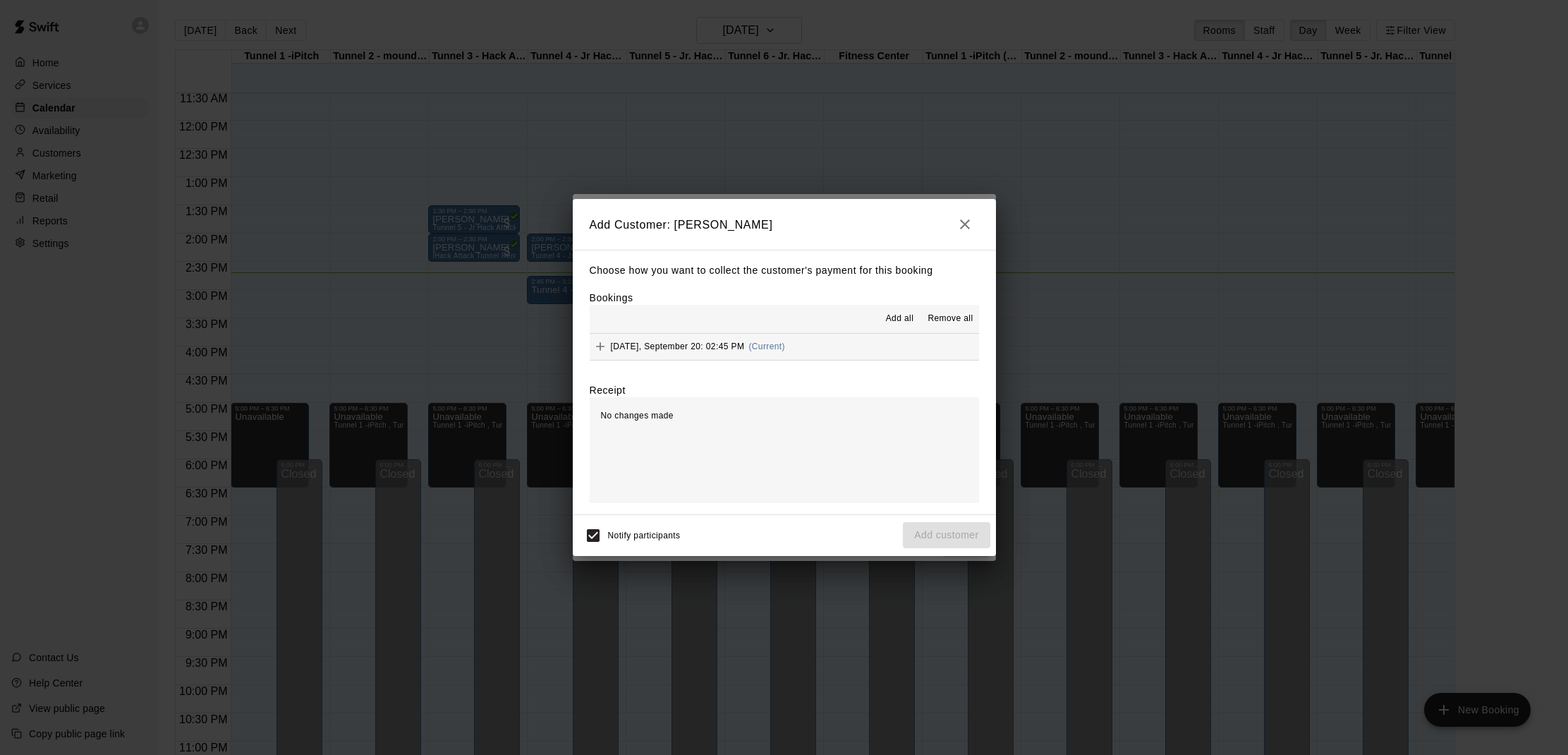
click at [910, 321] on span "Add all" at bounding box center [900, 319] width 29 height 14
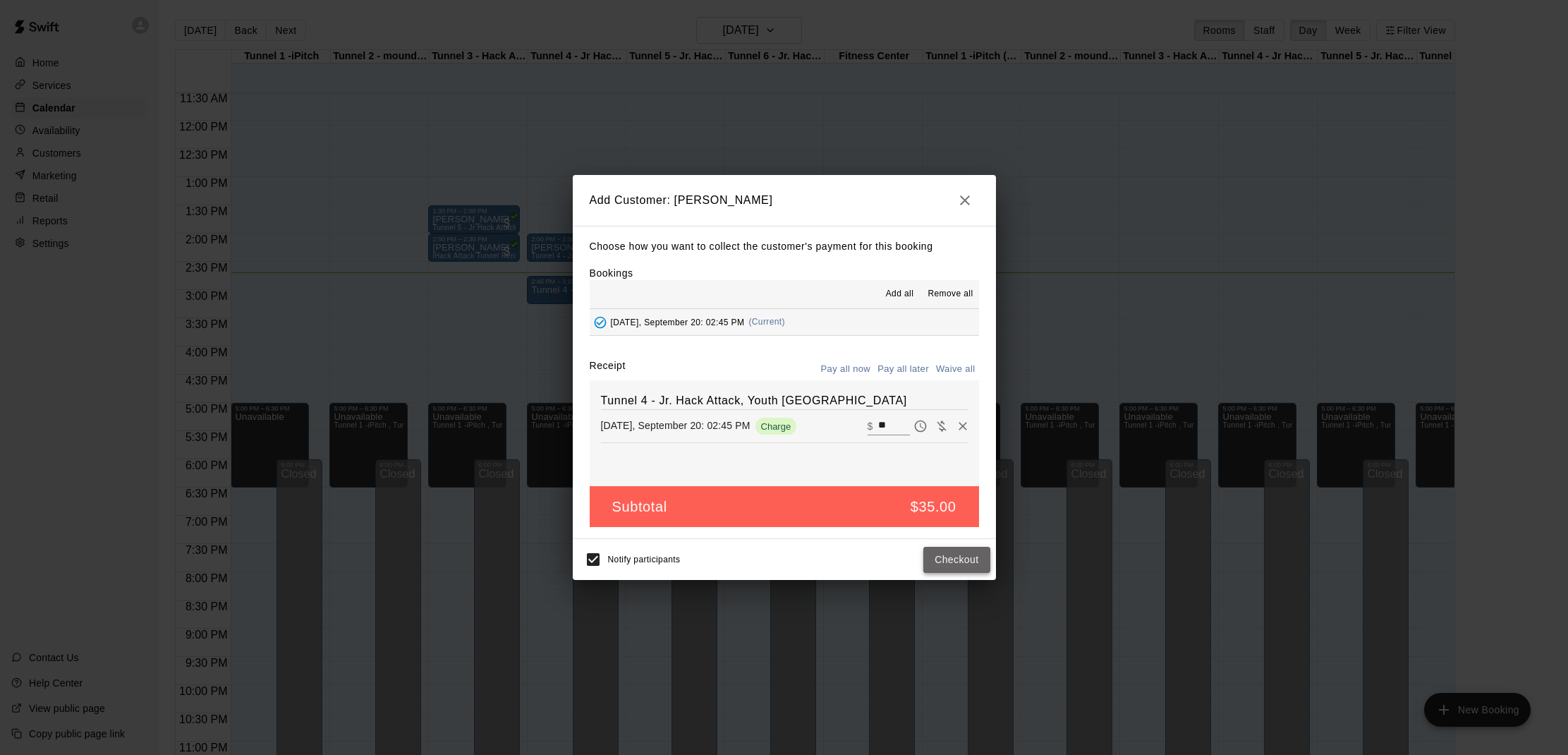
click at [956, 552] on button "Checkout" at bounding box center [957, 560] width 66 height 26
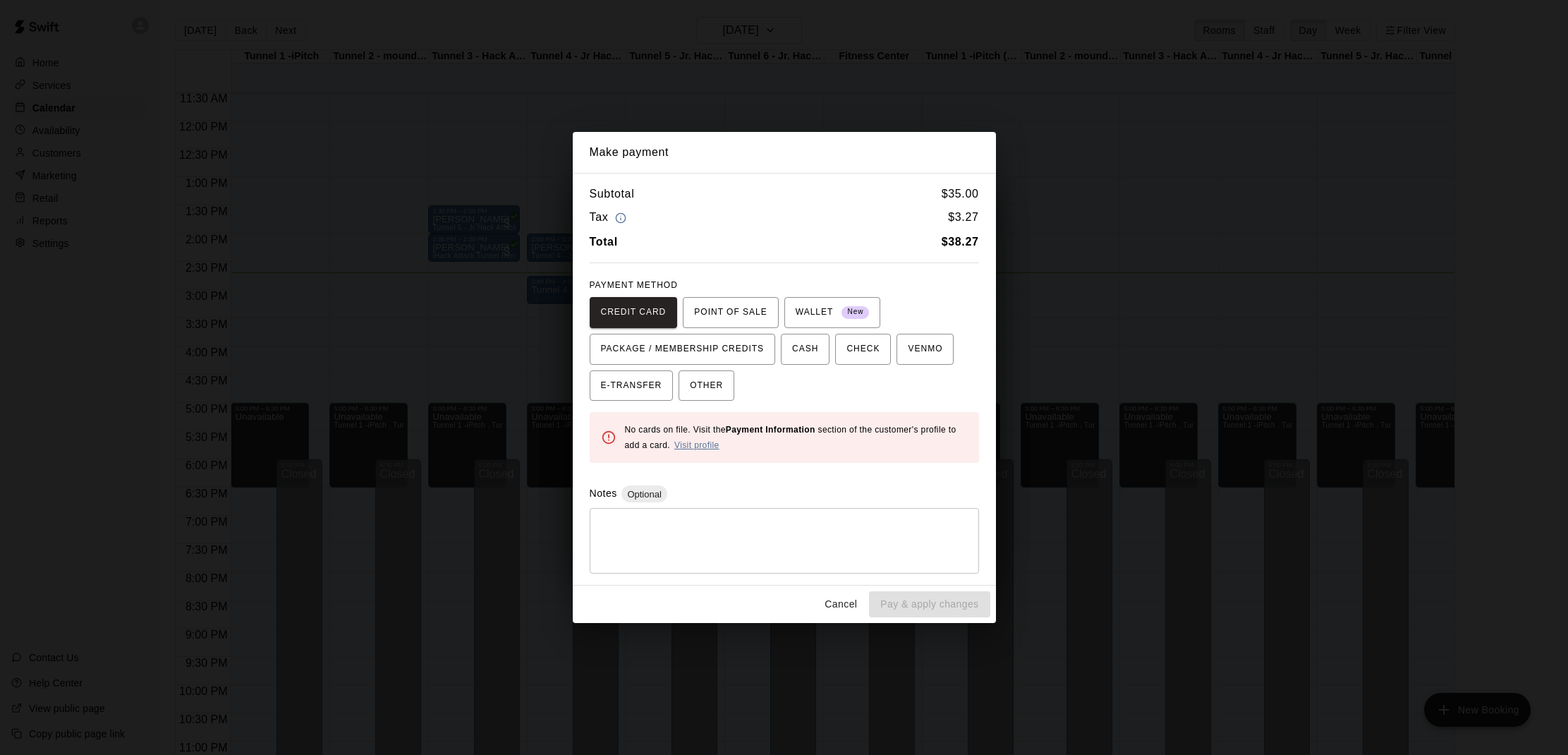
click at [694, 444] on link "Visit profile" at bounding box center [697, 445] width 45 height 10
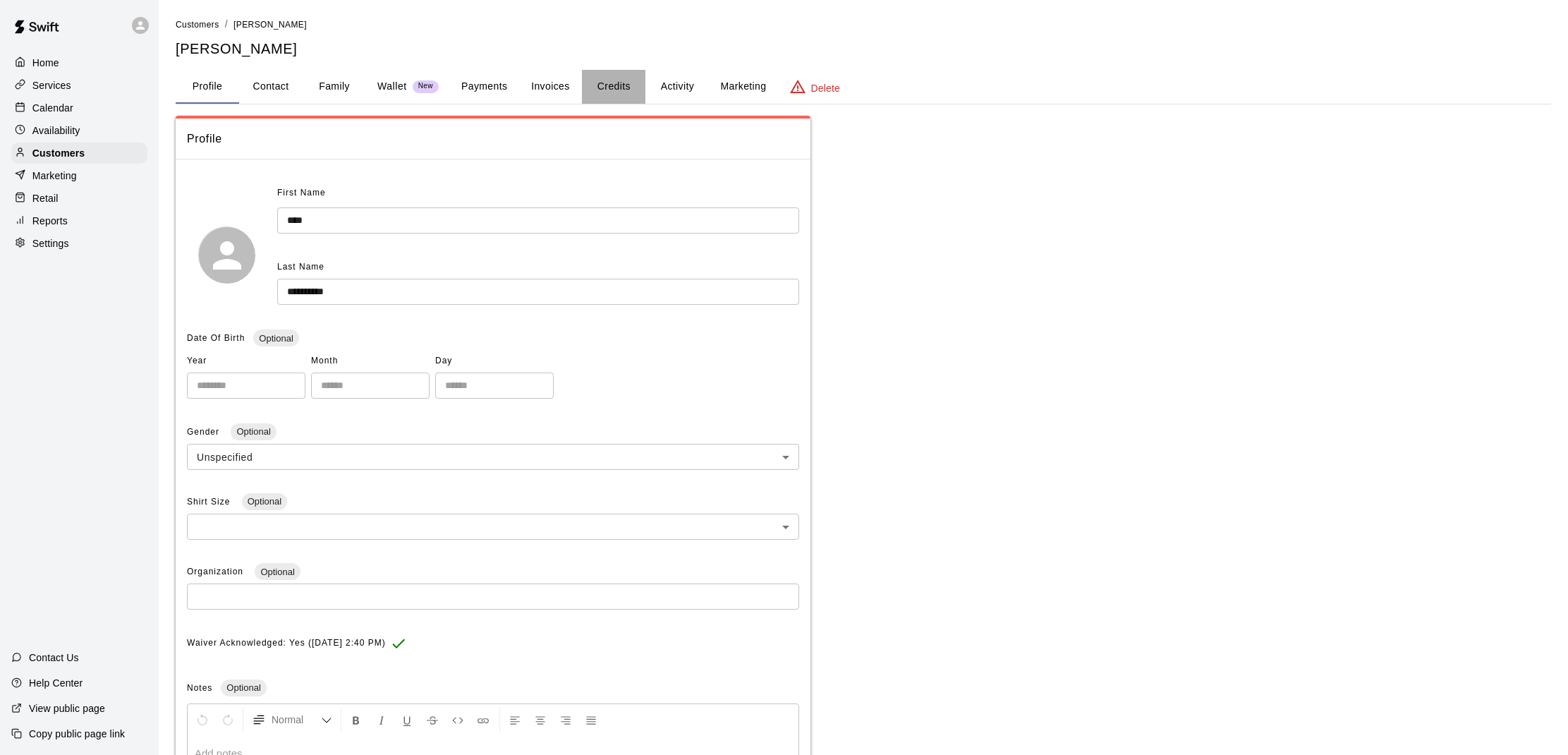
click at [612, 91] on button "Credits" at bounding box center [614, 87] width 63 height 34
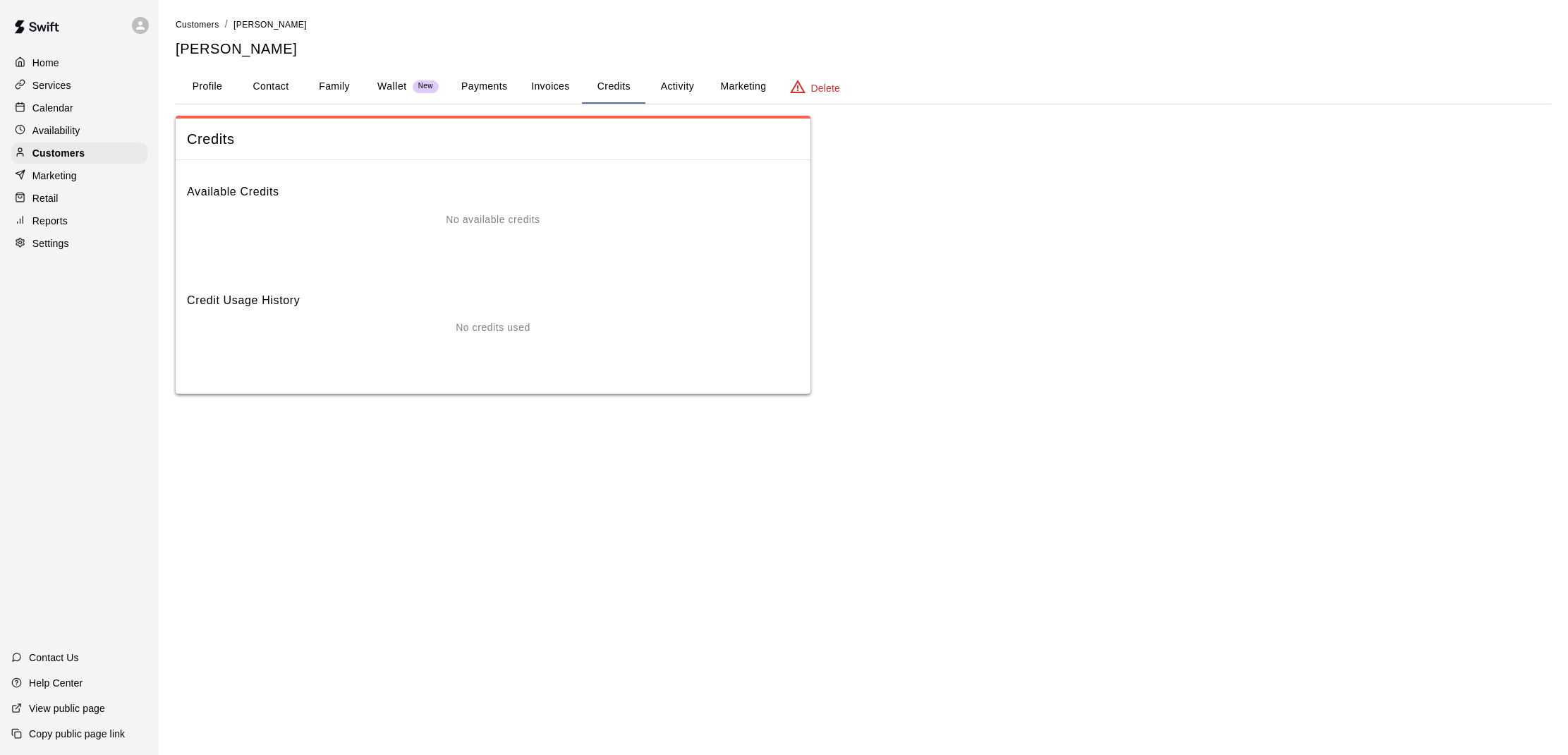
click at [396, 83] on p "Wallet" at bounding box center [392, 86] width 29 height 15
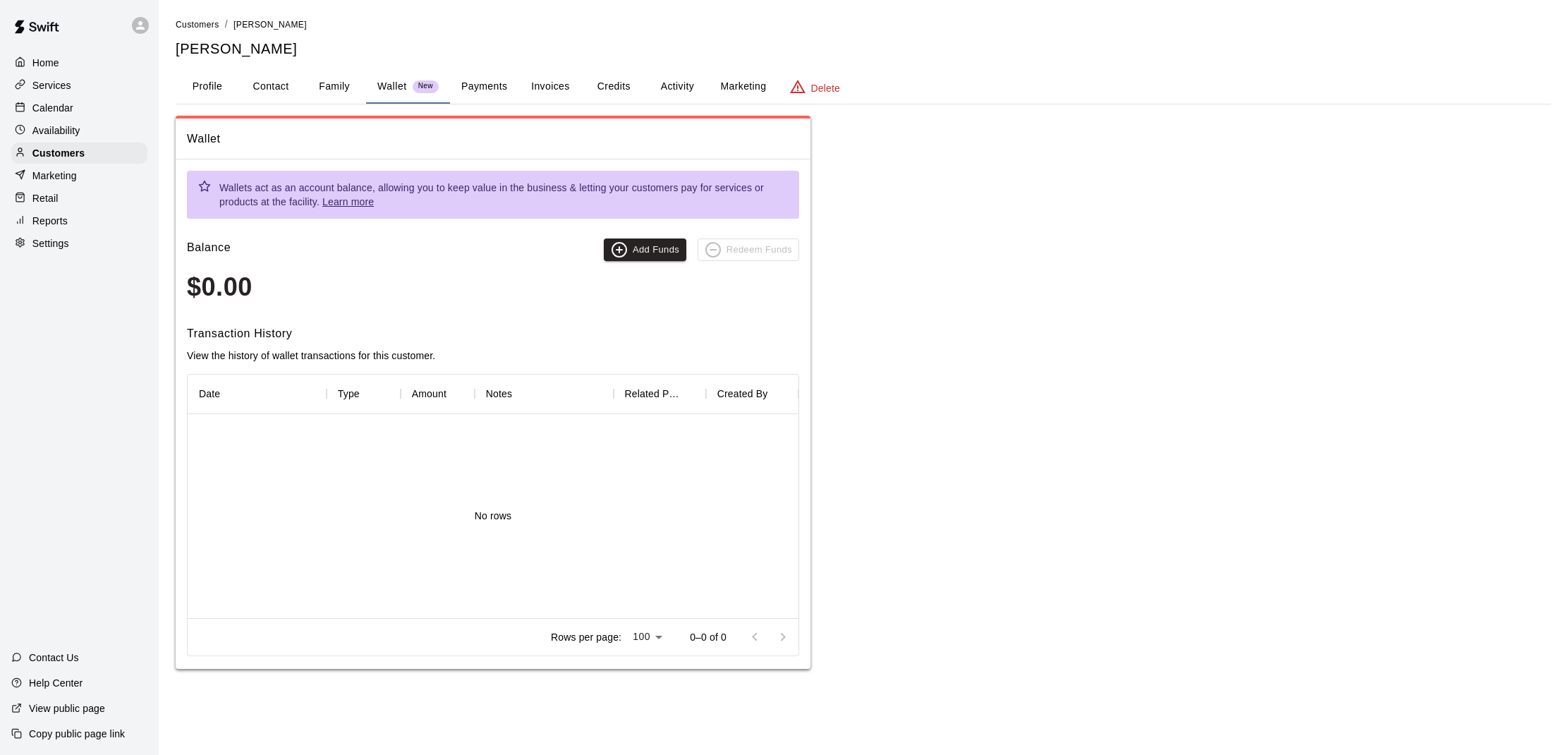
click at [332, 87] on button "Family" at bounding box center [334, 87] width 63 height 34
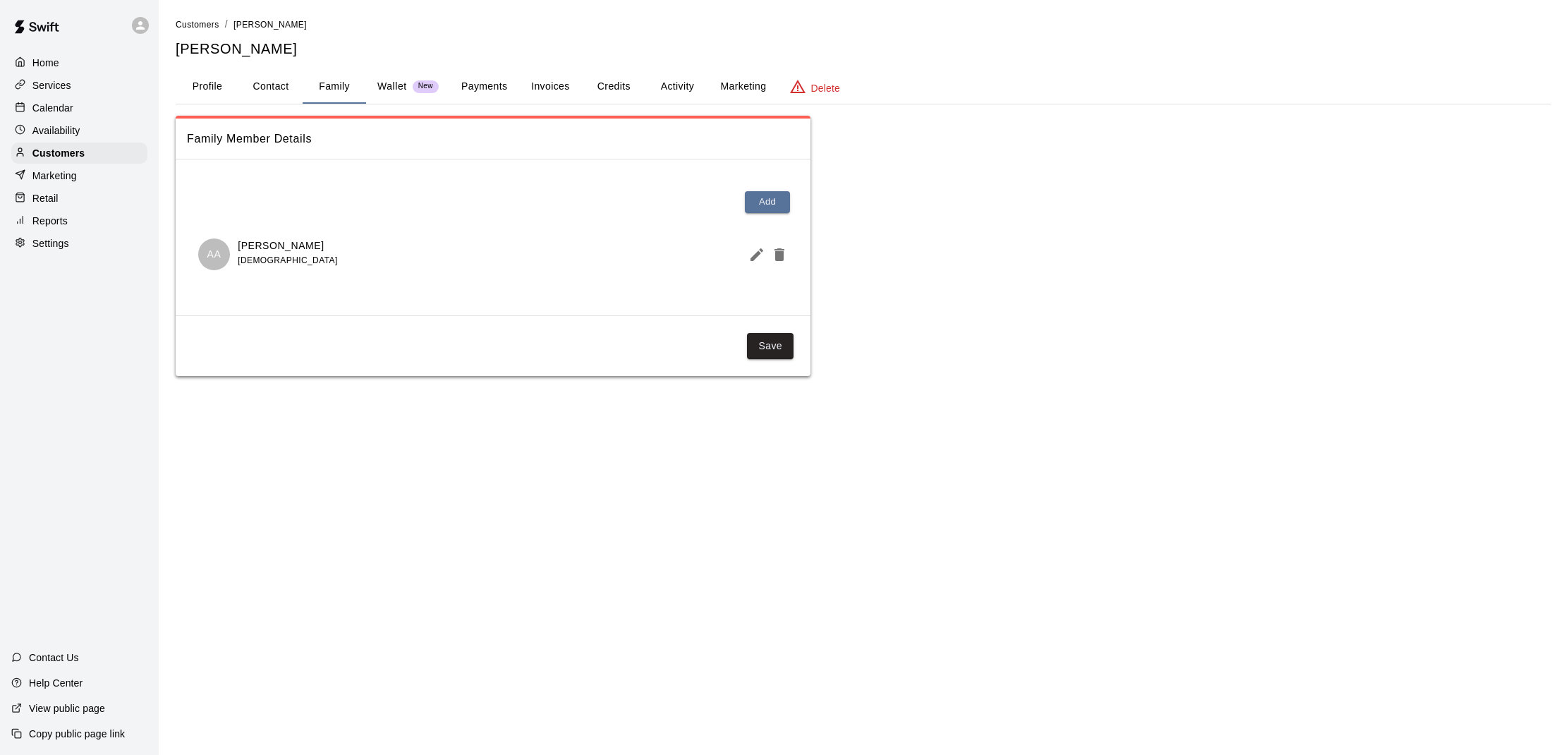
click at [250, 88] on button "Contact" at bounding box center [271, 87] width 63 height 34
select select "**"
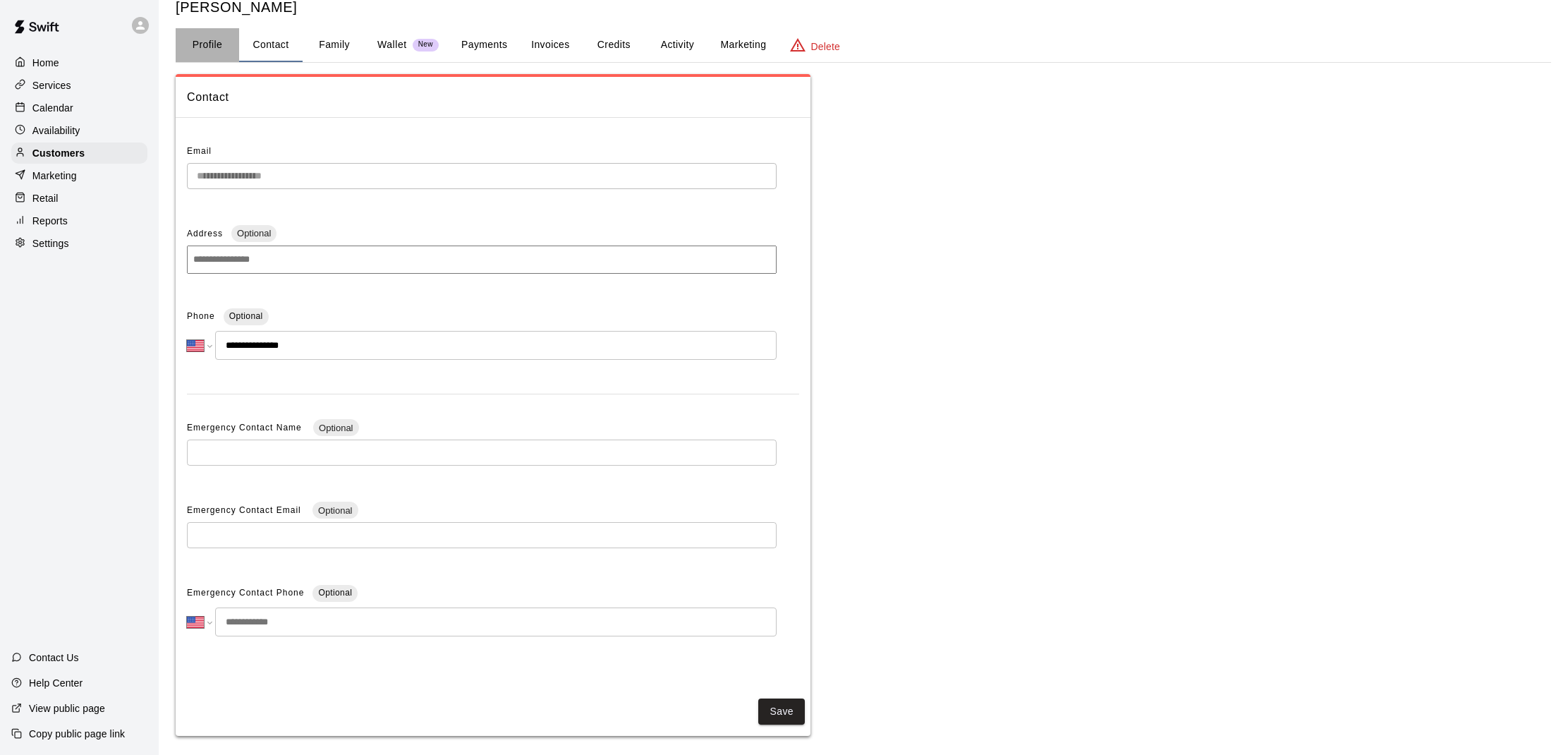
click at [204, 44] on button "Profile" at bounding box center [207, 46] width 63 height 34
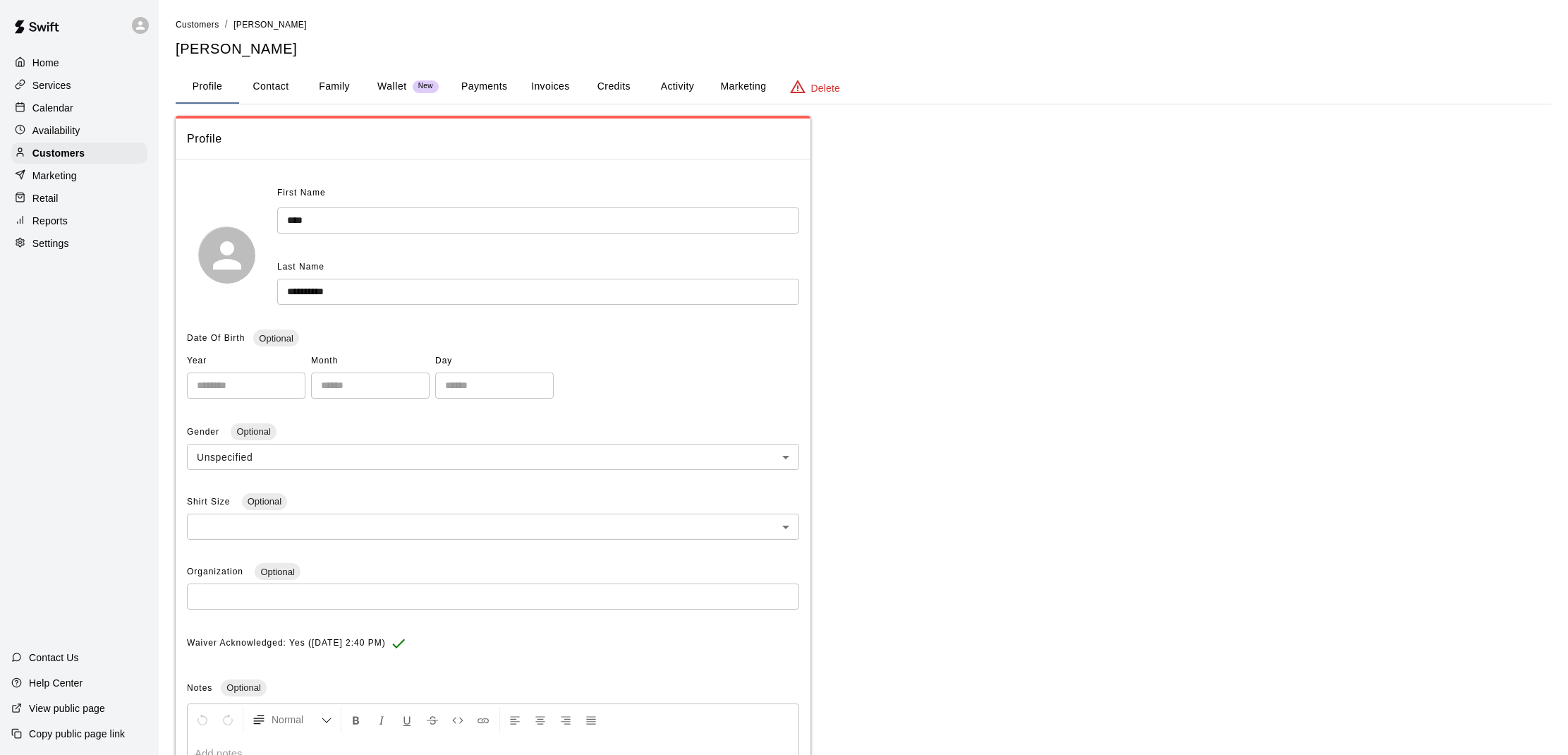
click at [721, 85] on button "Marketing" at bounding box center [743, 87] width 69 height 34
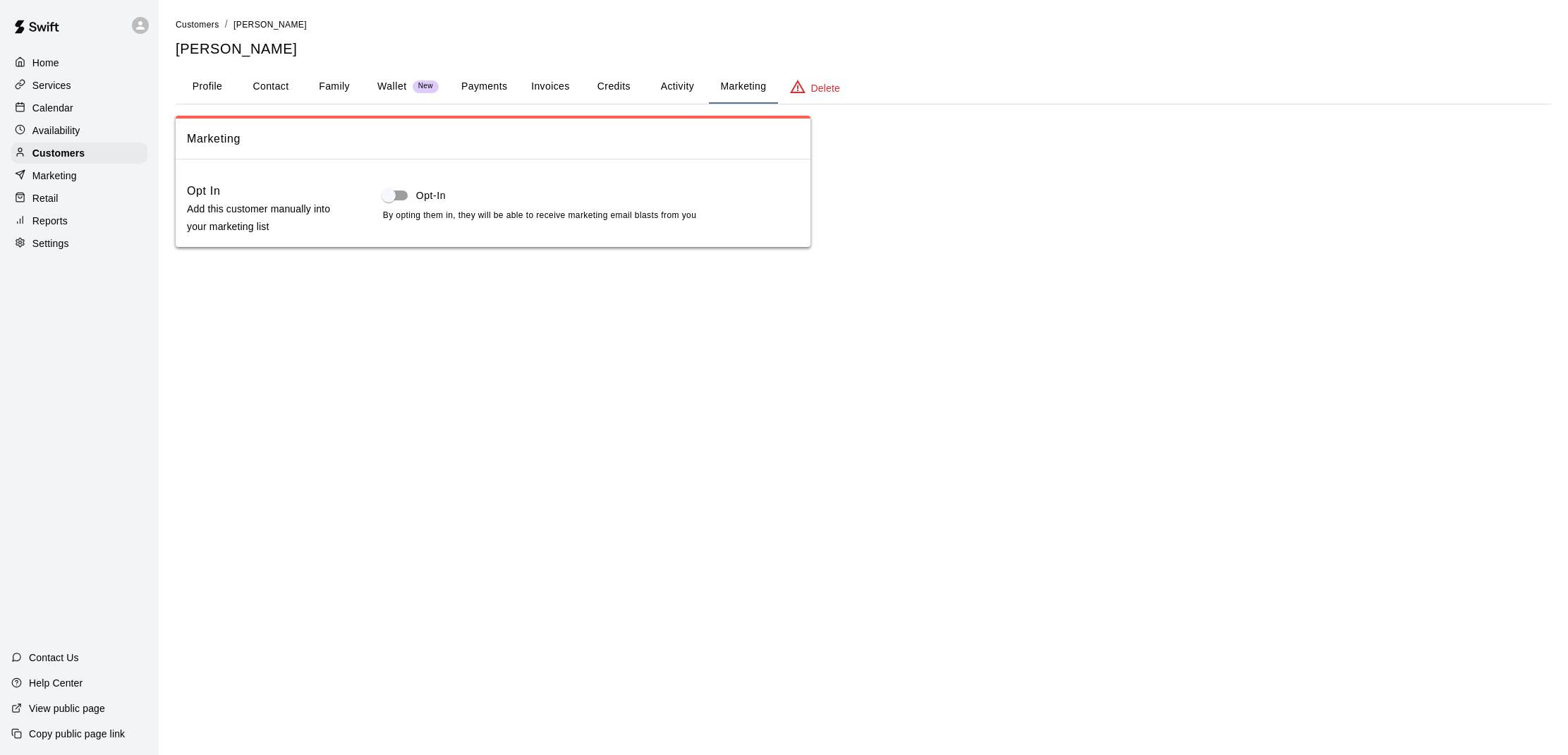
scroll to position [0, 1]
click at [687, 86] on button "Activity" at bounding box center [677, 87] width 63 height 34
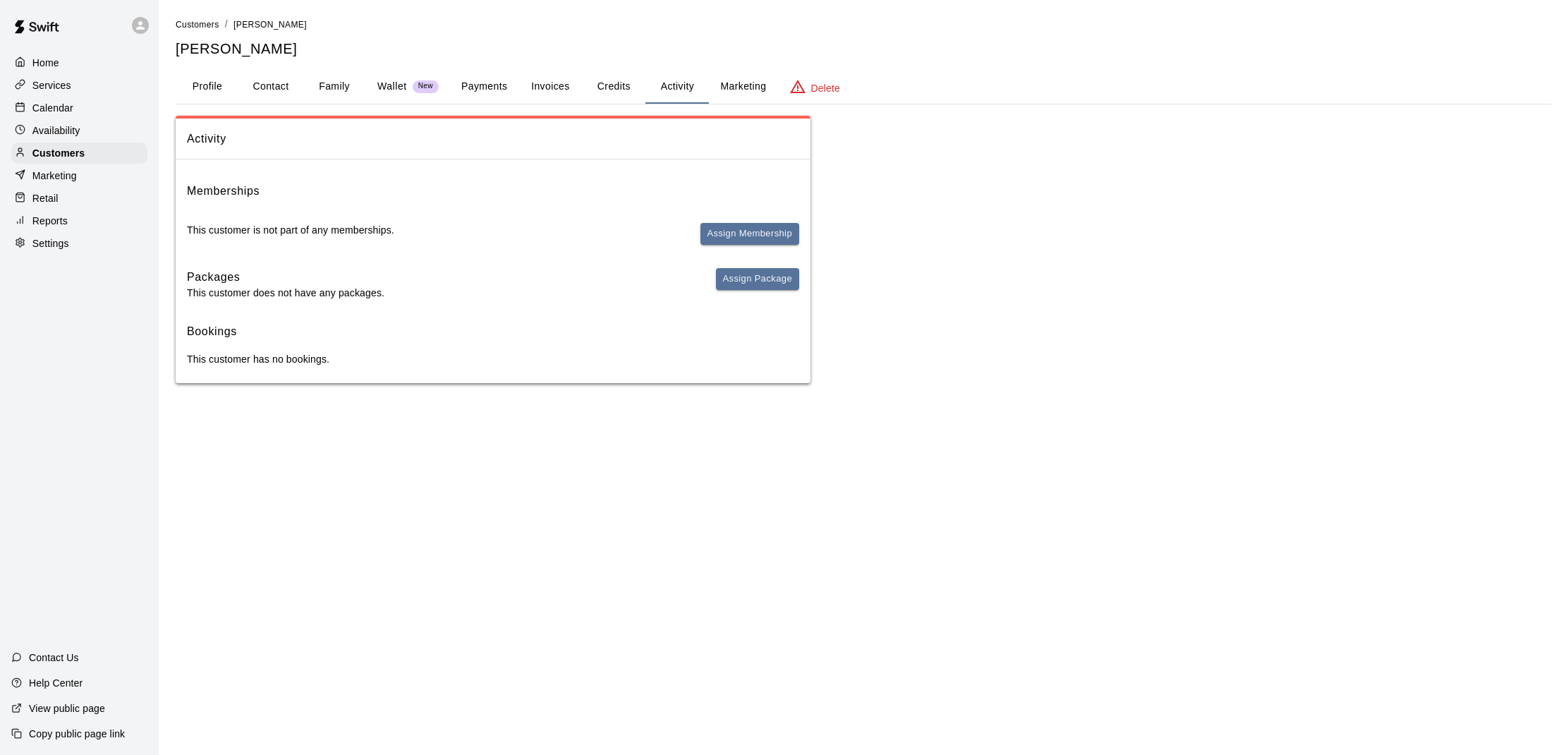
click at [627, 83] on button "Credits" at bounding box center [614, 87] width 63 height 34
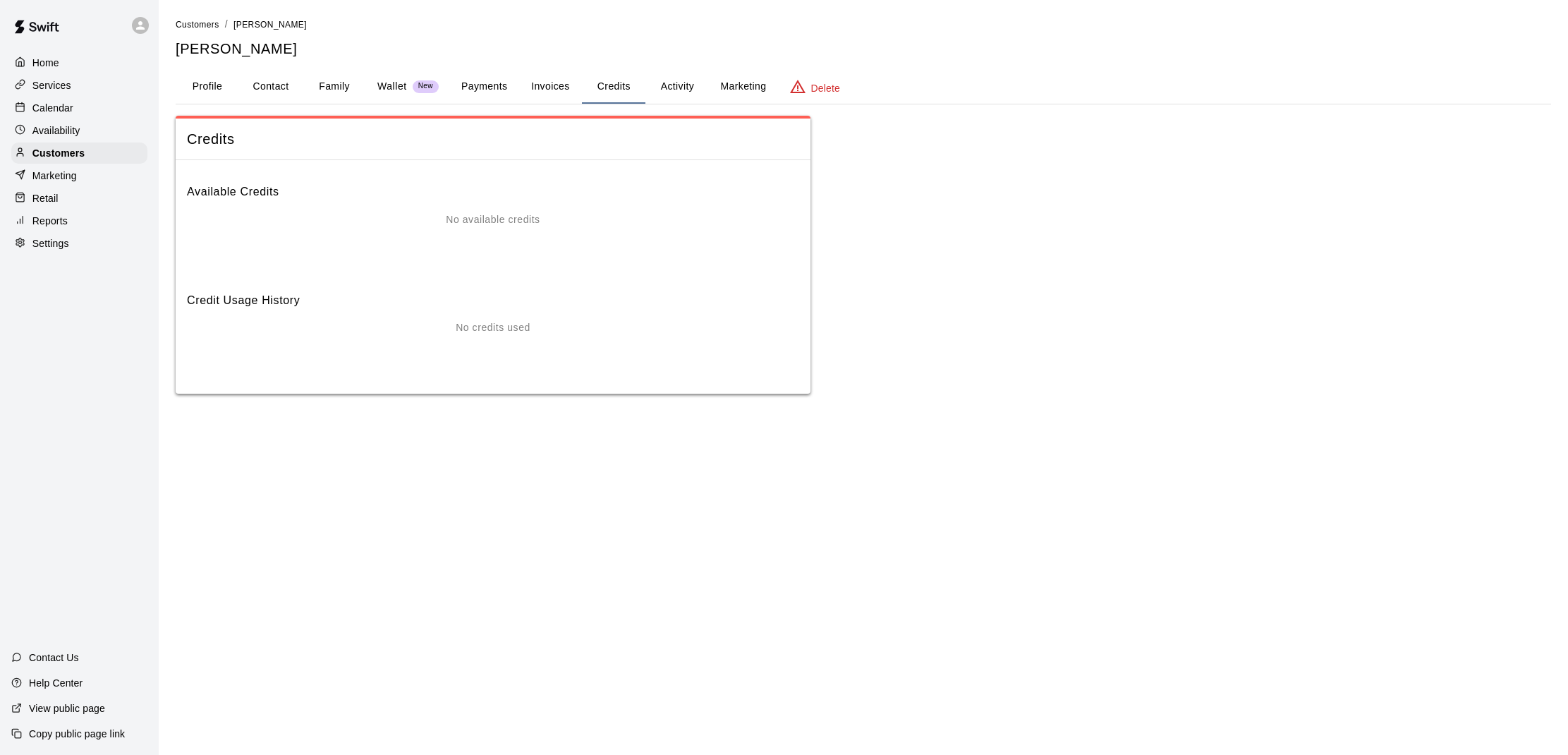
scroll to position [0, 0]
click at [547, 83] on button "Invoices" at bounding box center [550, 87] width 63 height 34
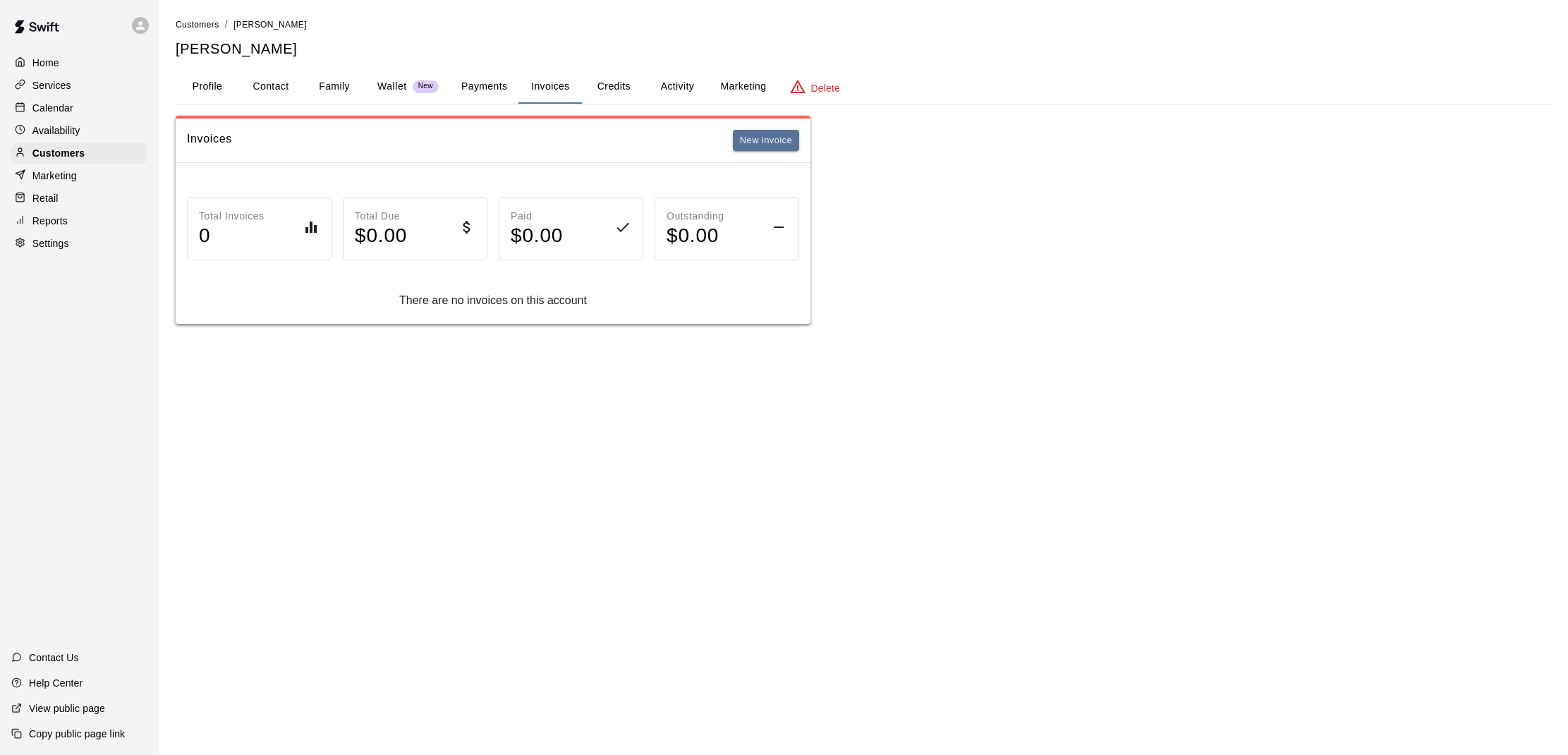
click at [499, 90] on button "Payments" at bounding box center [484, 87] width 69 height 34
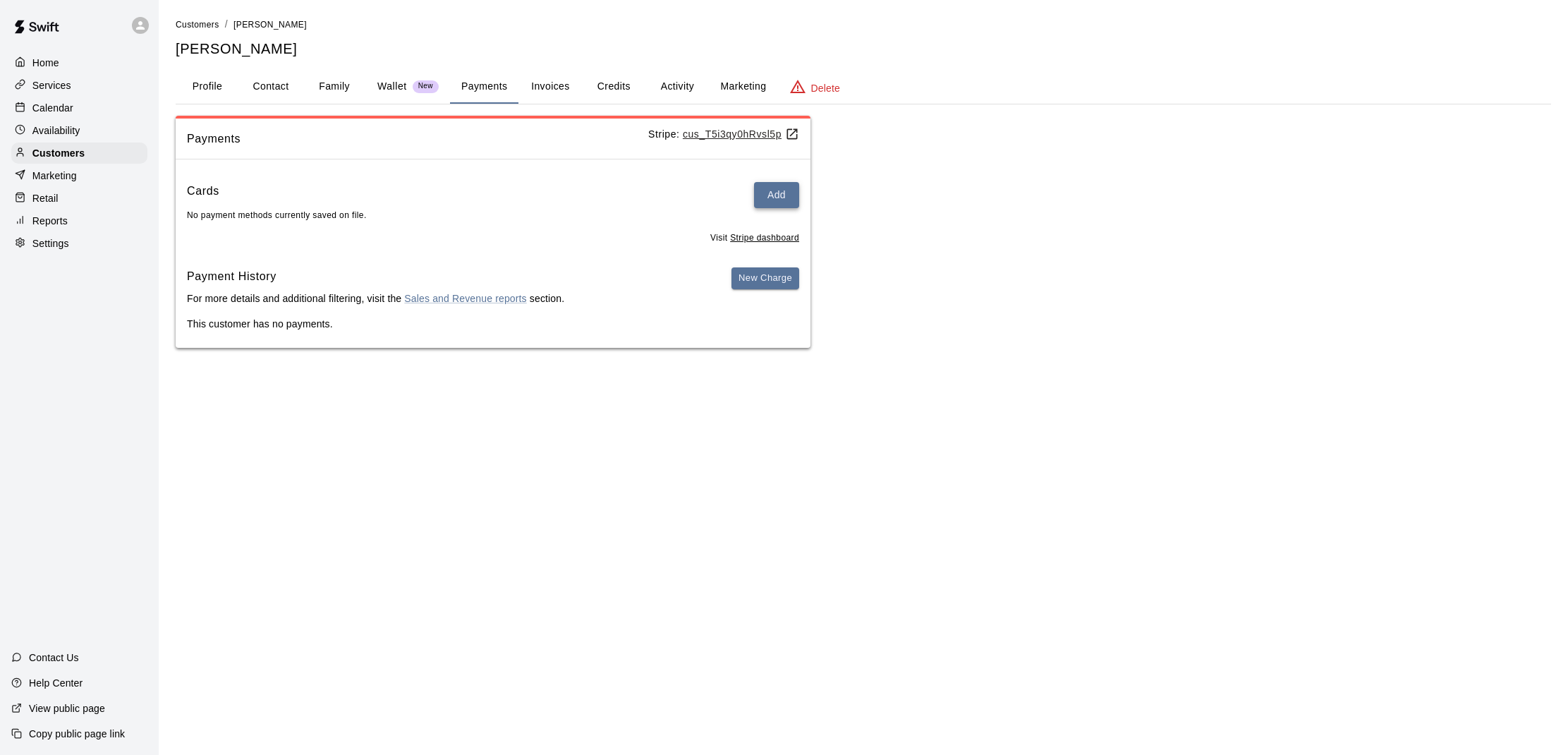
click at [772, 199] on button "Add" at bounding box center [776, 196] width 45 height 26
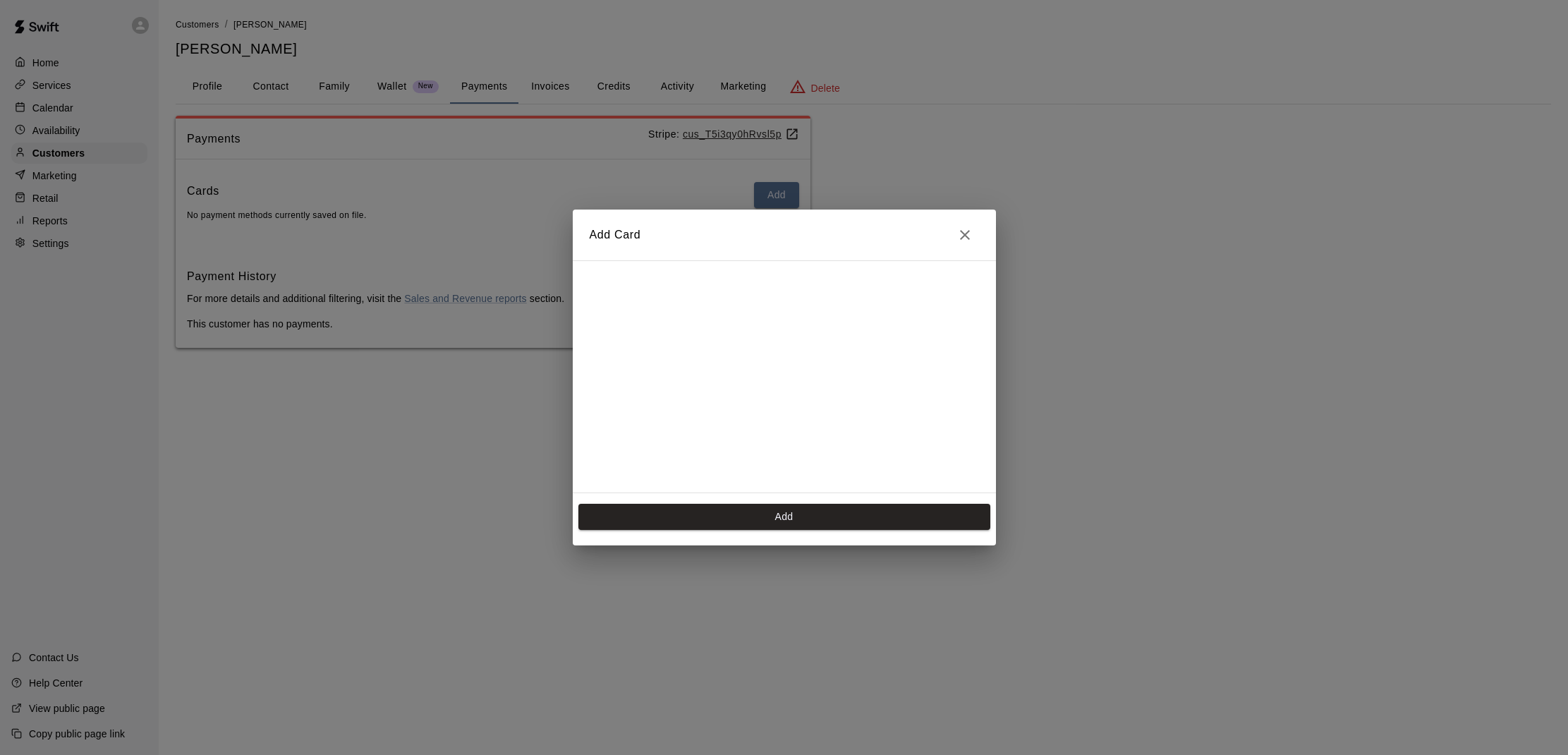
scroll to position [196, 0]
click at [752, 518] on button "Add" at bounding box center [784, 517] width 412 height 26
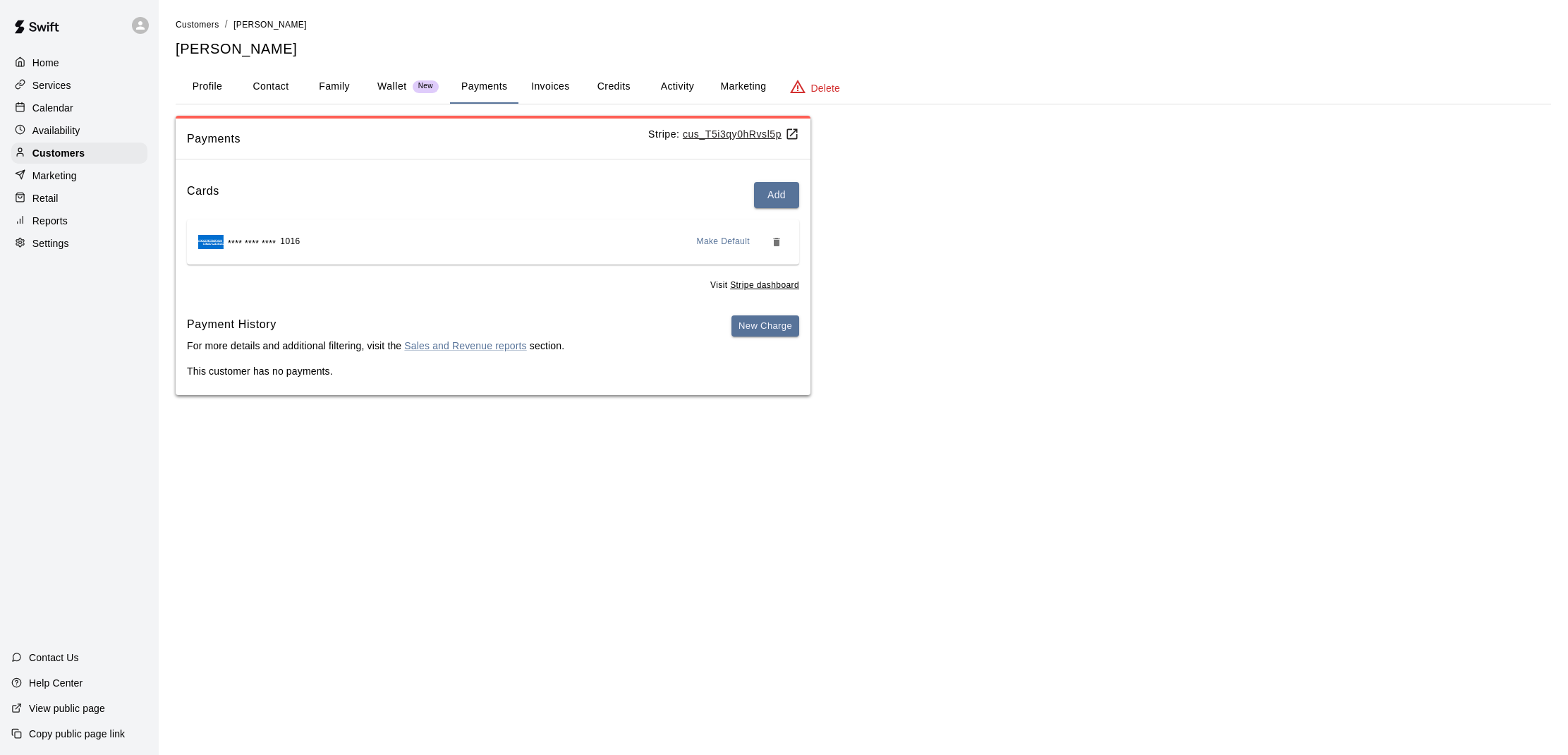
click at [71, 110] on p "Calendar" at bounding box center [53, 108] width 41 height 14
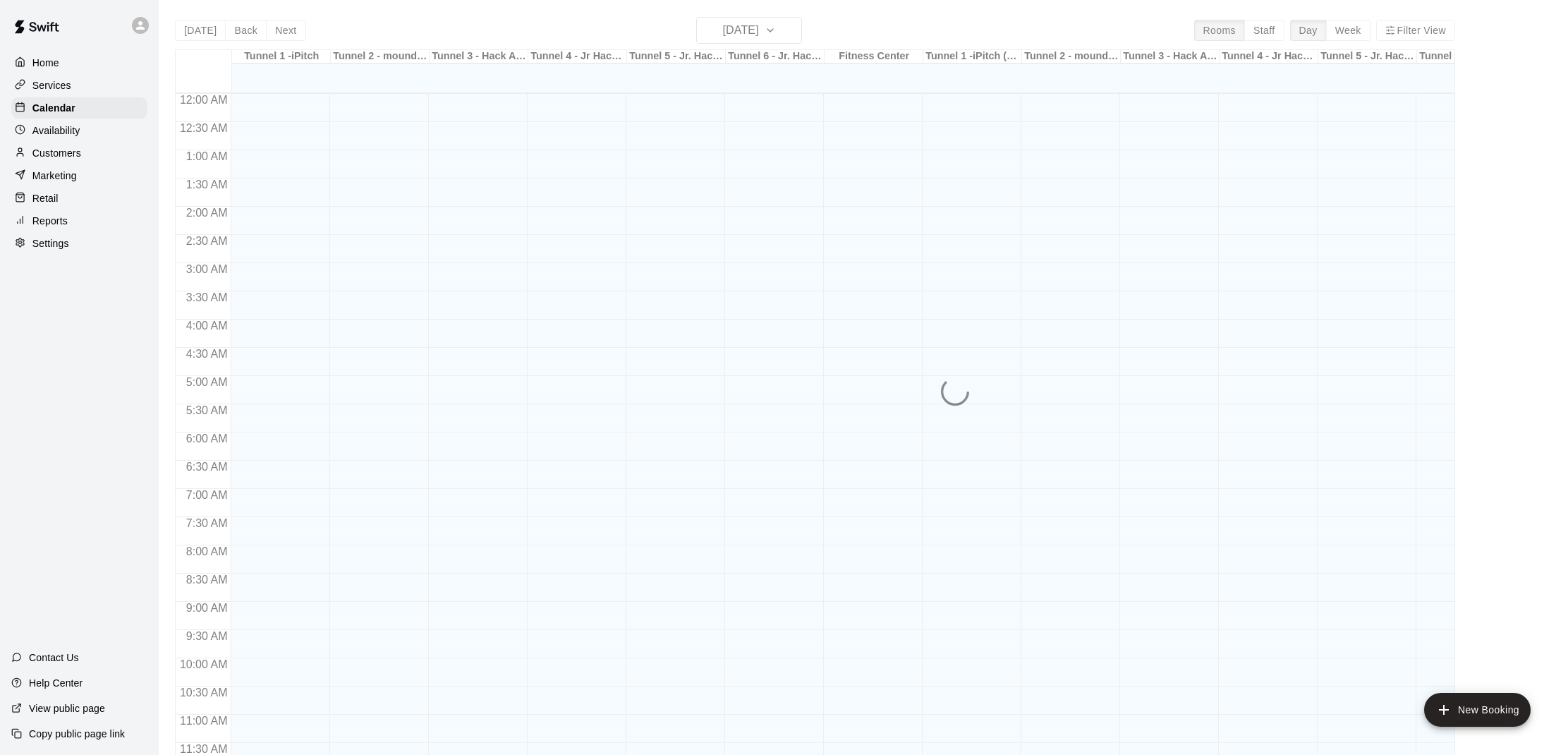
scroll to position [636, 0]
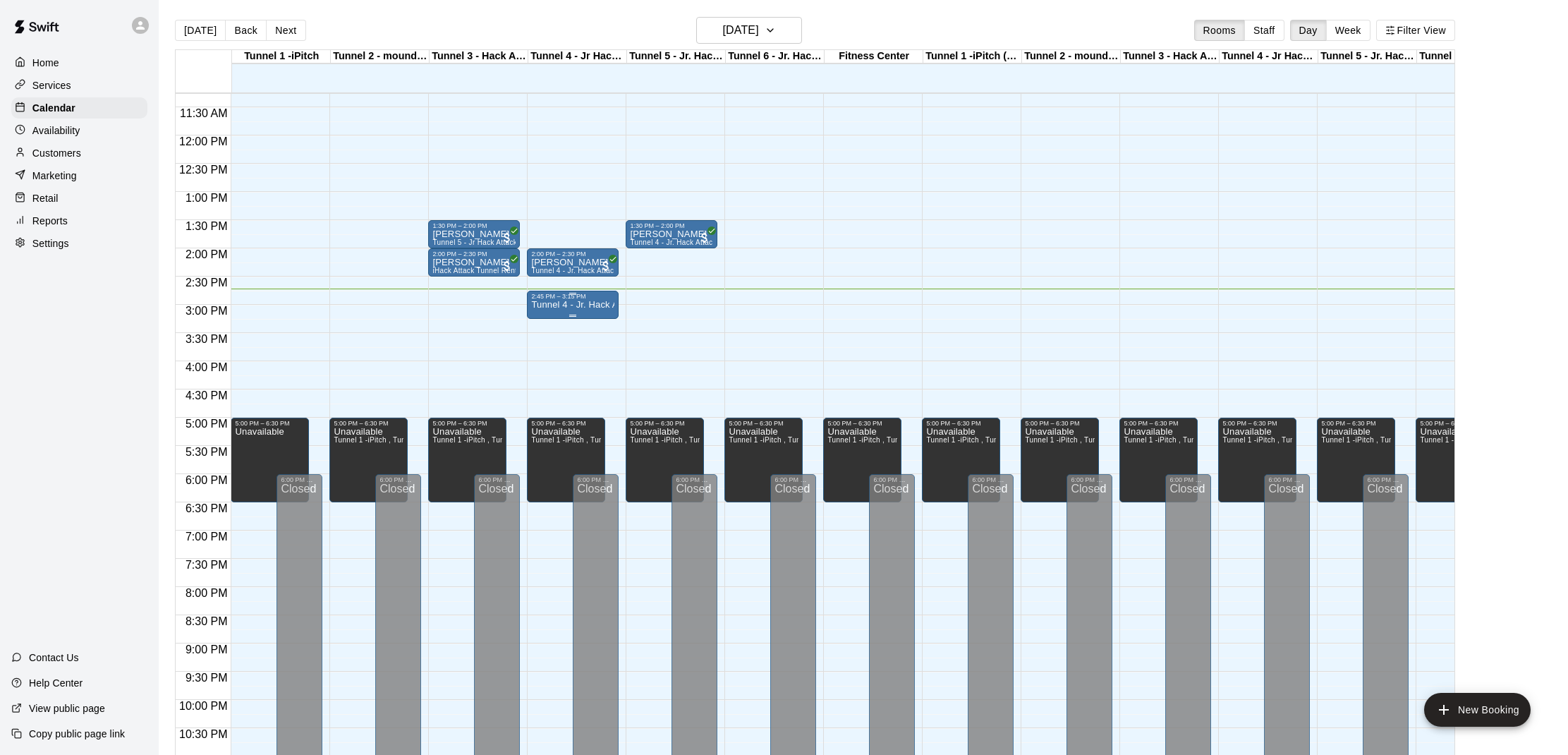
click at [570, 305] on p "Tunnel 4 - Jr. Hack Attack, Youth [GEOGRAPHIC_DATA]" at bounding box center [573, 305] width 83 height 0
click at [548, 355] on img "edit" at bounding box center [546, 354] width 16 height 16
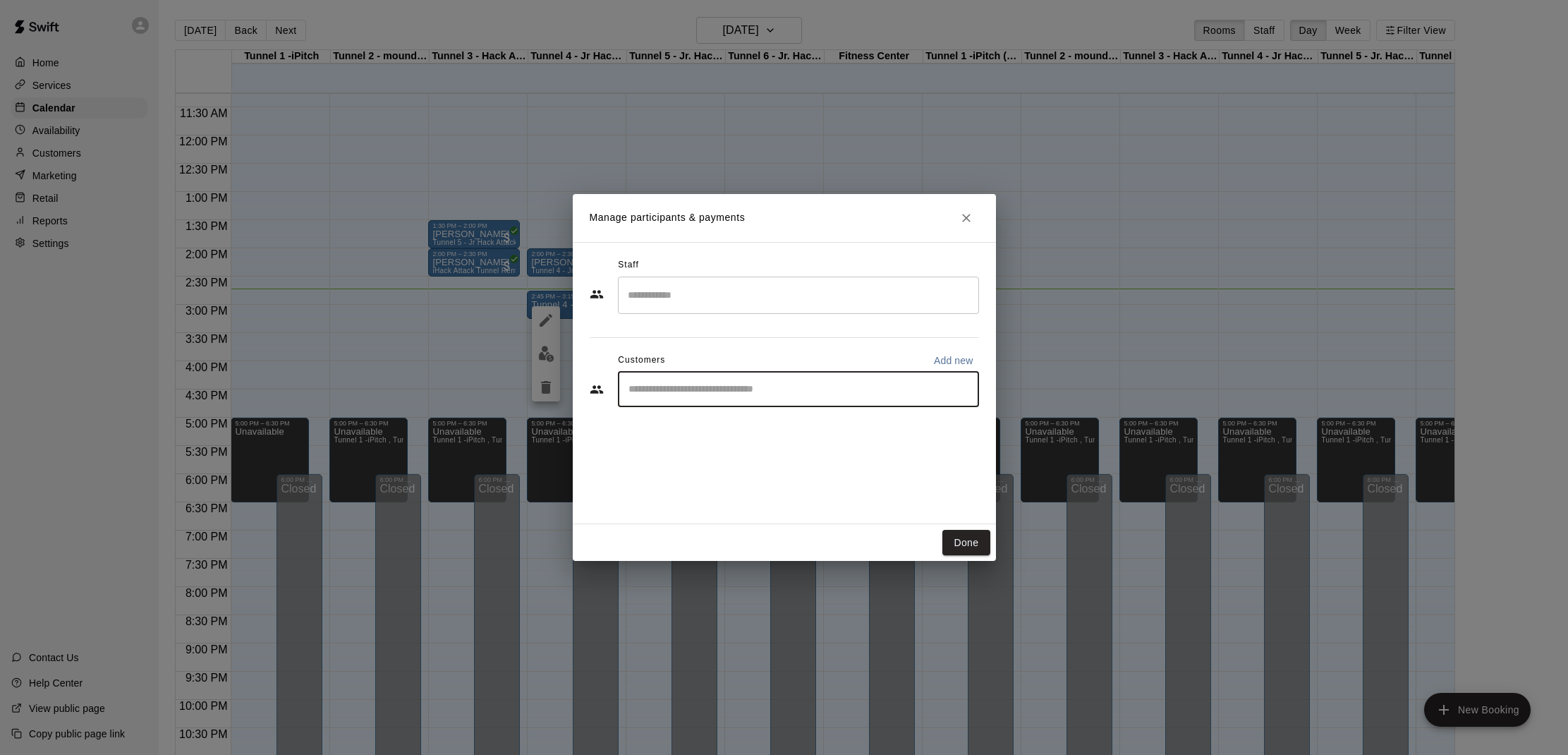
click at [831, 383] on input "Start typing to search customers..." at bounding box center [798, 389] width 348 height 14
type input "****"
click at [680, 427] on p "[PERSON_NAME]" at bounding box center [700, 421] width 86 height 15
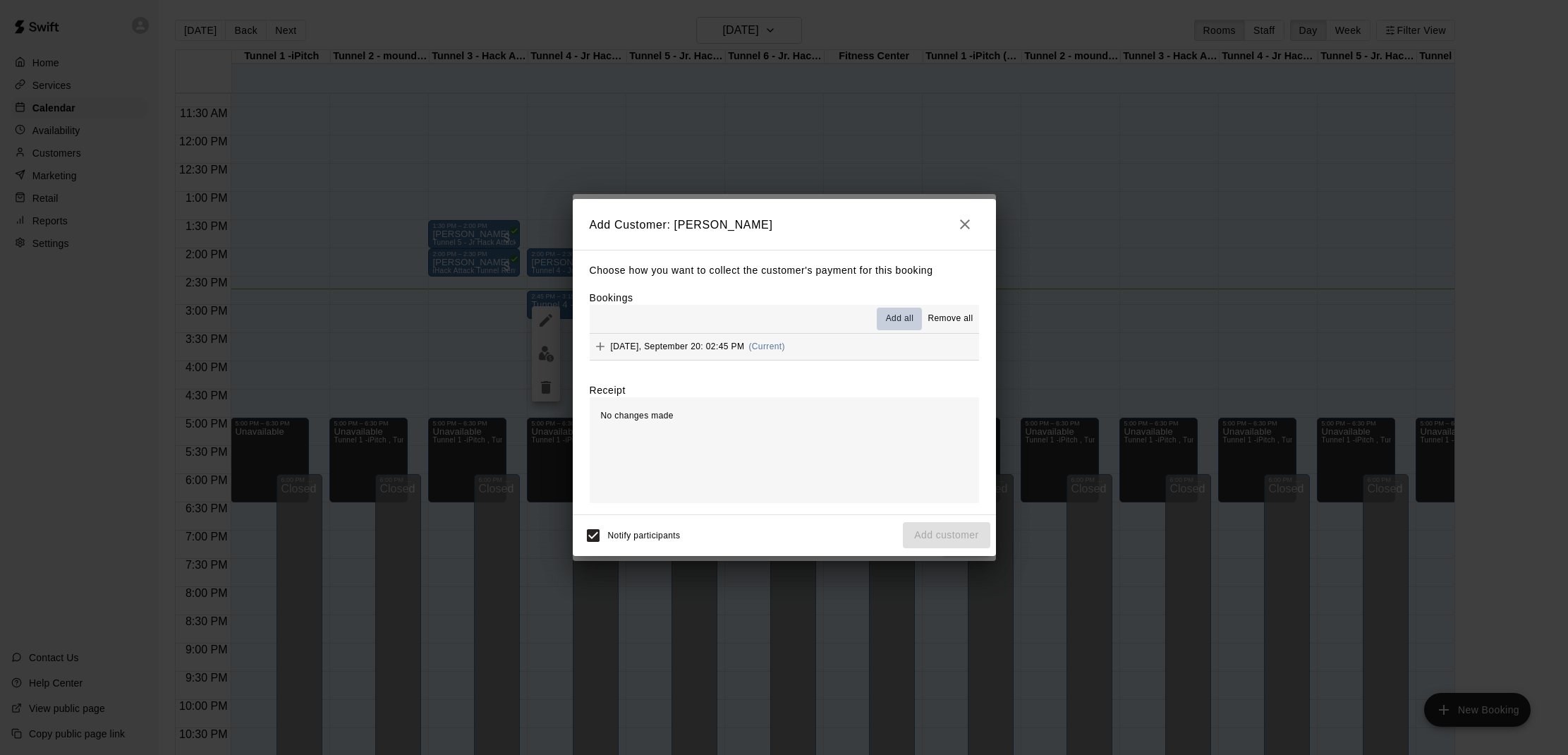
click at [894, 323] on span "Add all" at bounding box center [900, 319] width 29 height 14
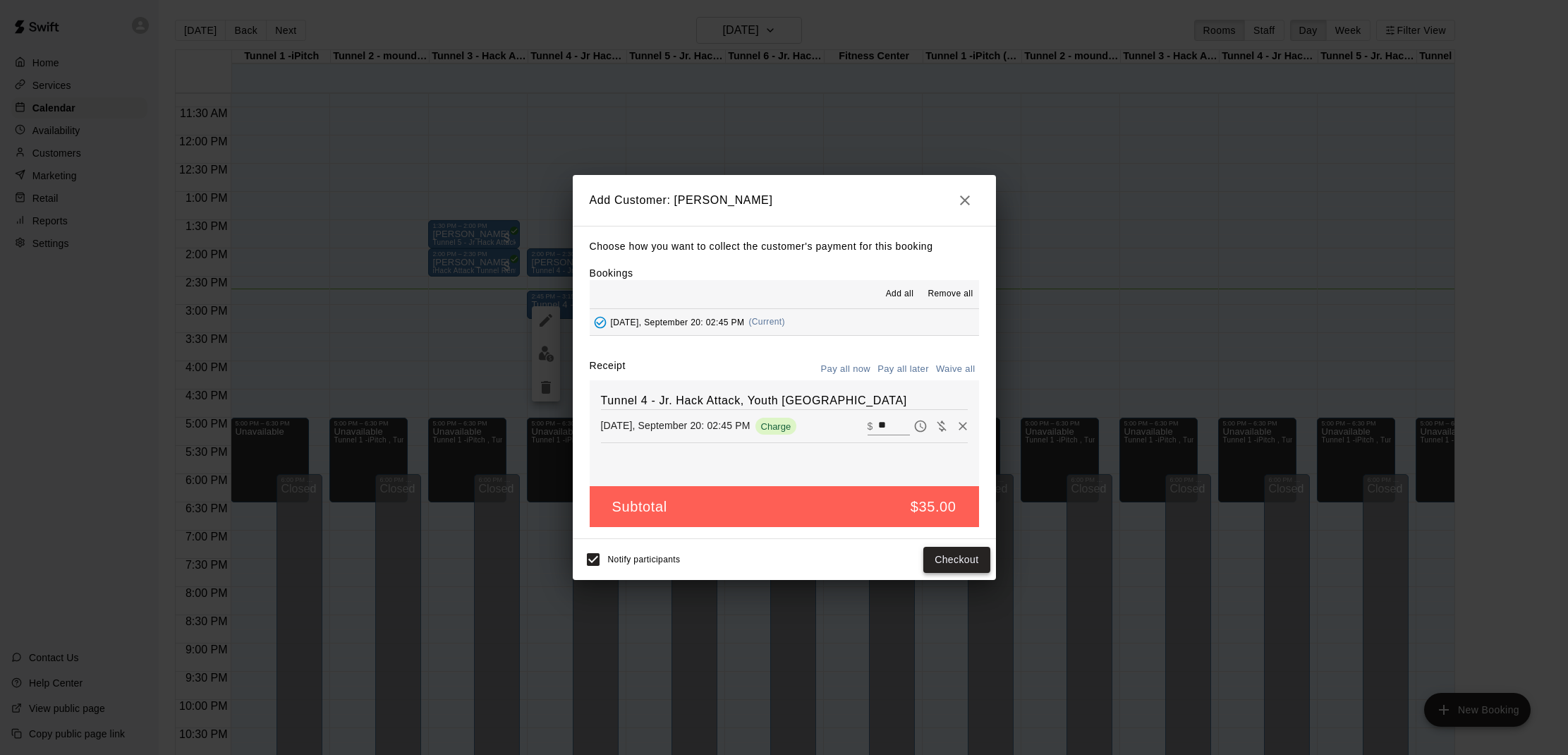
click at [956, 558] on button "Checkout" at bounding box center [957, 560] width 66 height 26
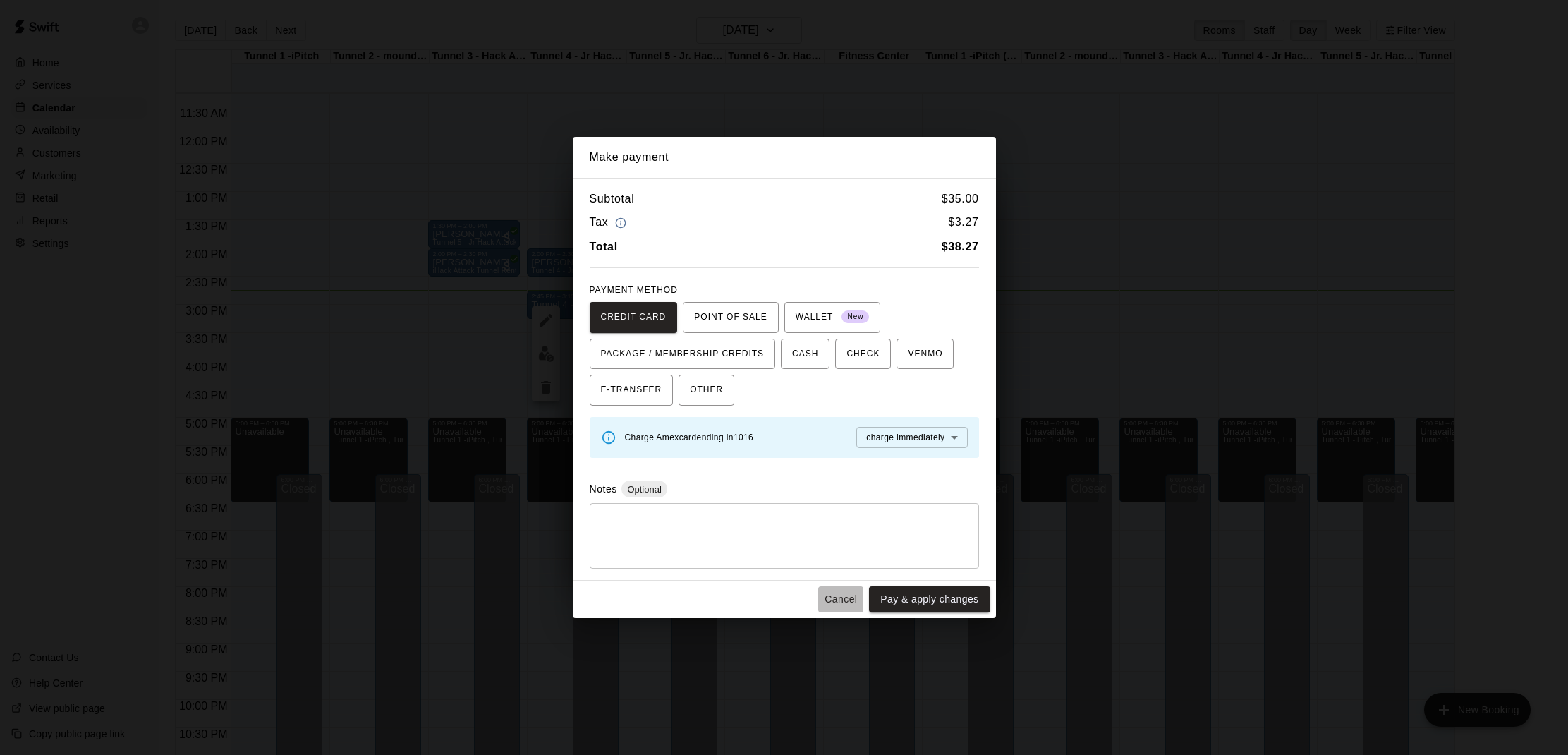
click at [837, 594] on button "Cancel" at bounding box center [841, 600] width 45 height 26
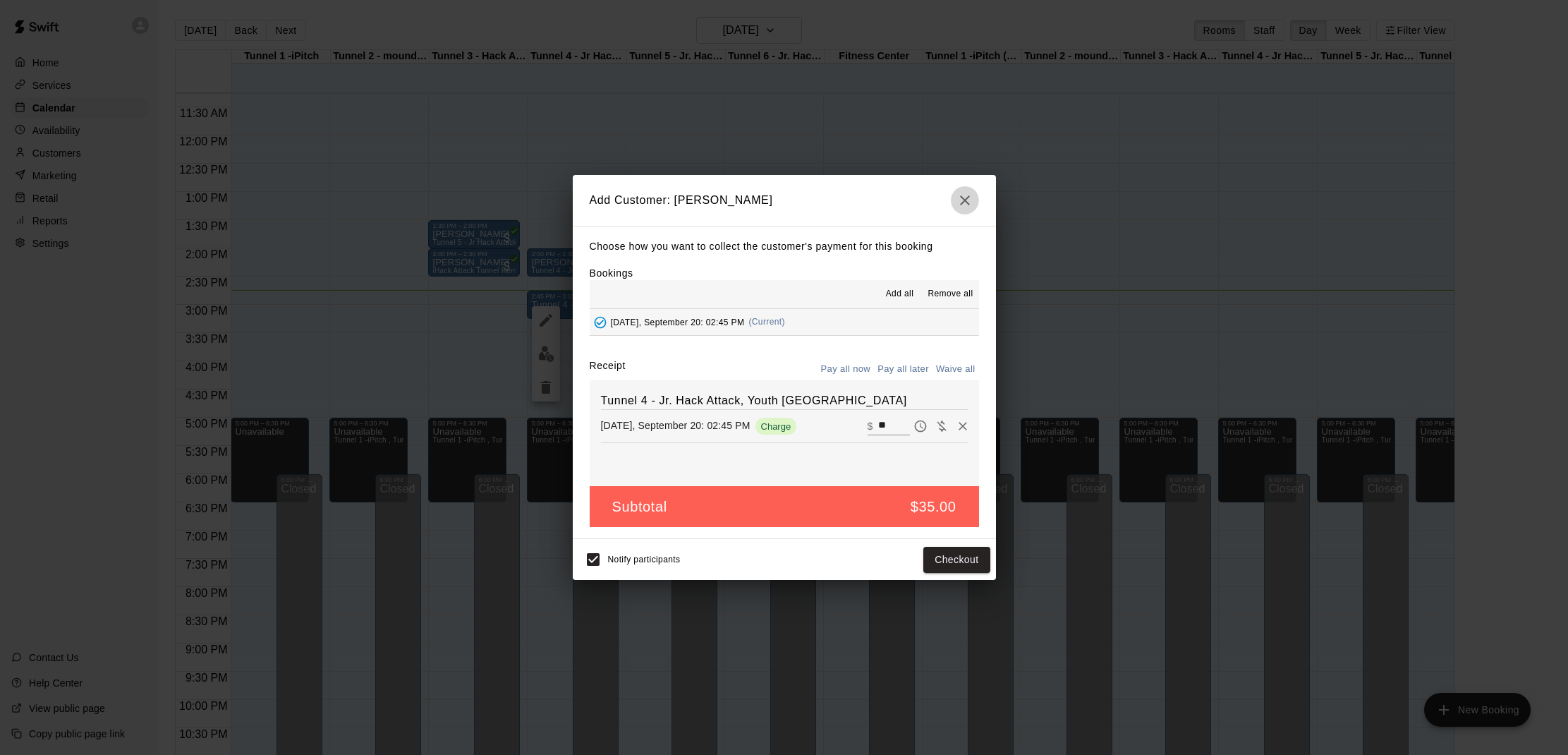
click at [958, 200] on icon "button" at bounding box center [966, 200] width 17 height 17
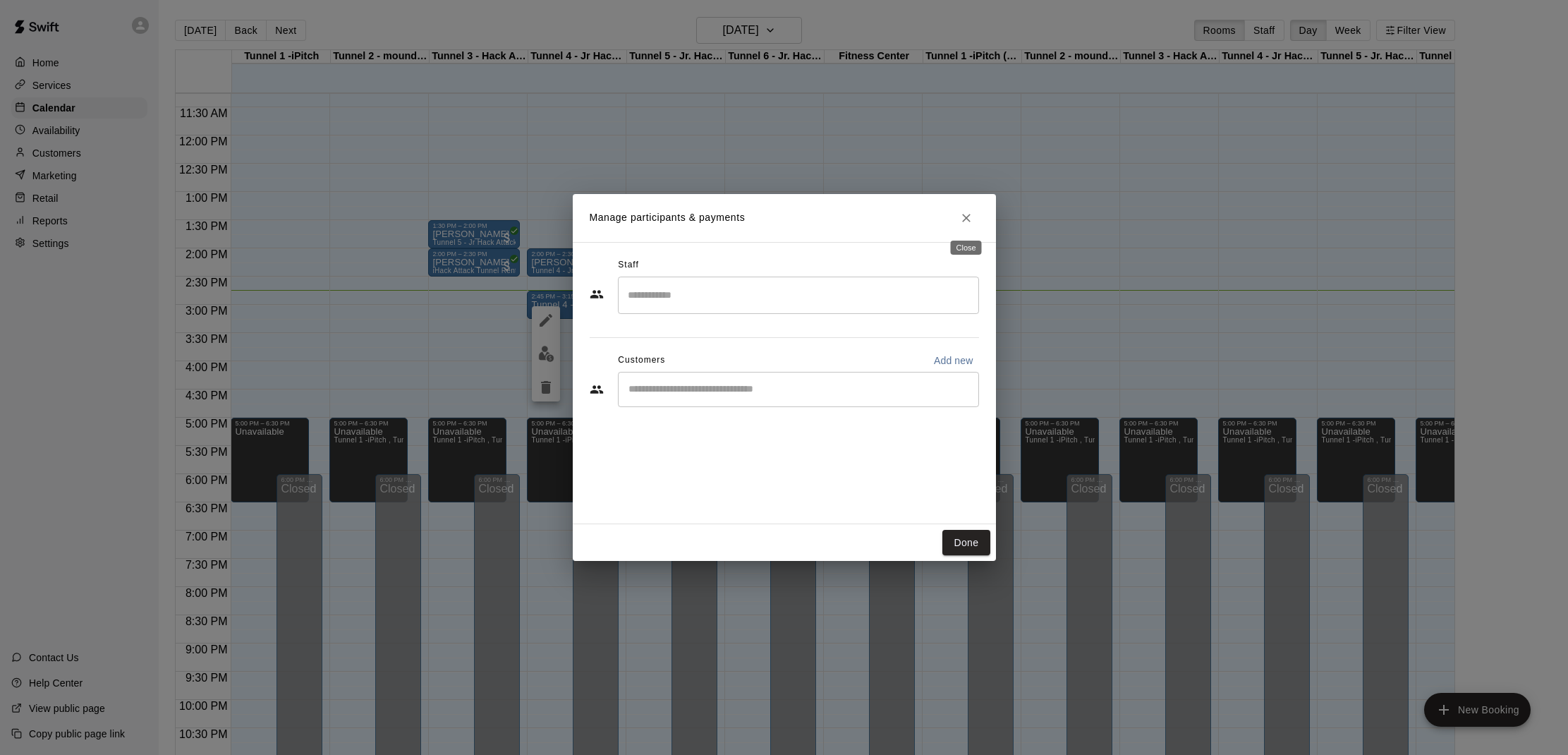
click at [971, 215] on icon "Close" at bounding box center [966, 218] width 14 height 14
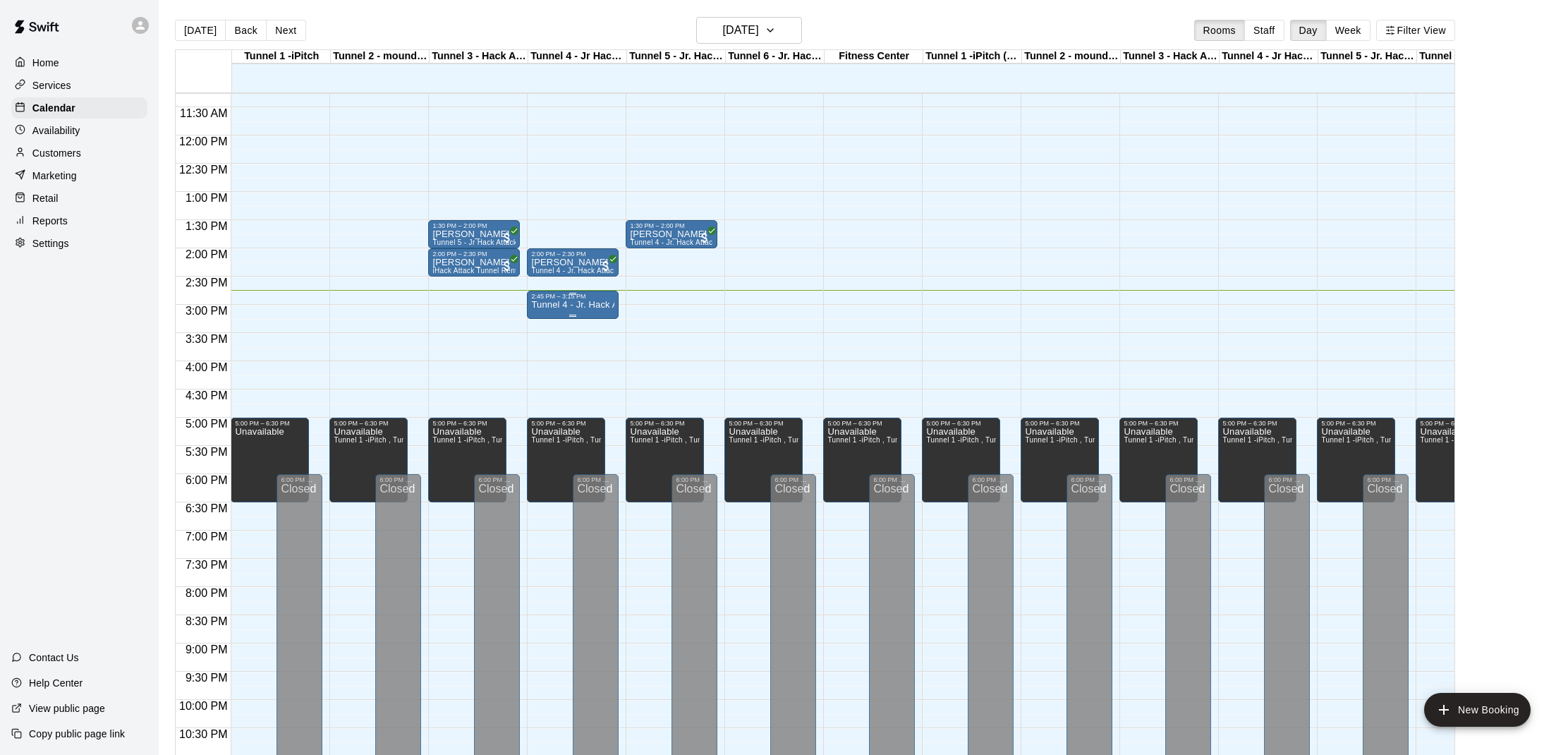
click at [592, 305] on p "Tunnel 4 - Jr. Hack Attack, Youth [GEOGRAPHIC_DATA]" at bounding box center [573, 305] width 83 height 0
click at [538, 381] on button "delete" at bounding box center [546, 387] width 29 height 29
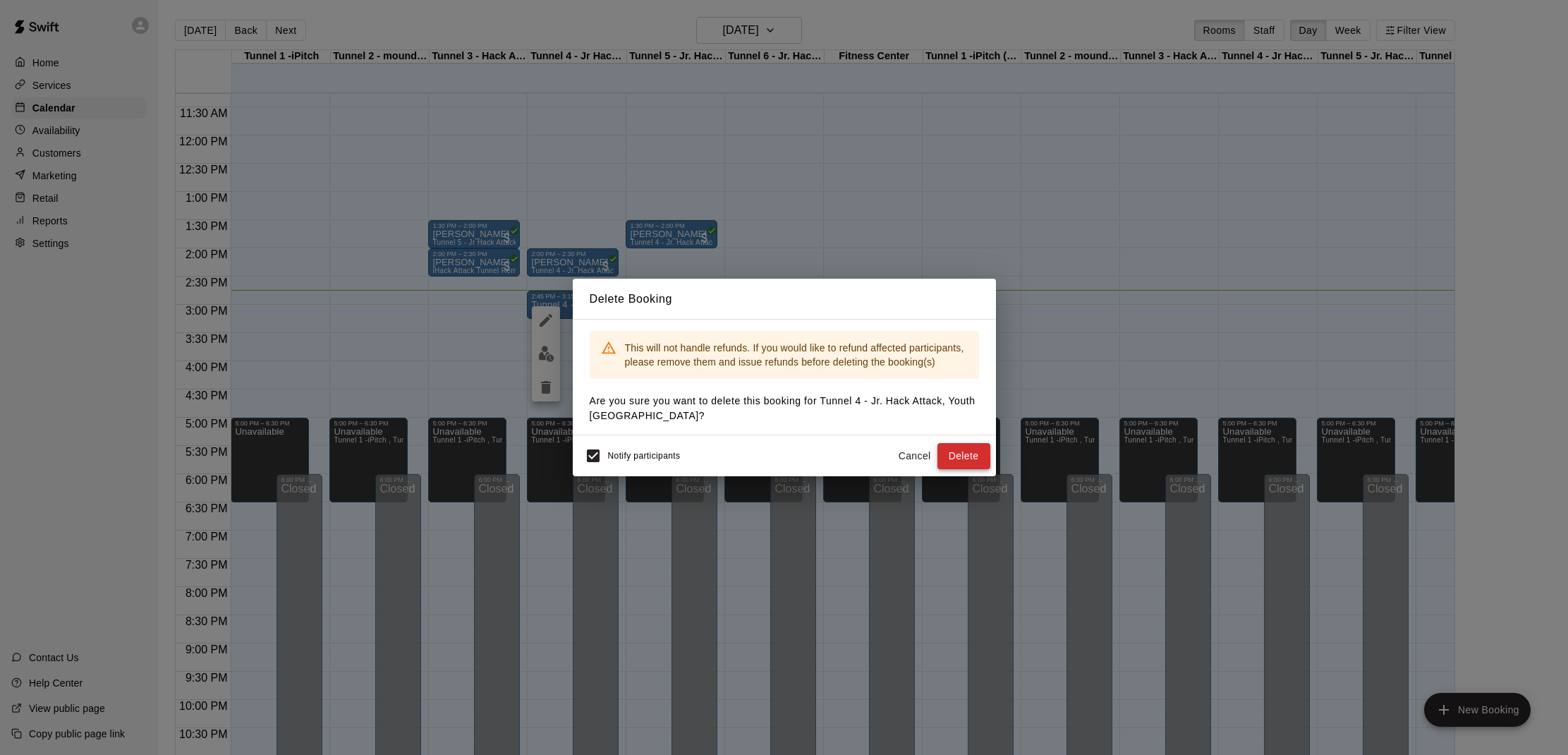
click at [974, 458] on button "Delete" at bounding box center [964, 457] width 53 height 26
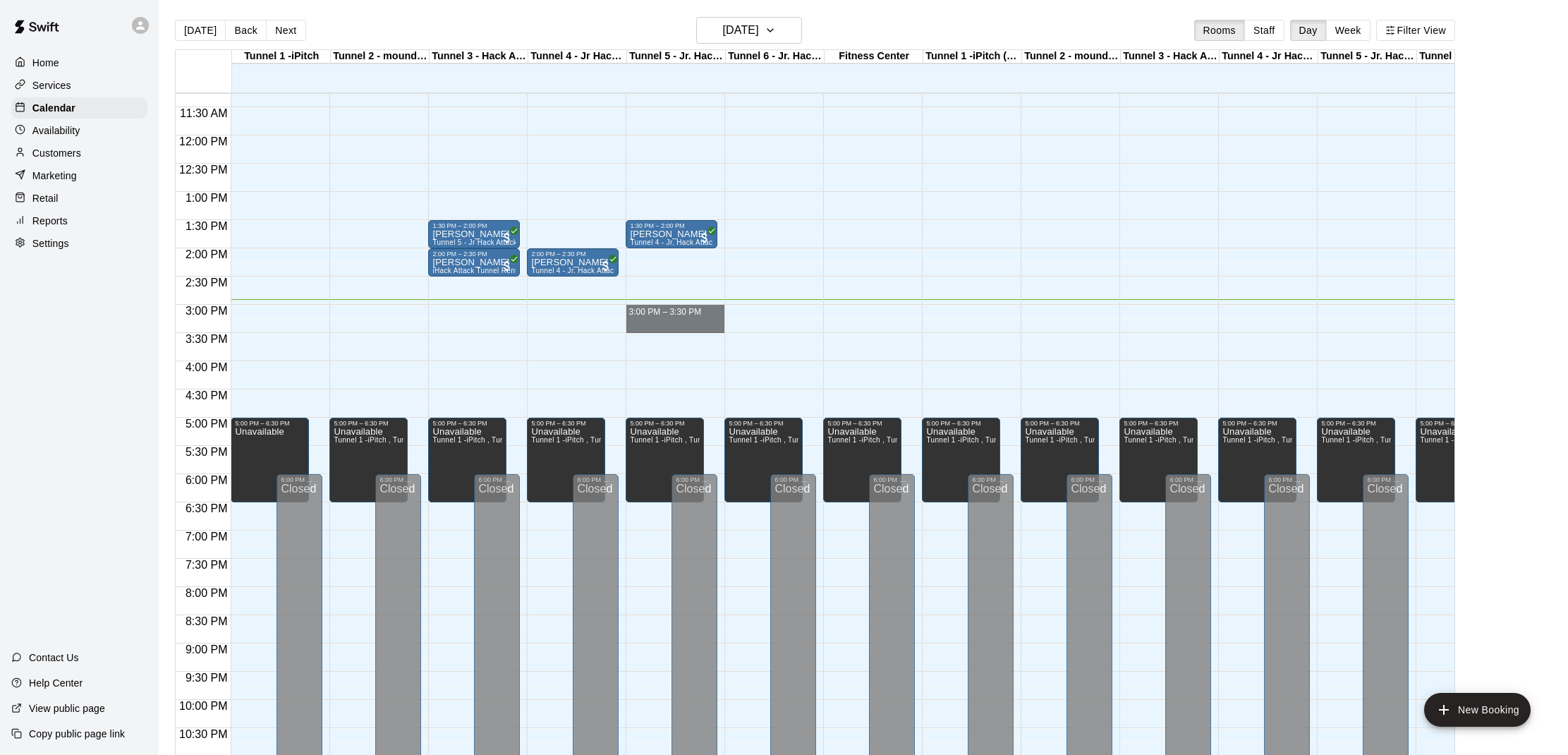
drag, startPoint x: 640, startPoint y: 308, endPoint x: 635, endPoint y: 321, distance: 13.9
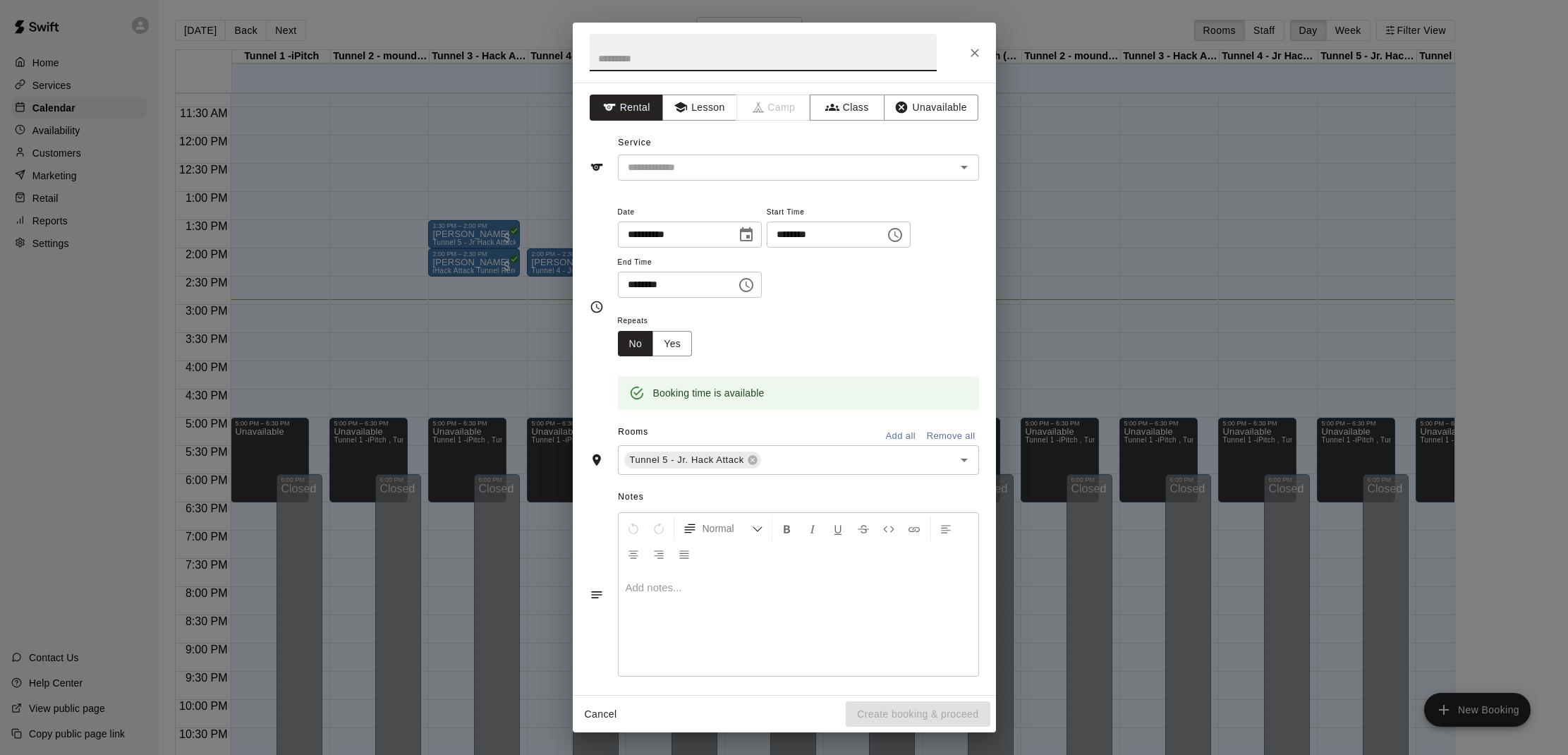
click at [977, 54] on icon "Close" at bounding box center [975, 53] width 14 height 14
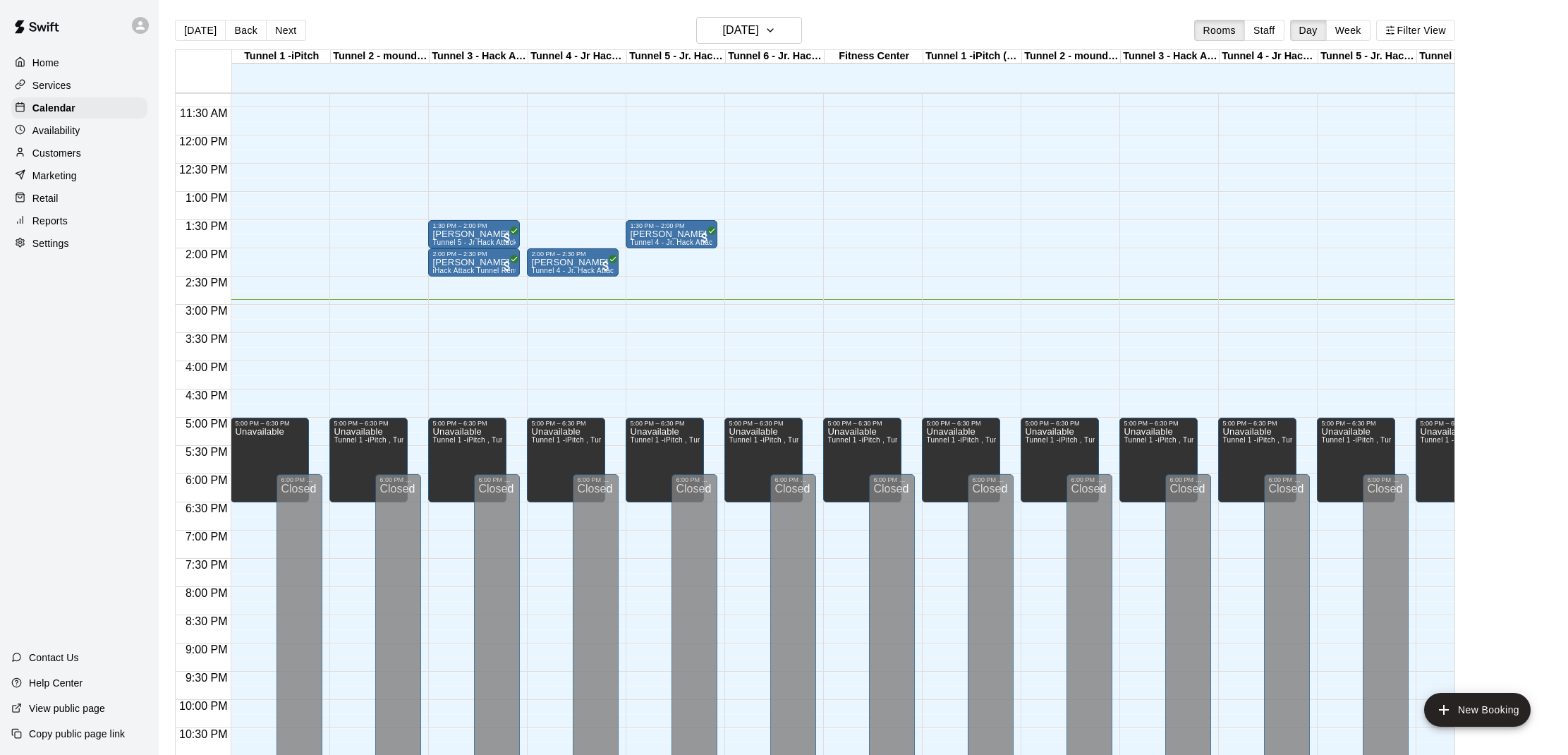
click at [82, 148] on div "Customers" at bounding box center [80, 153] width 136 height 21
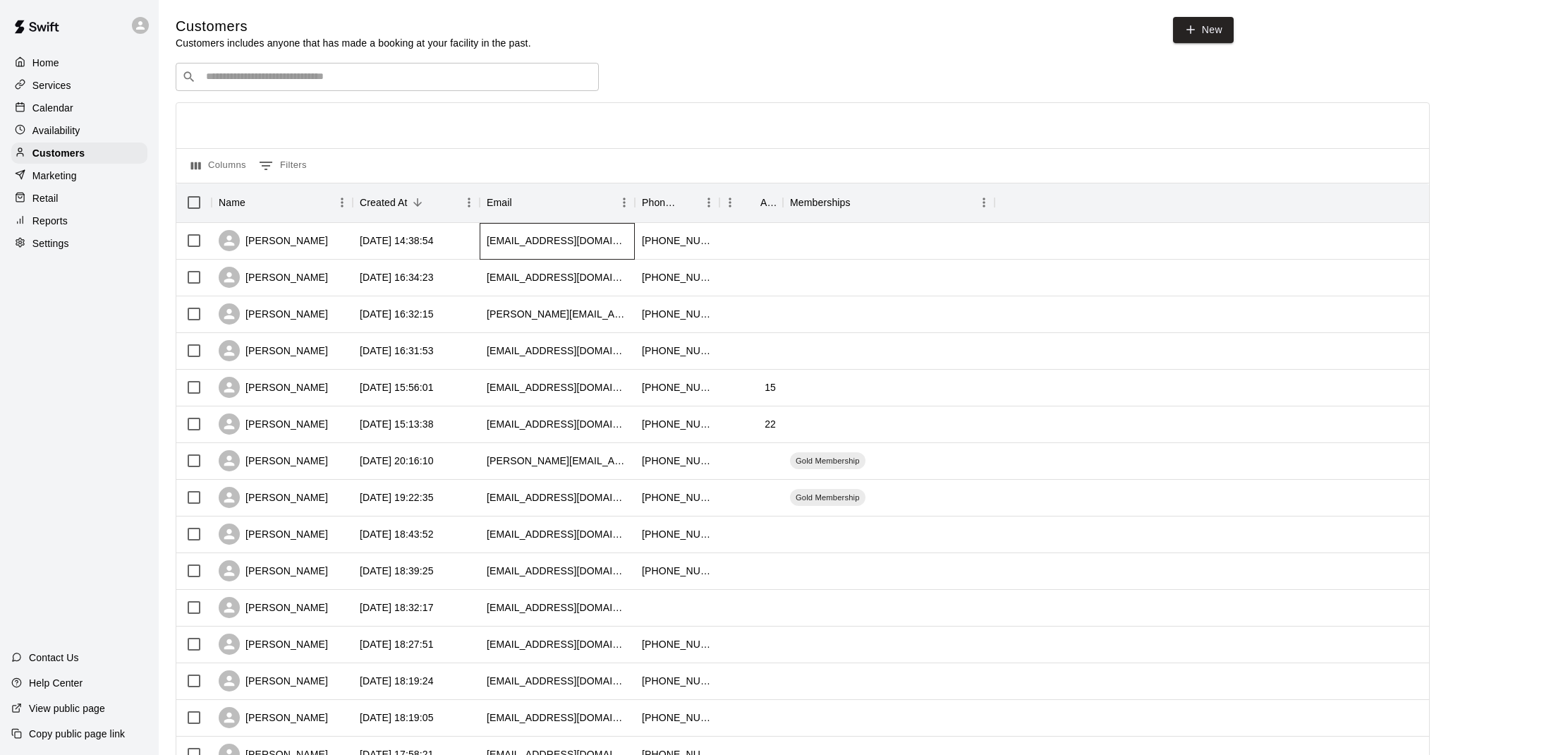
click at [561, 239] on div "[EMAIL_ADDRESS][DOMAIN_NAME]" at bounding box center [557, 240] width 141 height 14
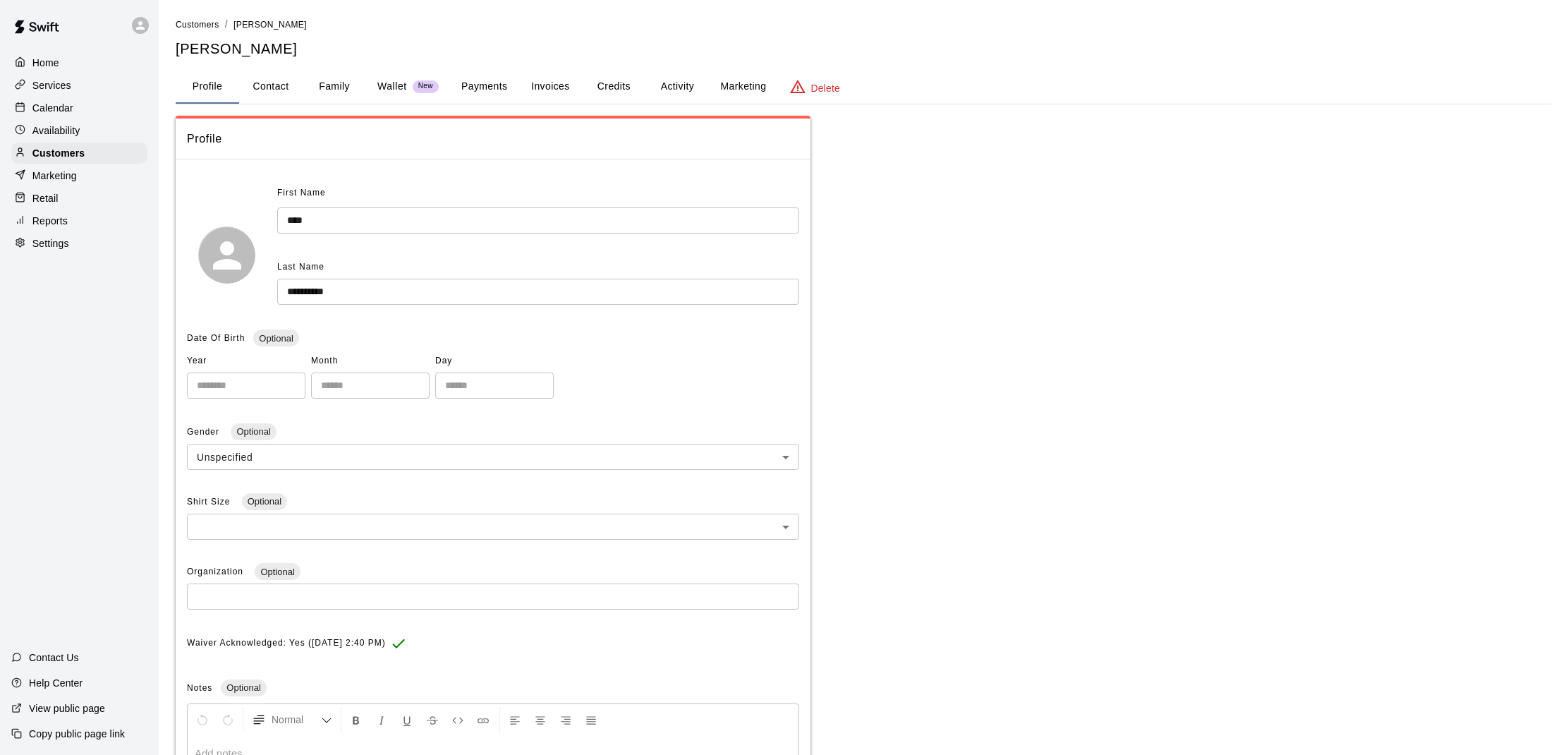
click at [657, 88] on button "Activity" at bounding box center [677, 87] width 63 height 34
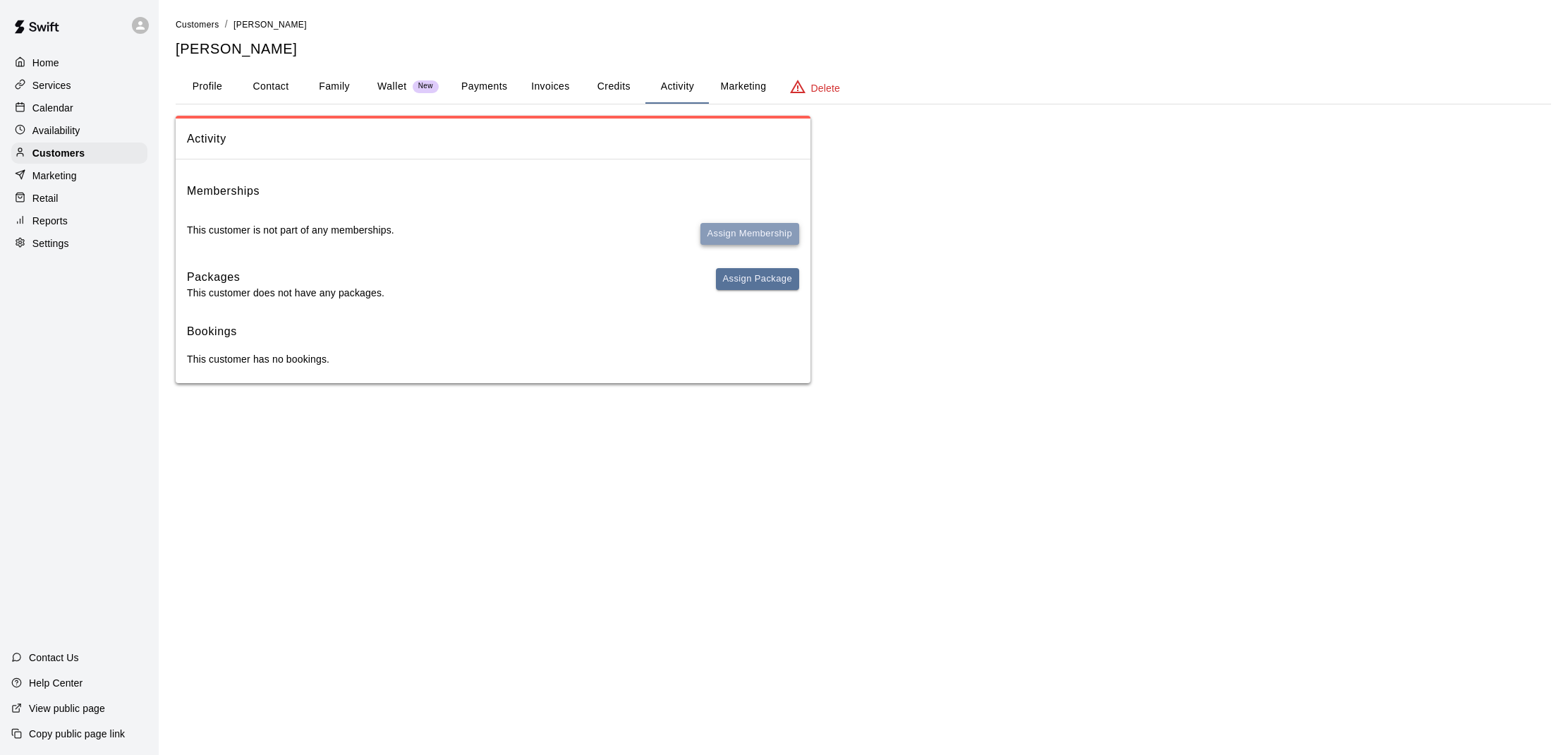
click at [759, 233] on button "Assign Membership" at bounding box center [750, 234] width 99 height 22
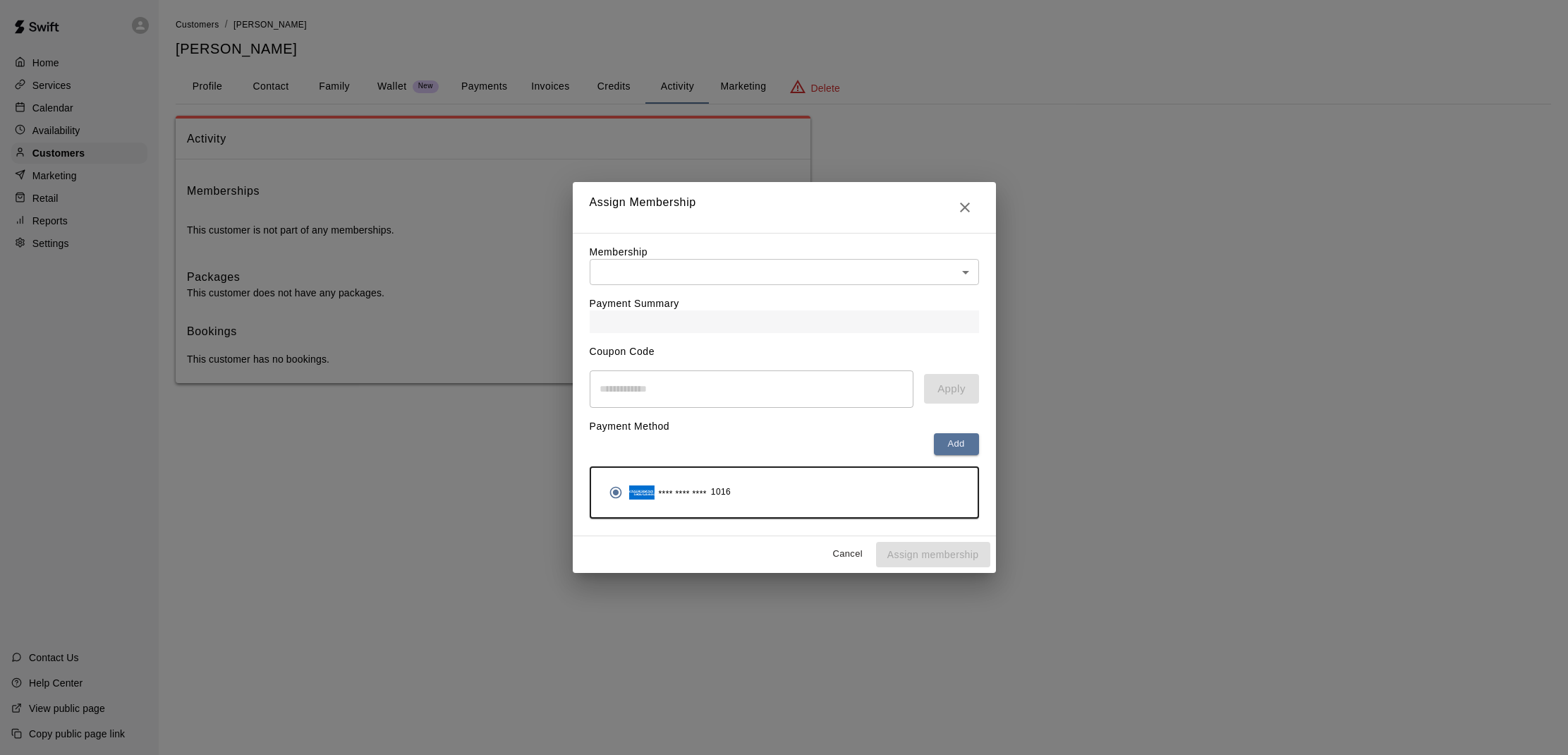
click at [727, 295] on div "Payment Summary" at bounding box center [785, 309] width 389 height 48
click at [725, 275] on body "Home Services Calendar Availability Customers Marketing Retail Reports Settings…" at bounding box center [784, 206] width 1568 height 411
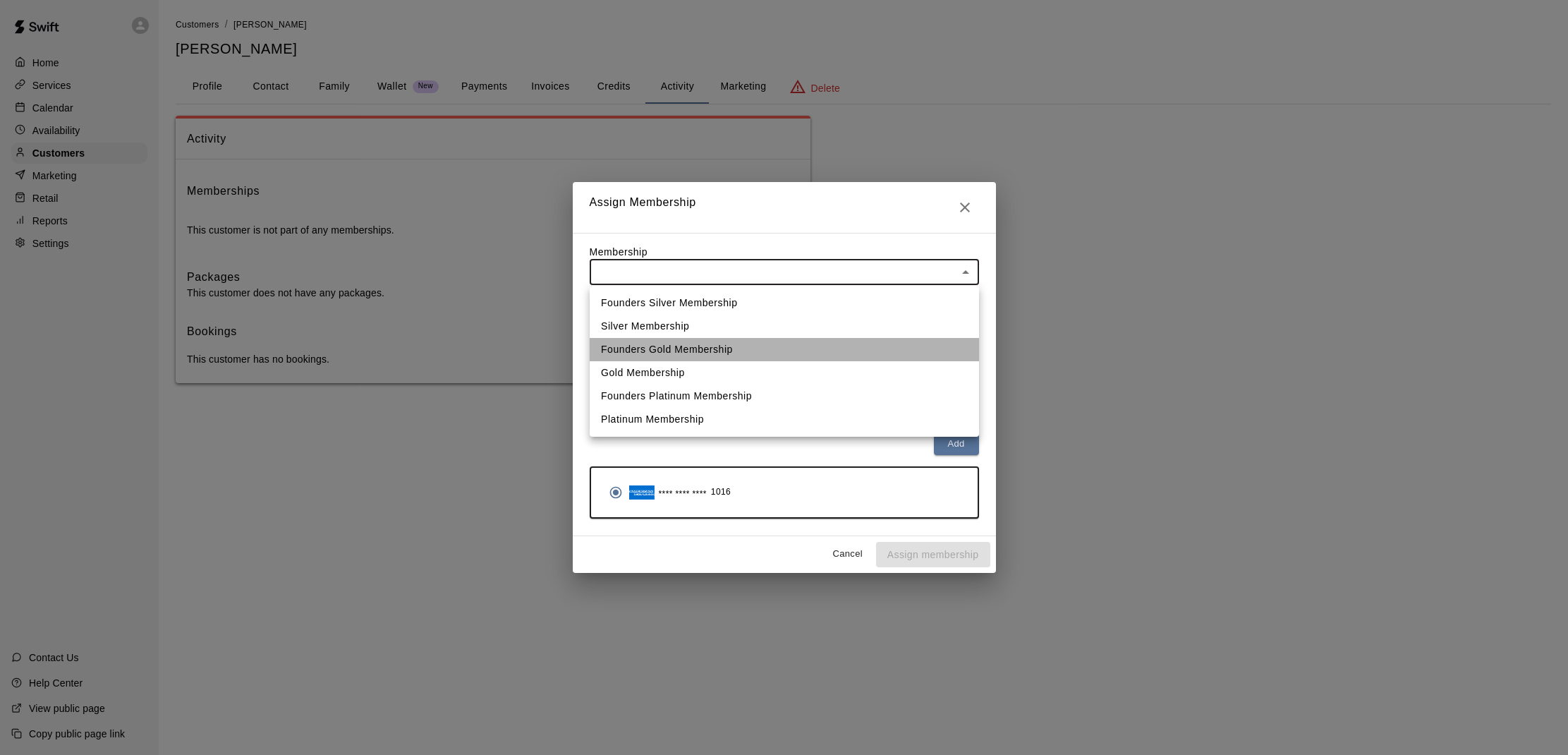
click at [737, 354] on li "Founders Gold Membership" at bounding box center [785, 350] width 389 height 23
type input "**********"
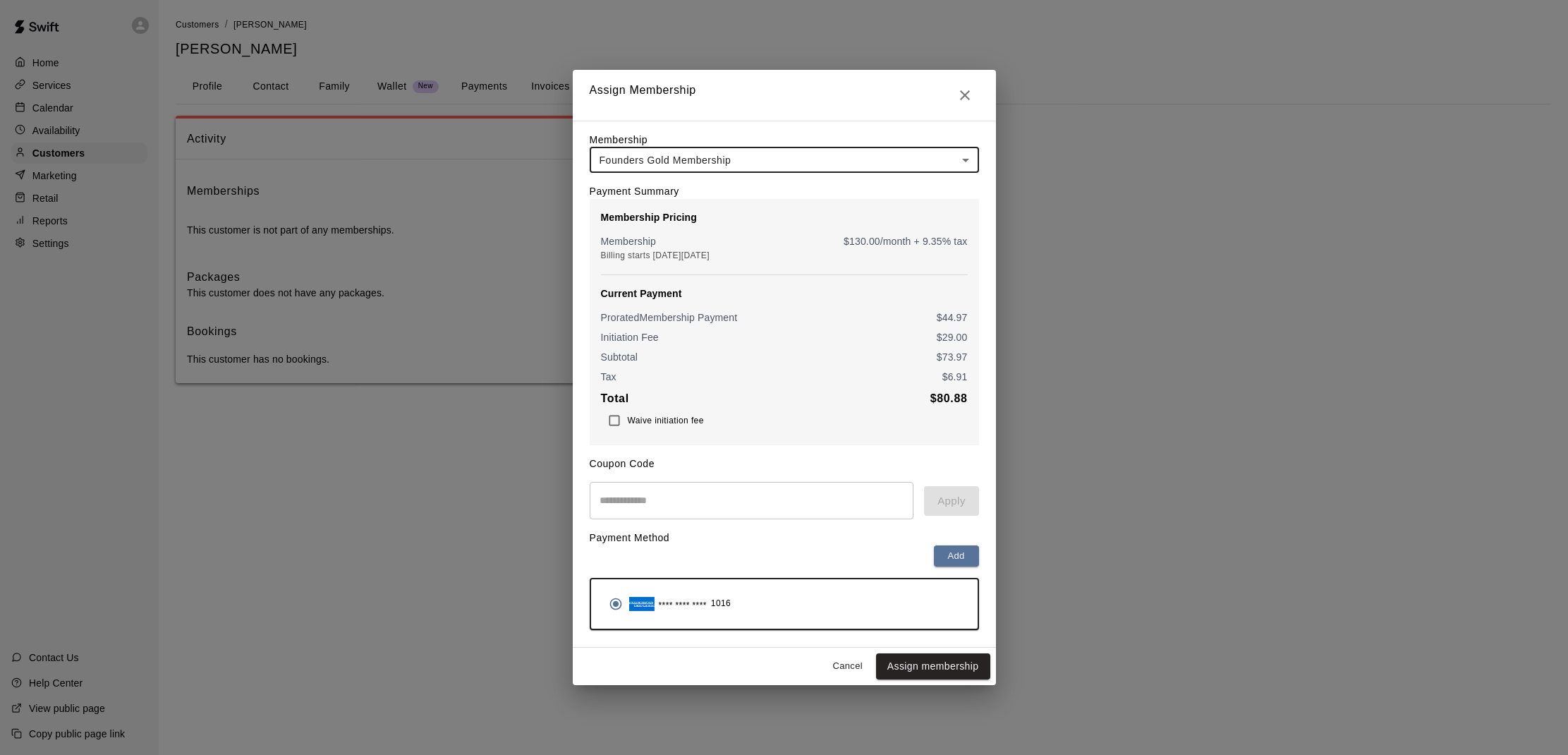
click at [697, 168] on body "**********" at bounding box center [784, 206] width 1568 height 411
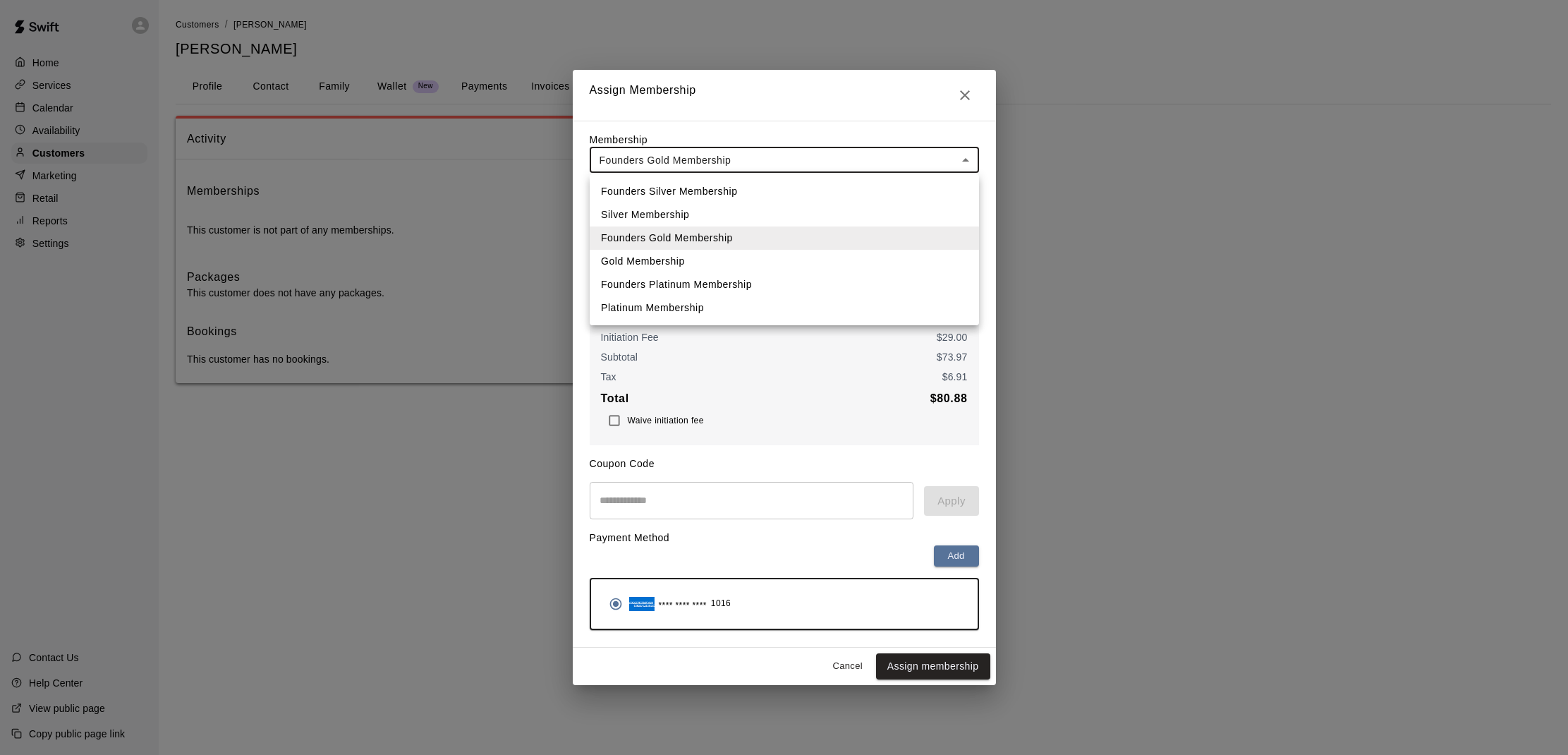
click at [679, 261] on li "Gold Membership" at bounding box center [785, 261] width 389 height 23
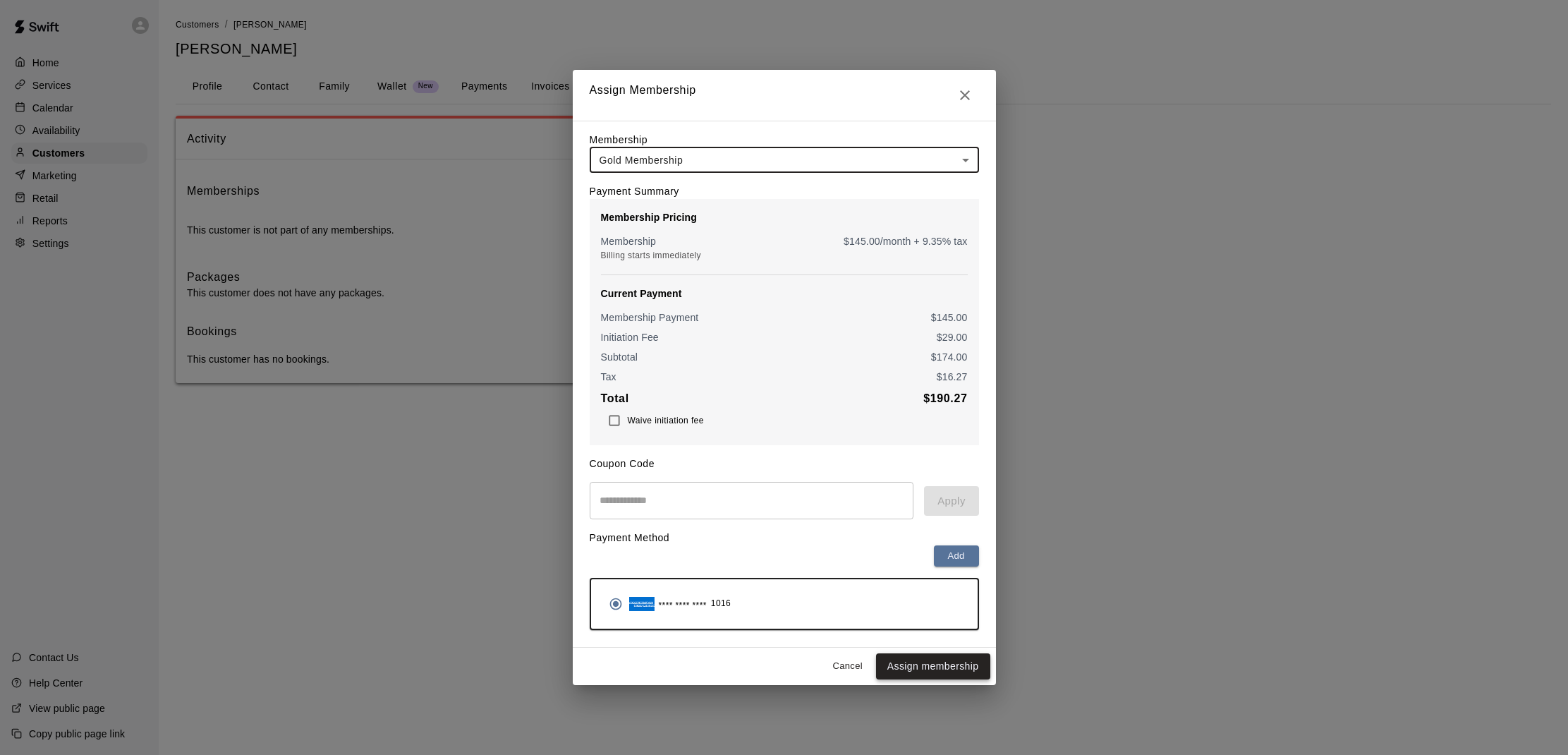
click at [905, 669] on button "Assign membership" at bounding box center [933, 667] width 114 height 26
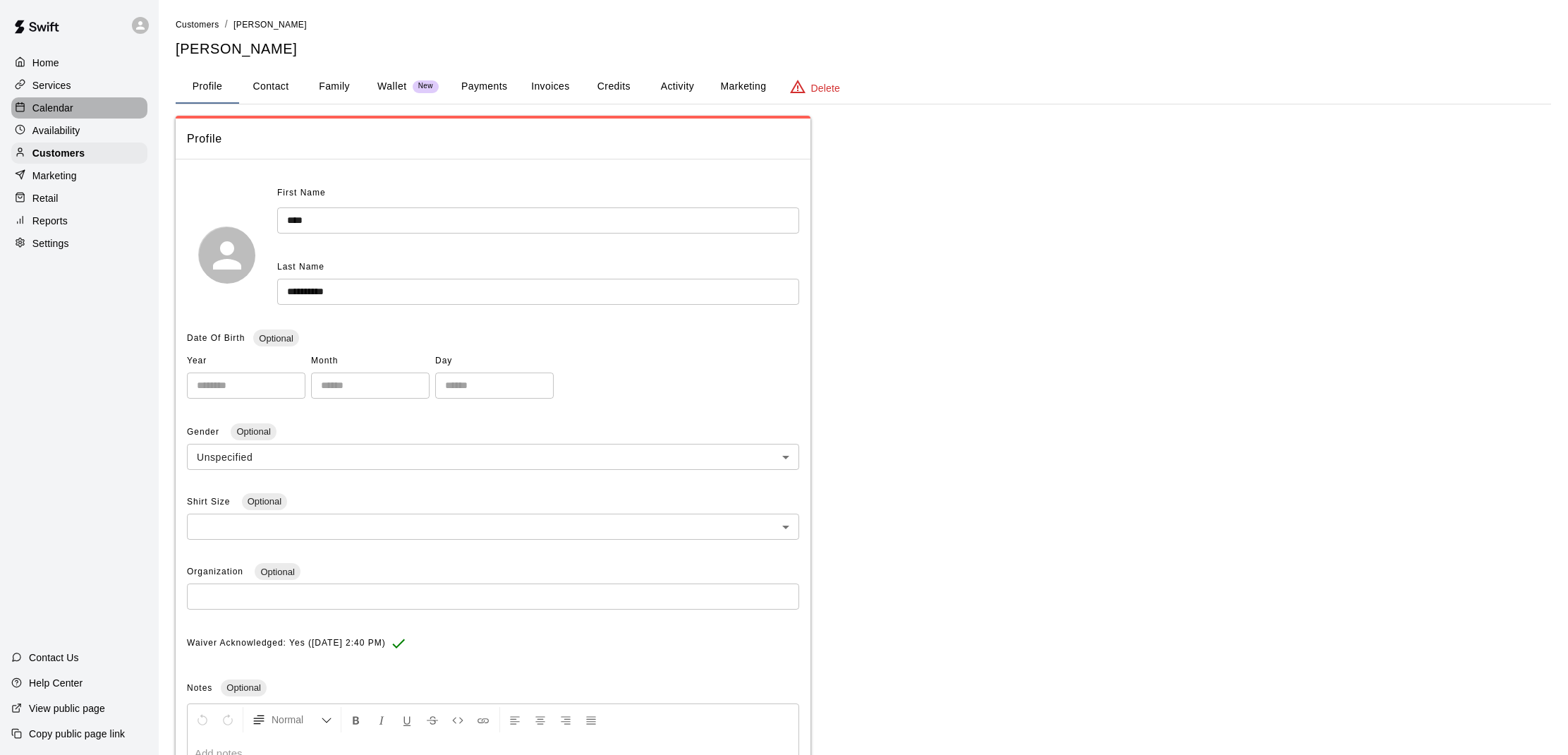
drag, startPoint x: 32, startPoint y: 109, endPoint x: 39, endPoint y: 120, distance: 13.0
click at [32, 111] on p "Calendar" at bounding box center [53, 108] width 41 height 14
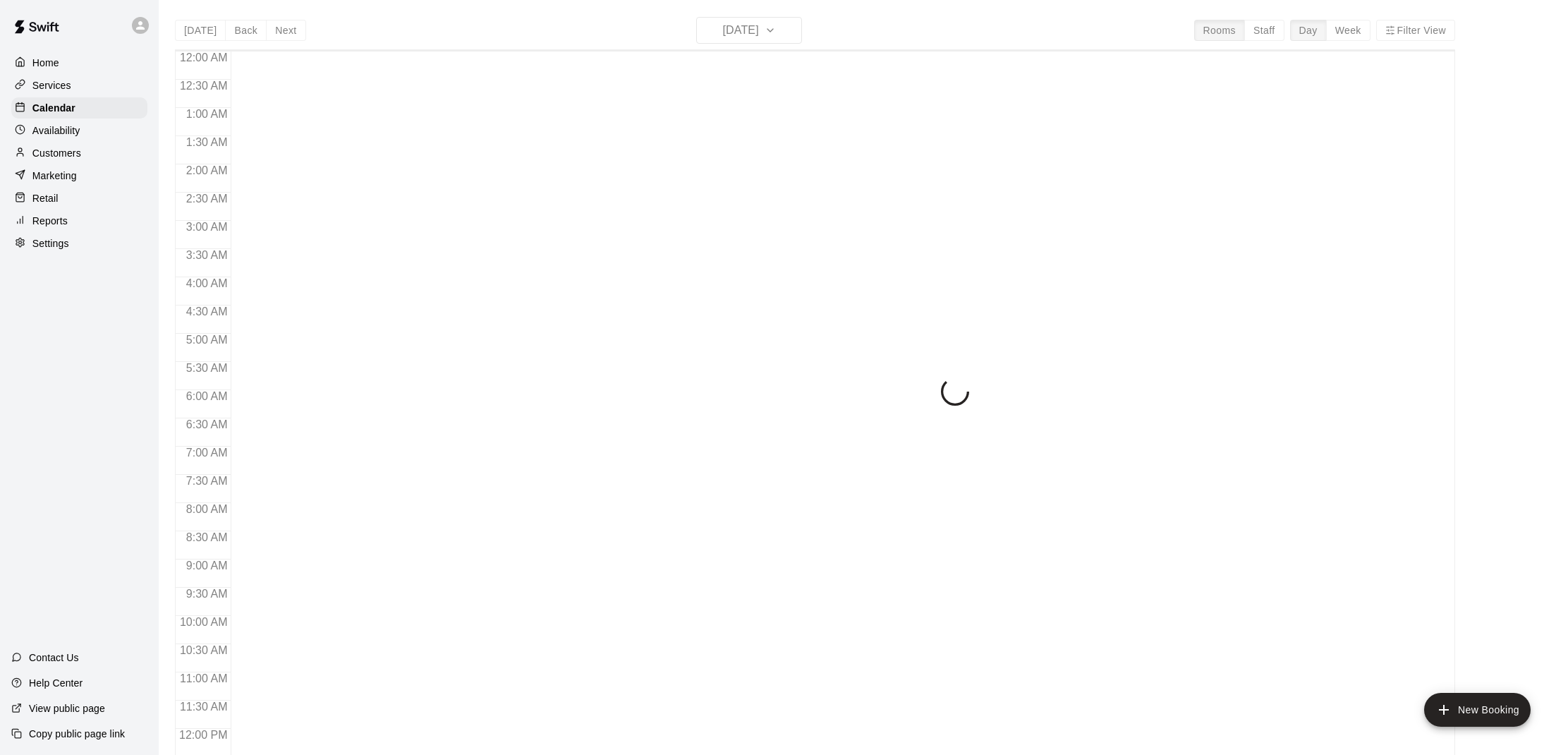
scroll to position [636, 0]
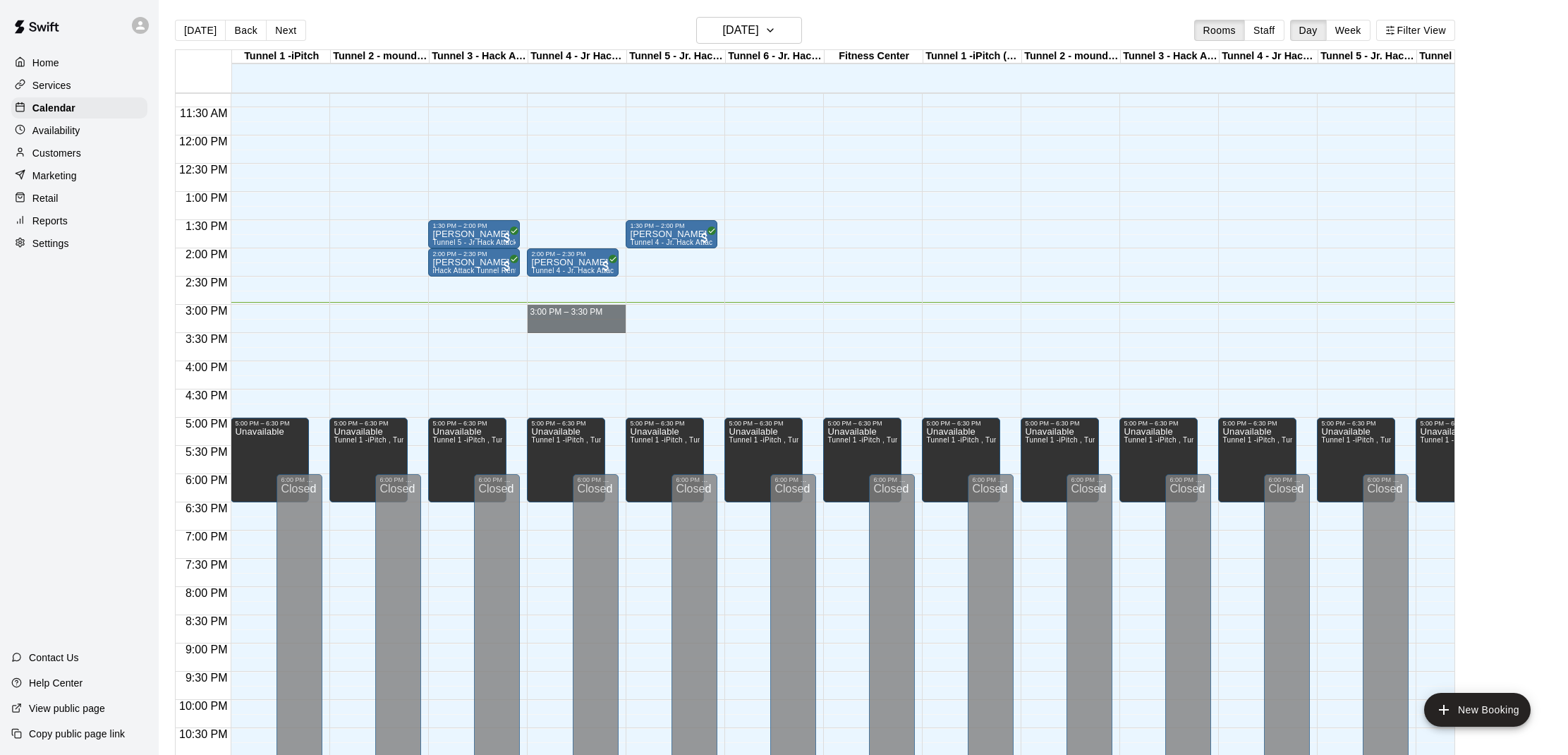
drag, startPoint x: 567, startPoint y: 312, endPoint x: 577, endPoint y: 318, distance: 11.7
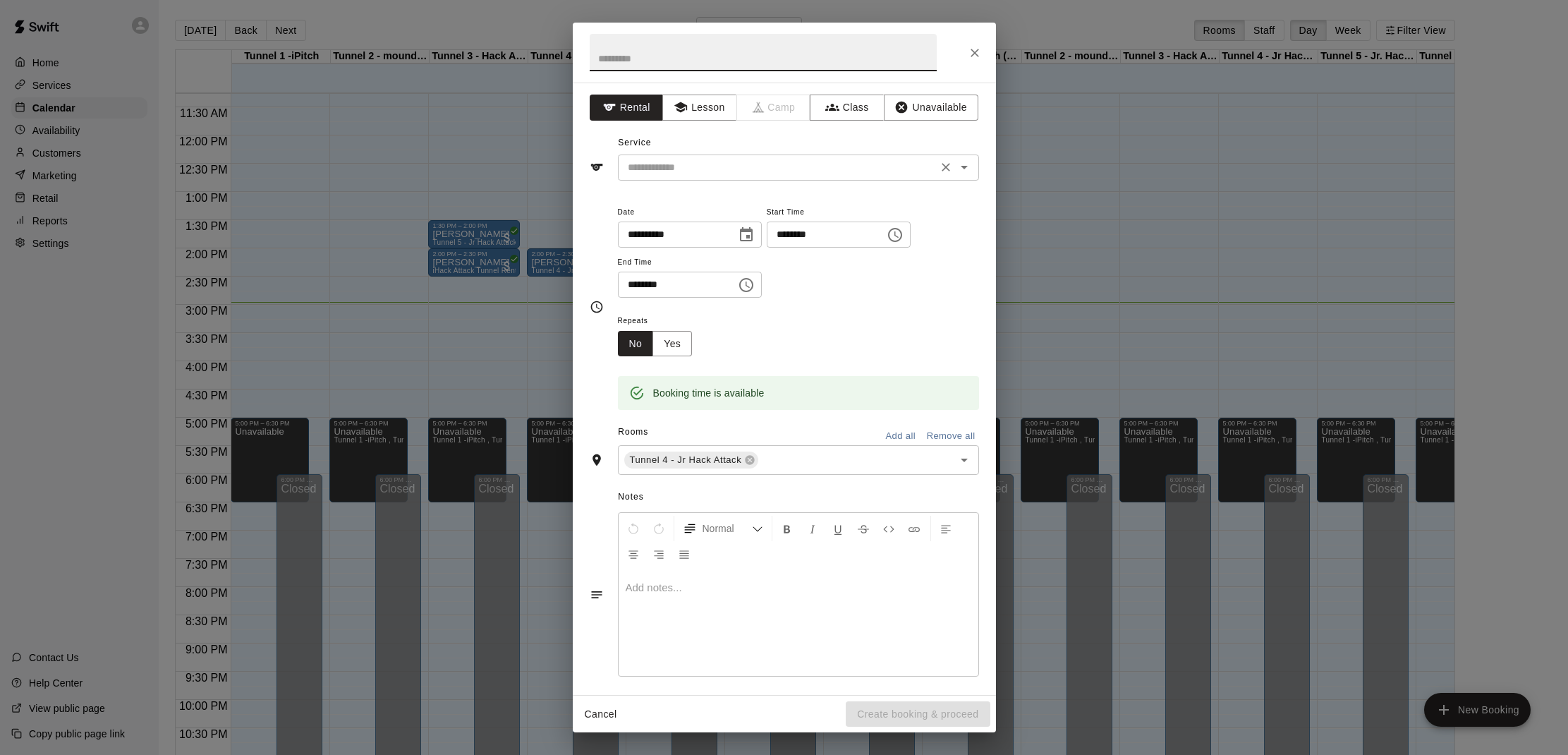
click at [729, 175] on input "text" at bounding box center [778, 168] width 311 height 18
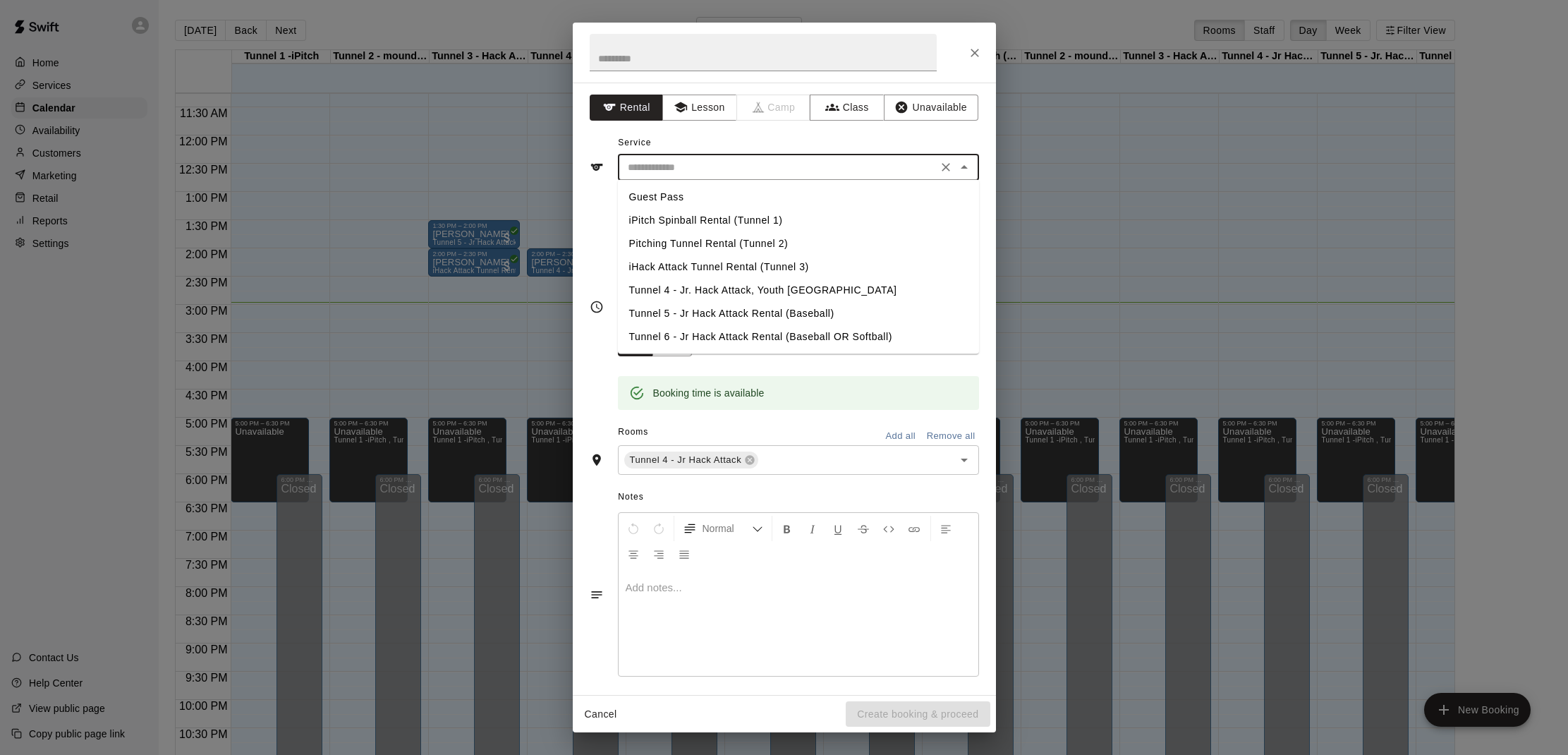
click at [739, 304] on li "Tunnel 5 - Jr Hack Attack Rental (Baseball)" at bounding box center [799, 314] width 361 height 23
type input "**********"
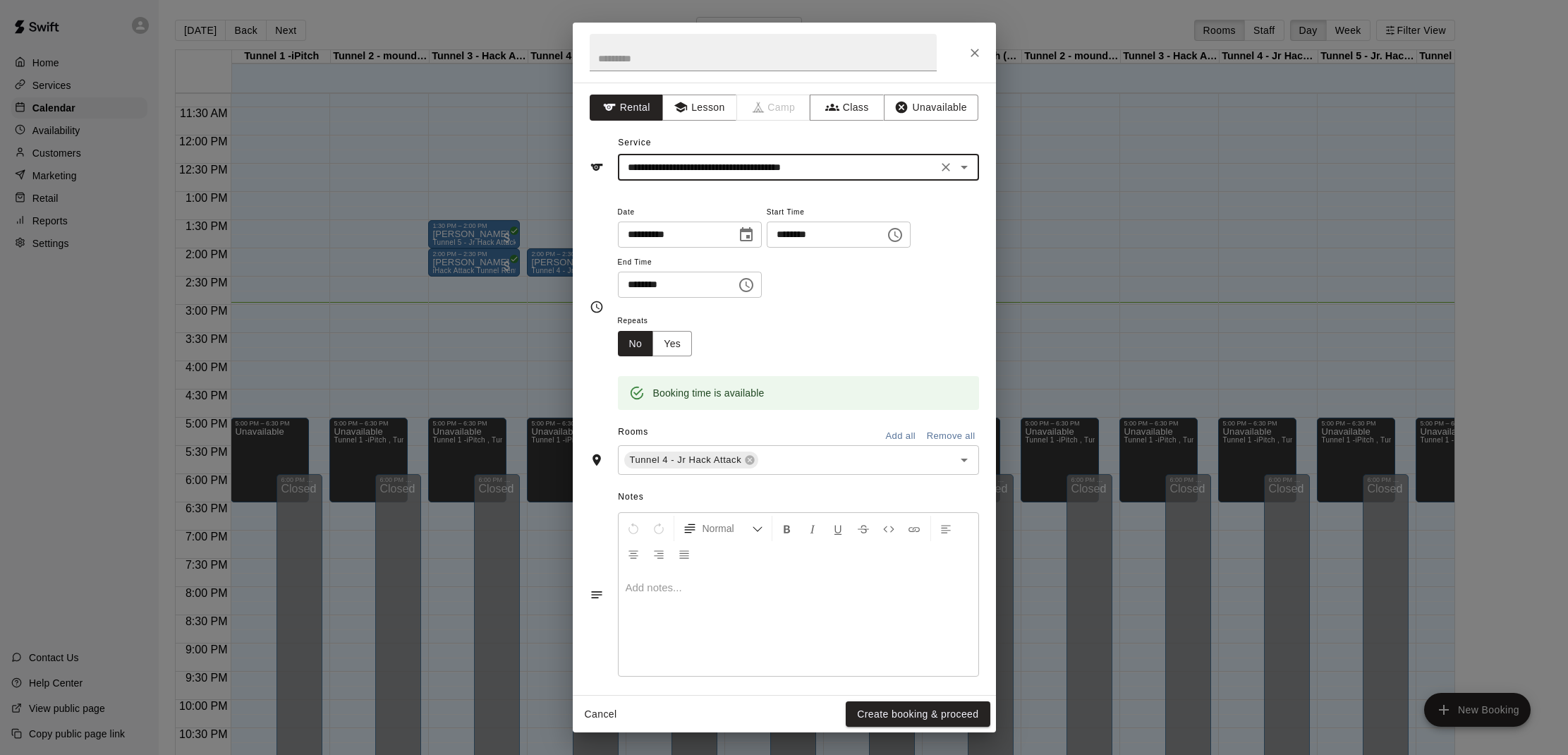
click at [881, 710] on button "Create booking & proceed" at bounding box center [918, 715] width 144 height 26
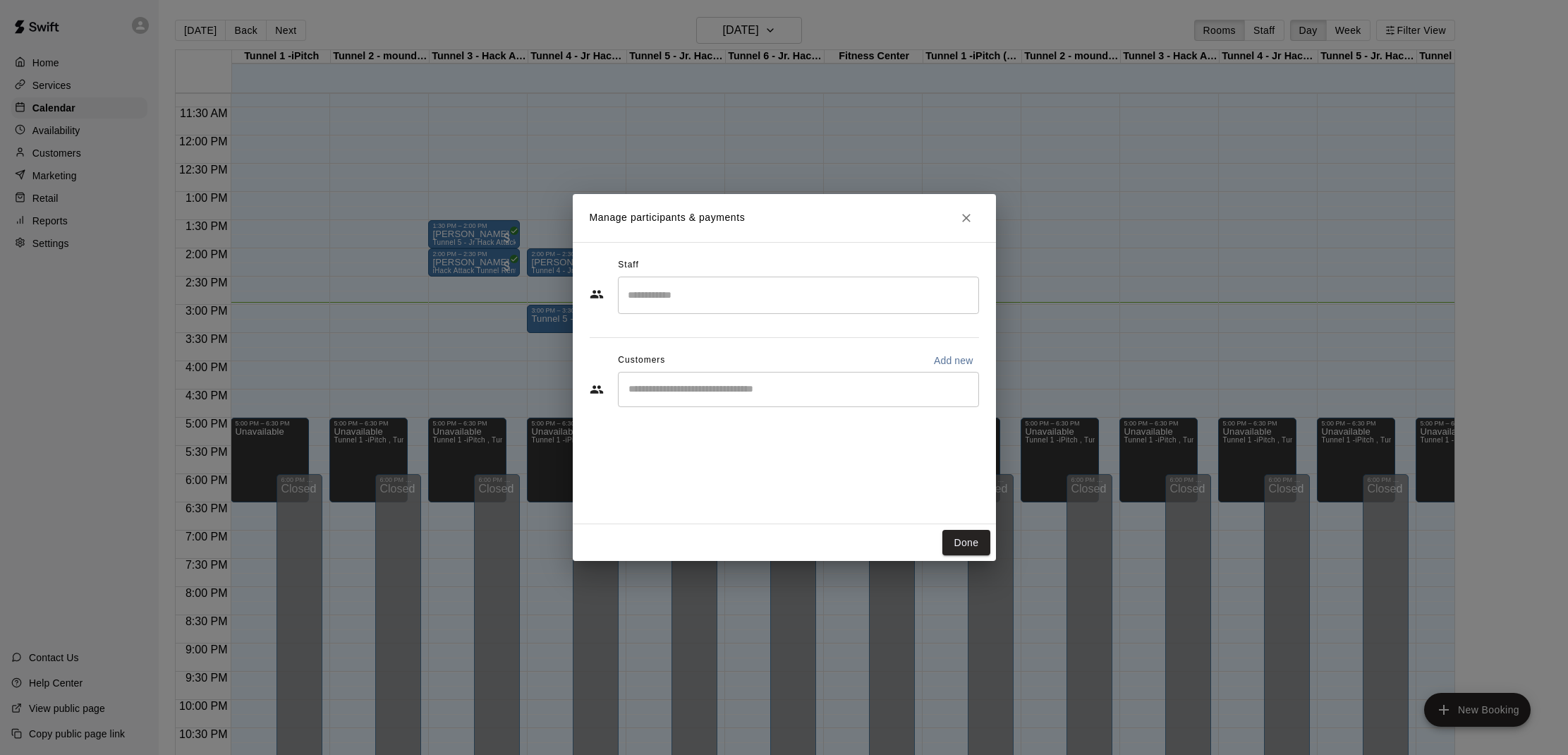
drag, startPoint x: 718, startPoint y: 410, endPoint x: 718, endPoint y: 396, distance: 14.0
click at [718, 407] on div "Staff ​ Customers Add new ​" at bounding box center [785, 338] width 389 height 167
click at [718, 395] on input "Start typing to search customers..." at bounding box center [798, 389] width 348 height 14
type input "***"
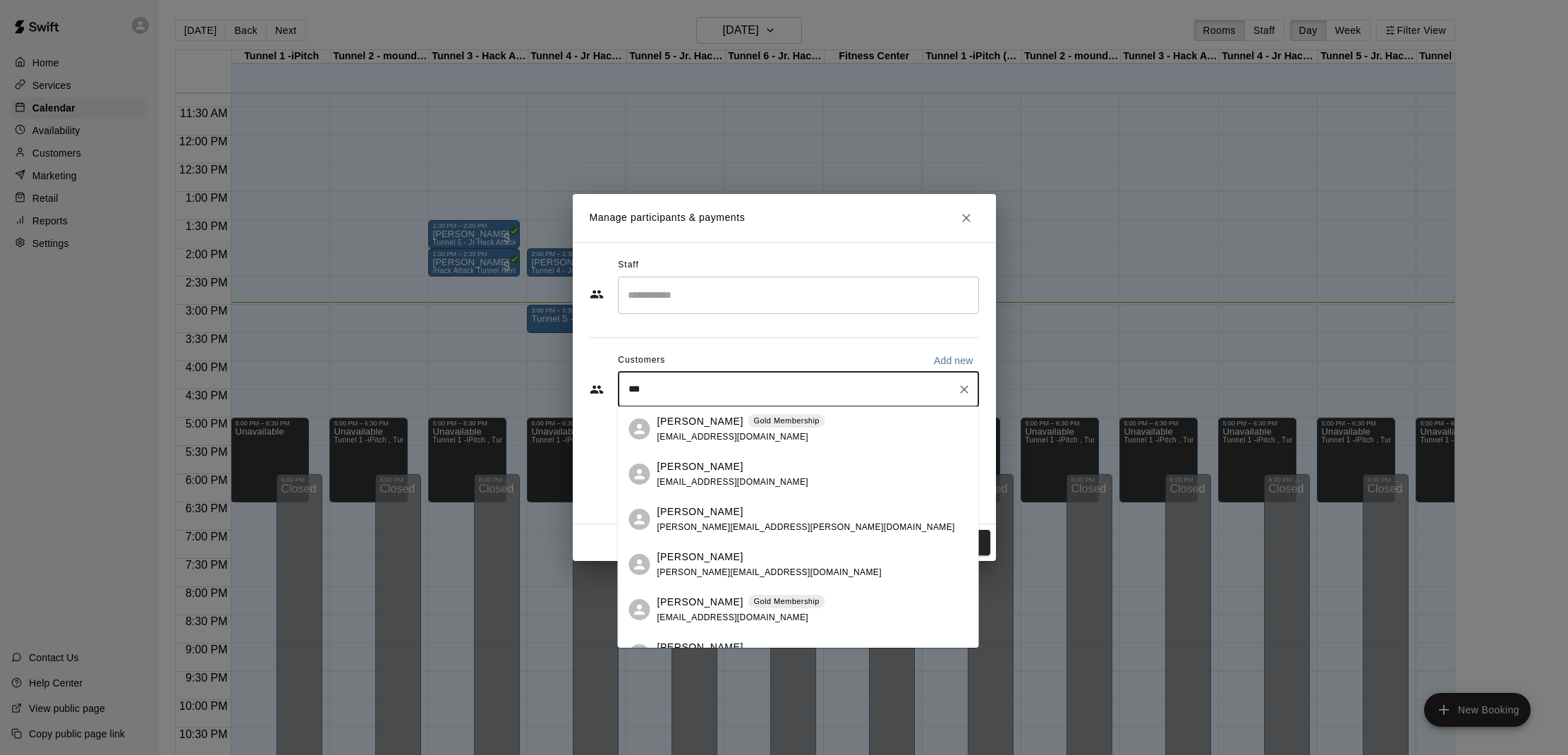
click at [730, 434] on span "[EMAIL_ADDRESS][DOMAIN_NAME]" at bounding box center [733, 437] width 151 height 10
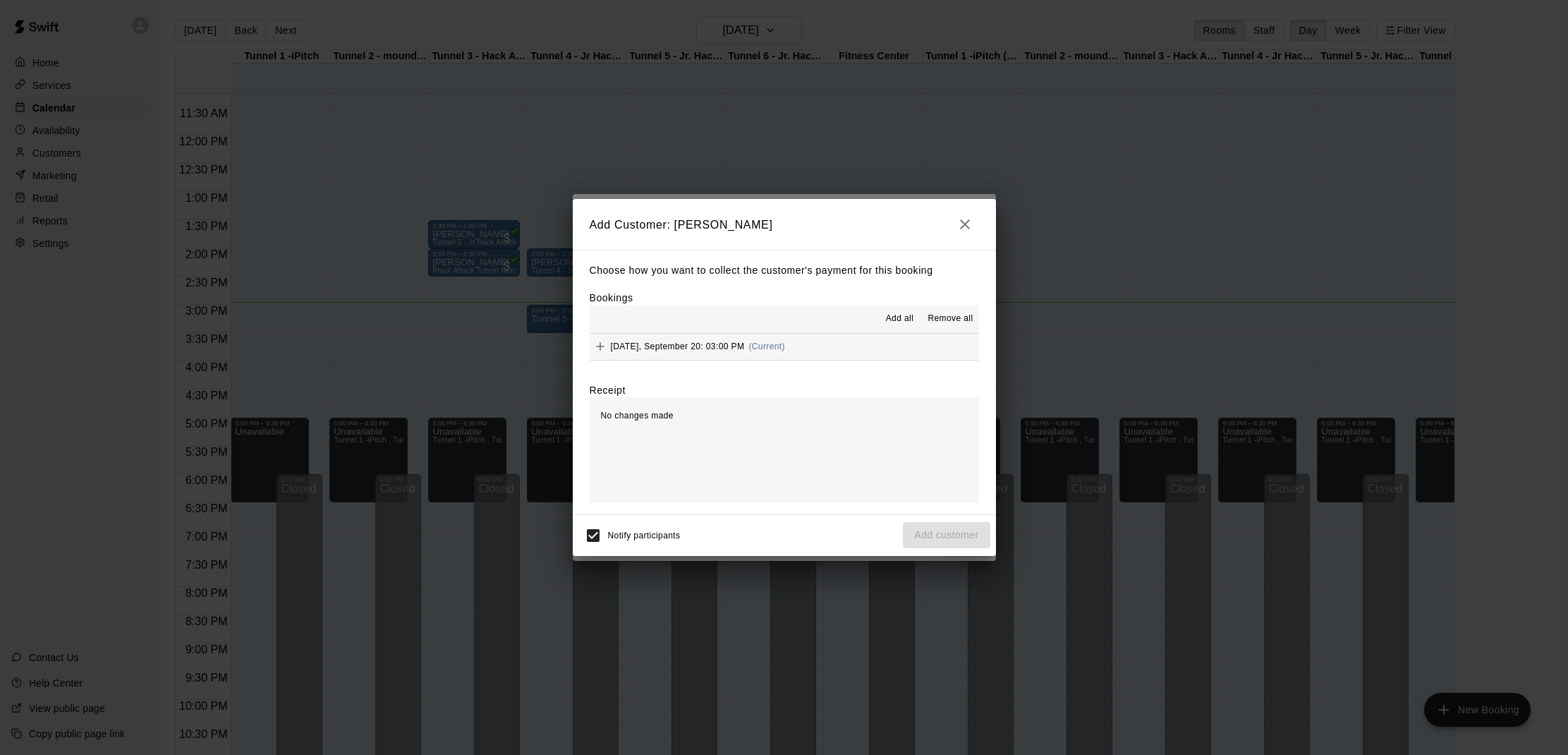
click at [904, 321] on span "Add all" at bounding box center [900, 319] width 29 height 14
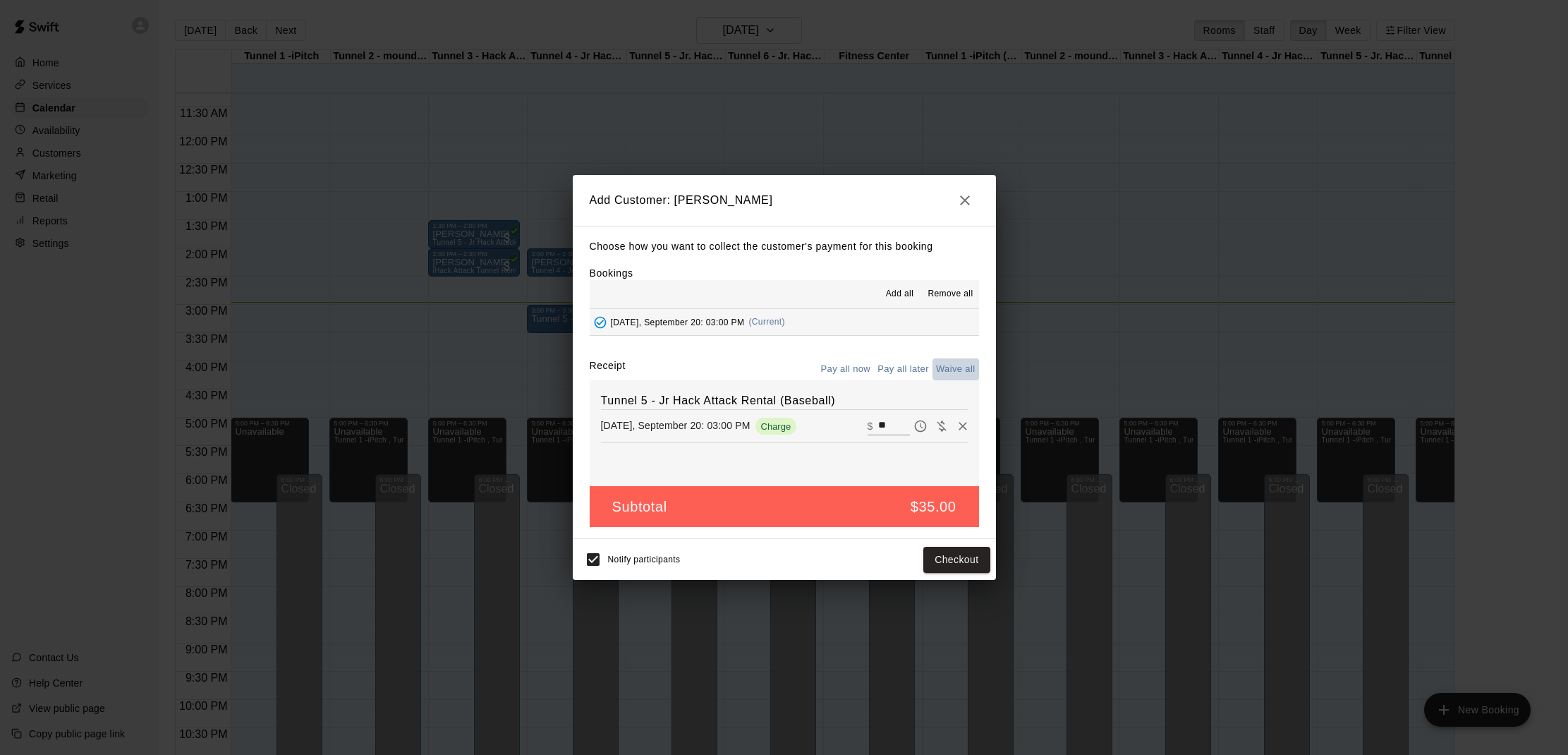
drag, startPoint x: 949, startPoint y: 364, endPoint x: 955, endPoint y: 426, distance: 62.3
click at [949, 364] on button "Waive all" at bounding box center [955, 369] width 46 height 22
type input "*"
click at [949, 558] on button "Add customer" at bounding box center [946, 560] width 87 height 26
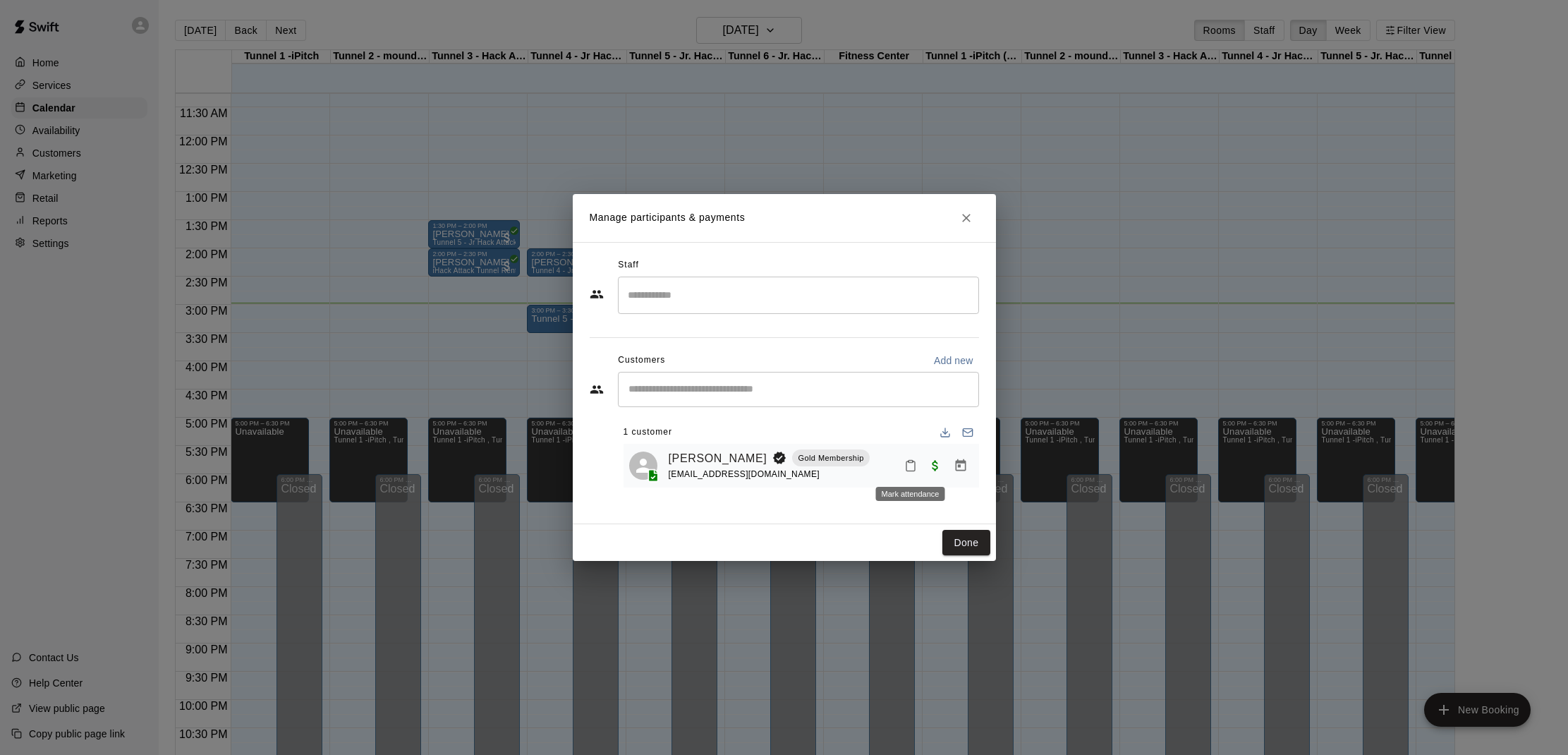
click at [908, 467] on icon "Mark attendance" at bounding box center [911, 466] width 12 height 12
drag, startPoint x: 949, startPoint y: 464, endPoint x: 957, endPoint y: 476, distance: 14.4
click at [949, 464] on p "[PERSON_NAME] attended" at bounding box center [1007, 470] width 125 height 14
click at [971, 533] on button "Done" at bounding box center [966, 543] width 47 height 26
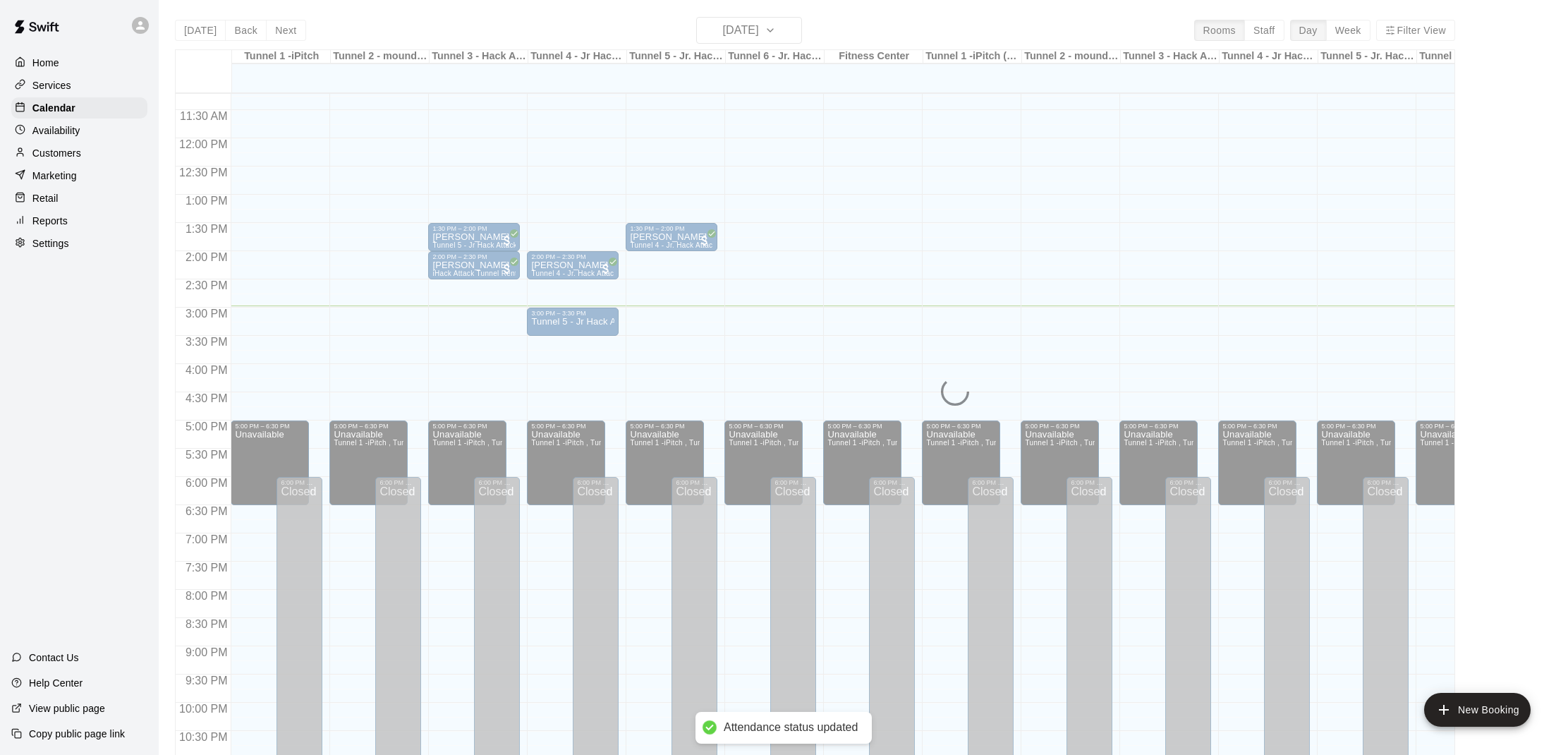
scroll to position [632, 0]
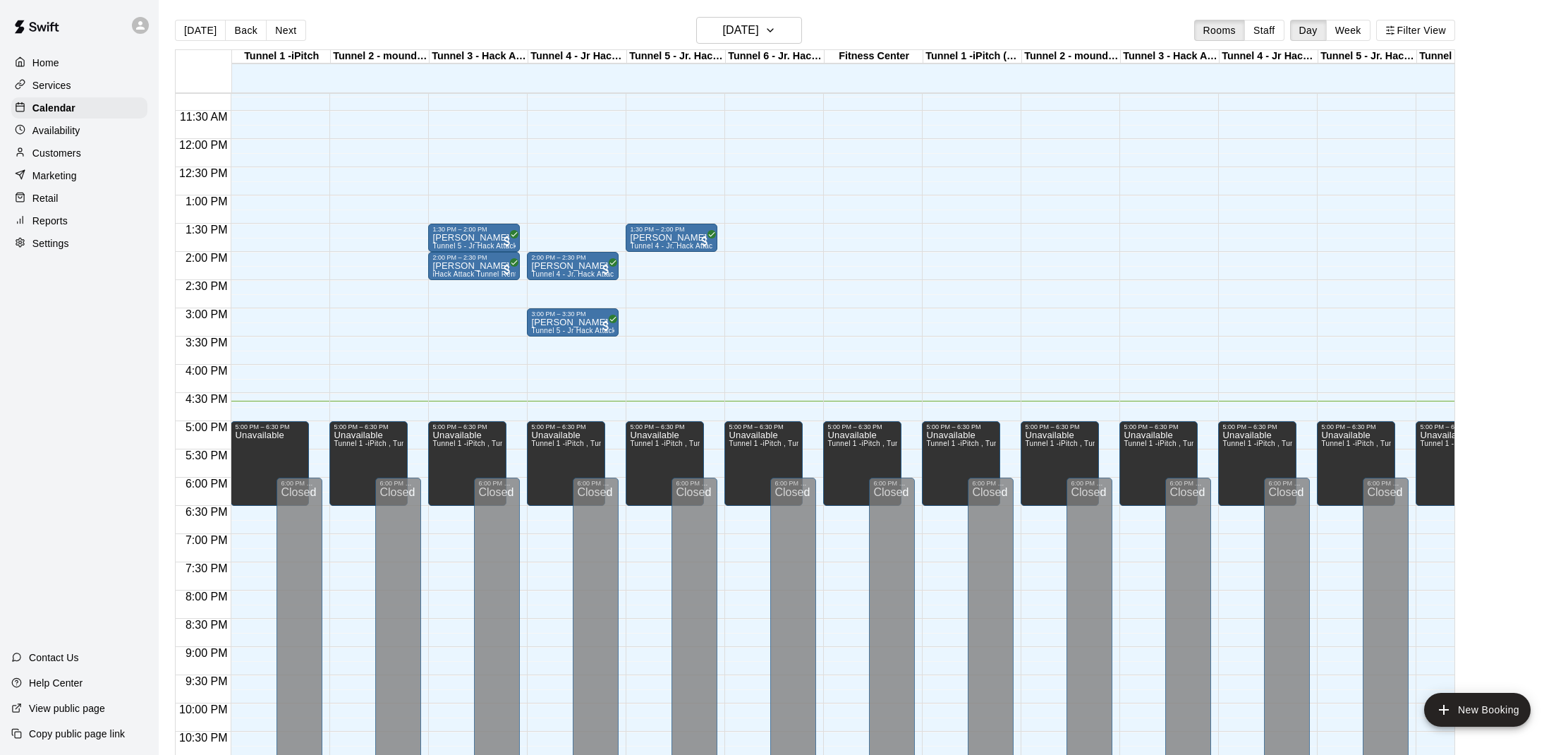
click at [708, 346] on div "12:00 AM – 10:00 AM Closed 1:30 PM – 2:00 PM [PERSON_NAME][GEOGRAPHIC_DATA] 4 -…" at bounding box center [671, 139] width 92 height 1355
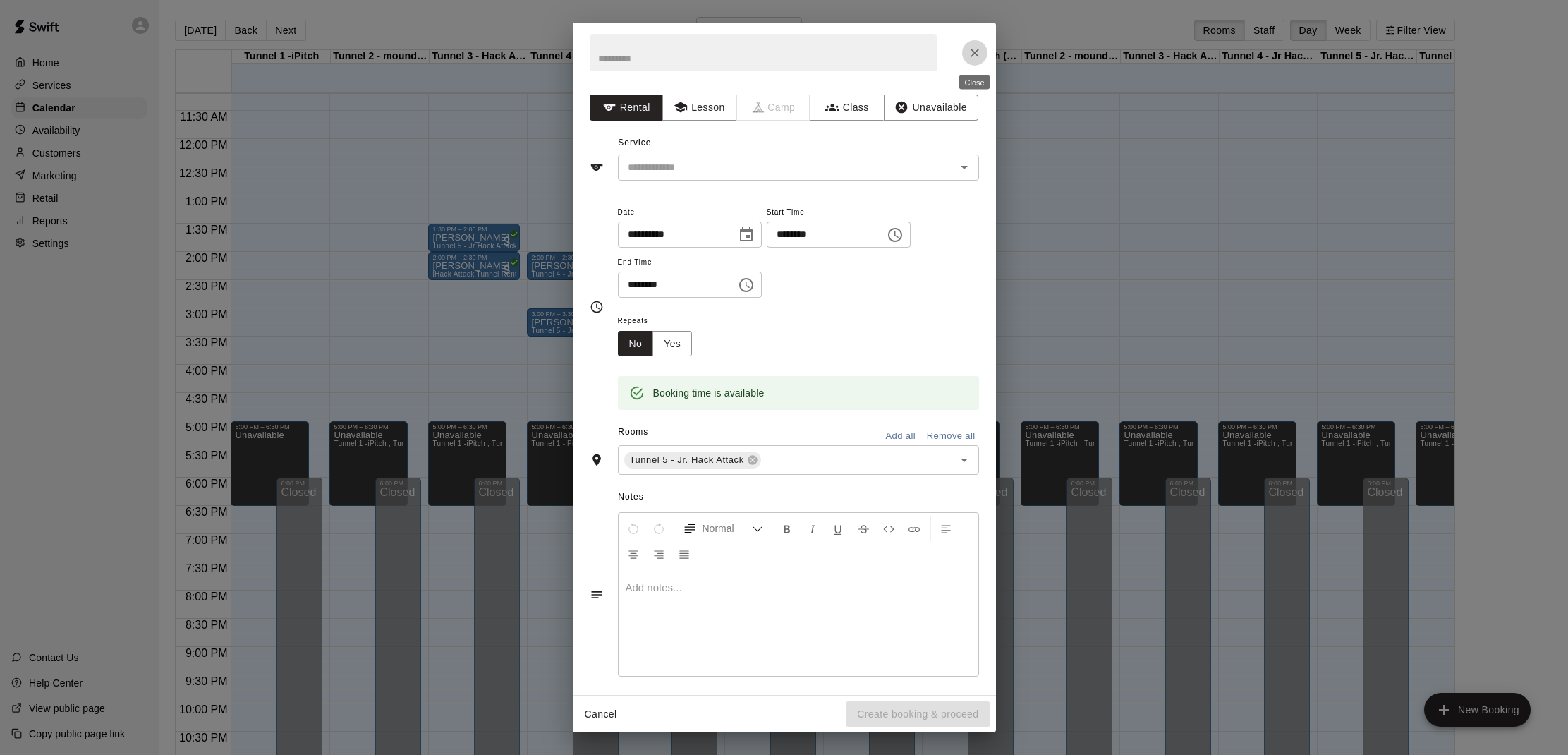
click at [971, 48] on icon "Close" at bounding box center [975, 53] width 14 height 14
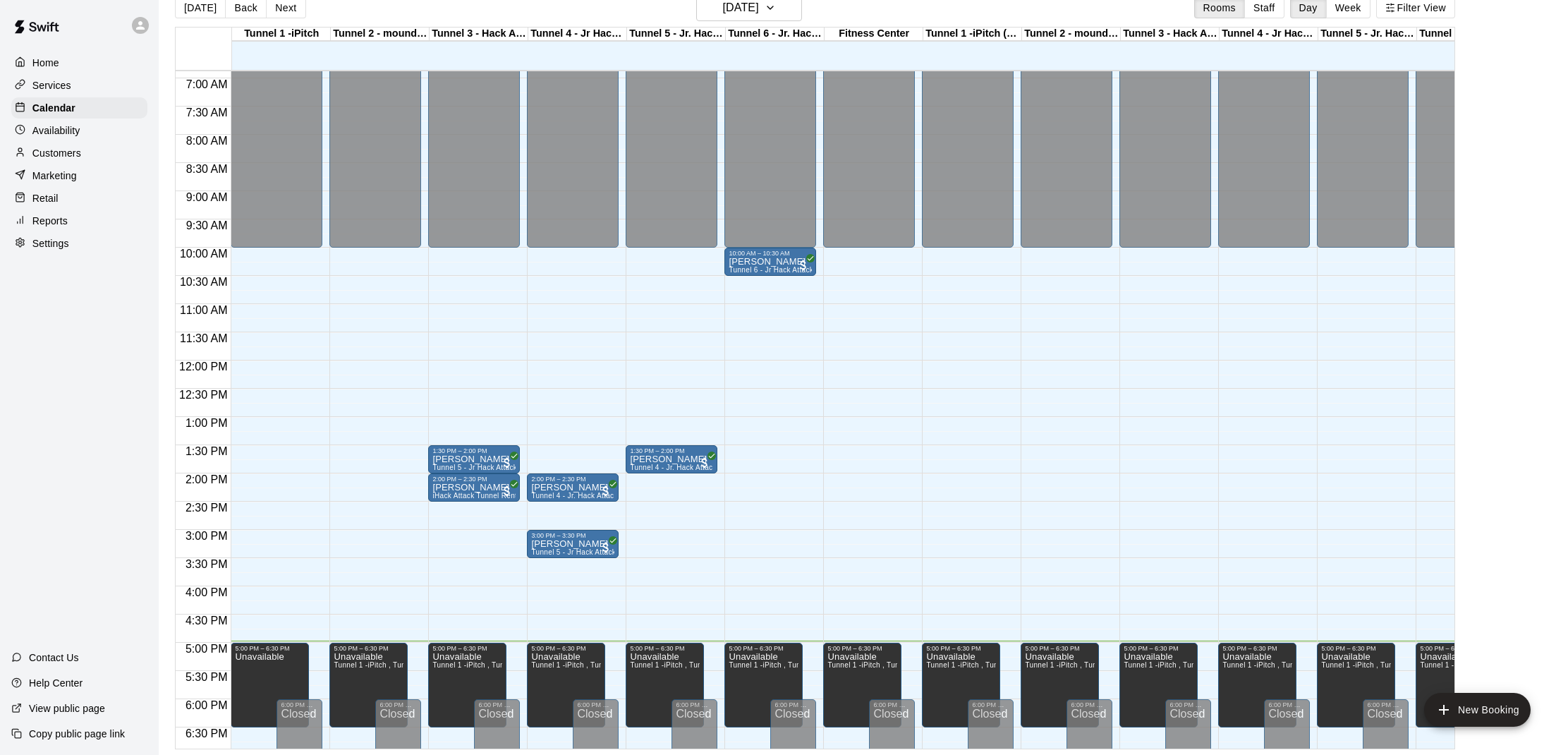
scroll to position [388, 0]
